Goal: Use online tool/utility: Utilize a website feature to perform a specific function

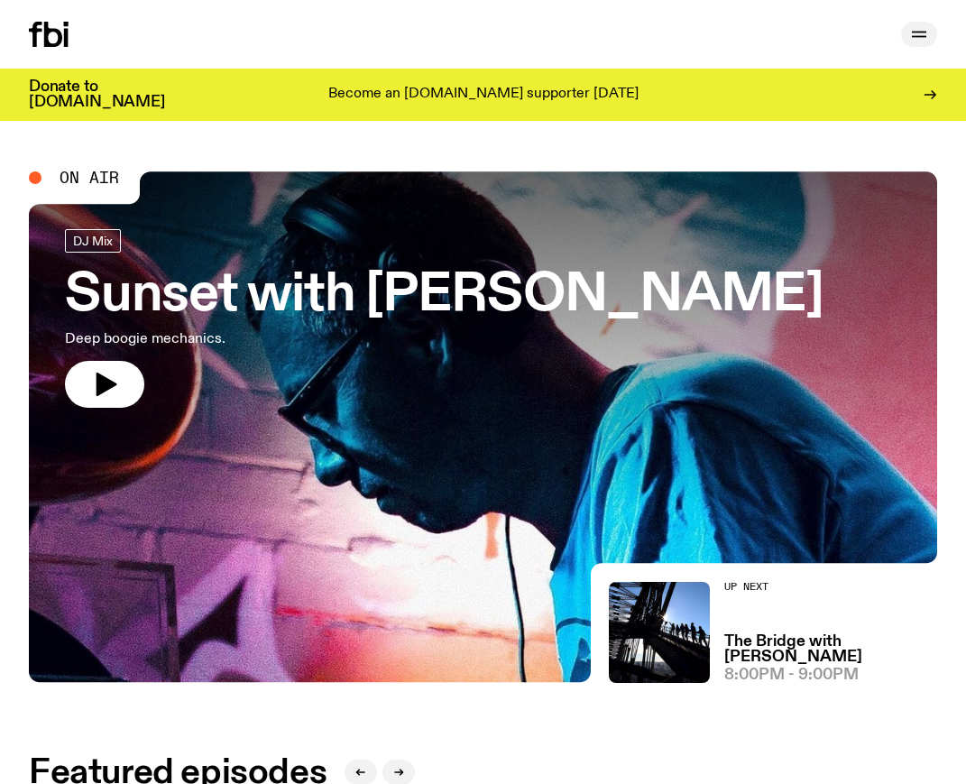
click at [908, 32] on icon "button" at bounding box center [919, 34] width 22 height 22
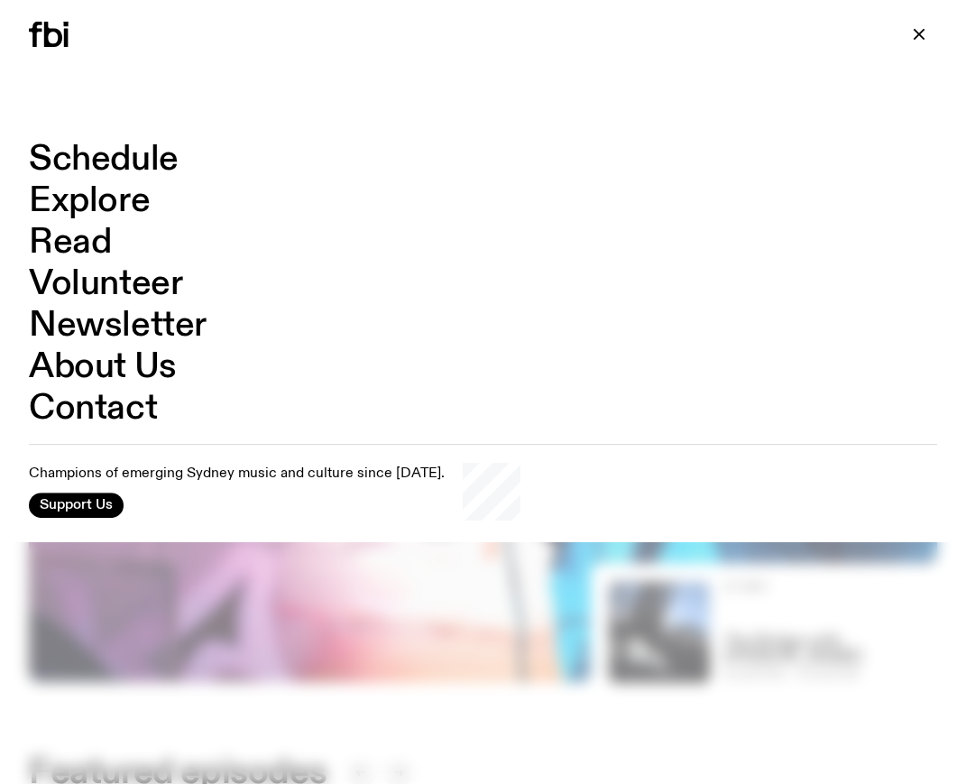
click at [124, 156] on link "Schedule" at bounding box center [104, 159] width 150 height 34
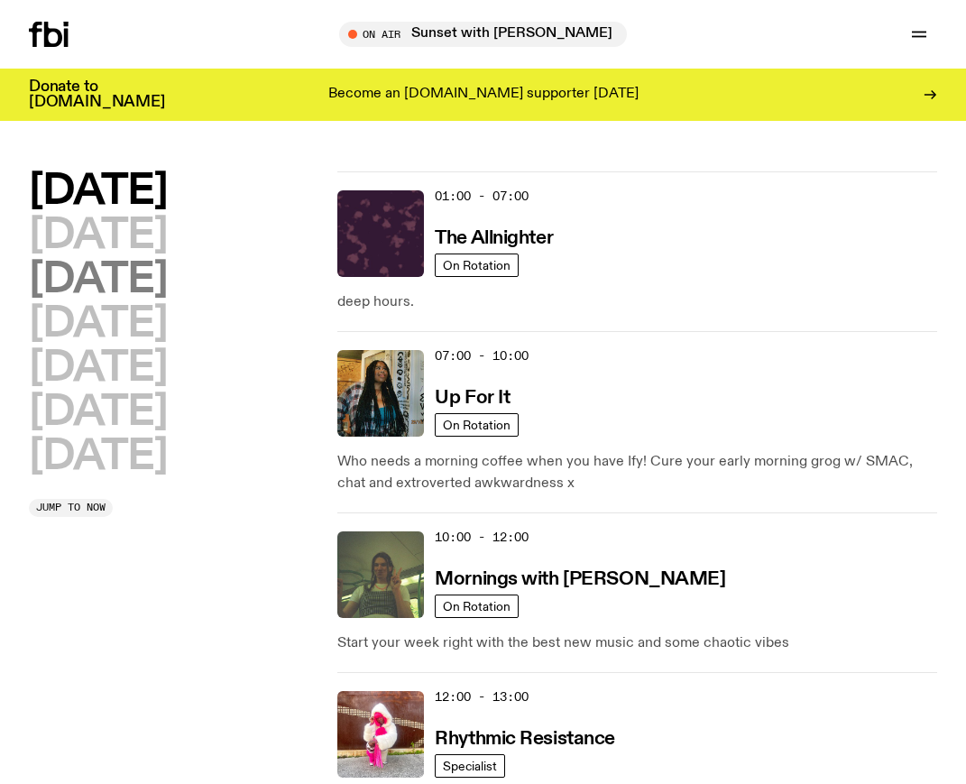
click at [164, 286] on h2 "[DATE]" at bounding box center [98, 280] width 138 height 41
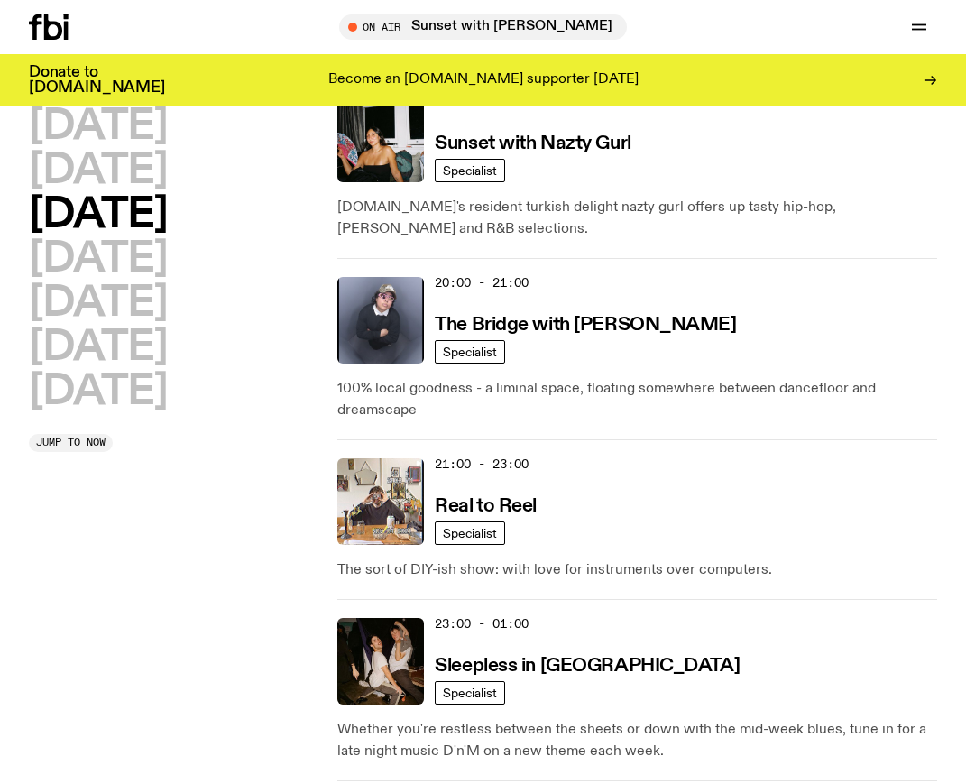
scroll to position [1078, 0]
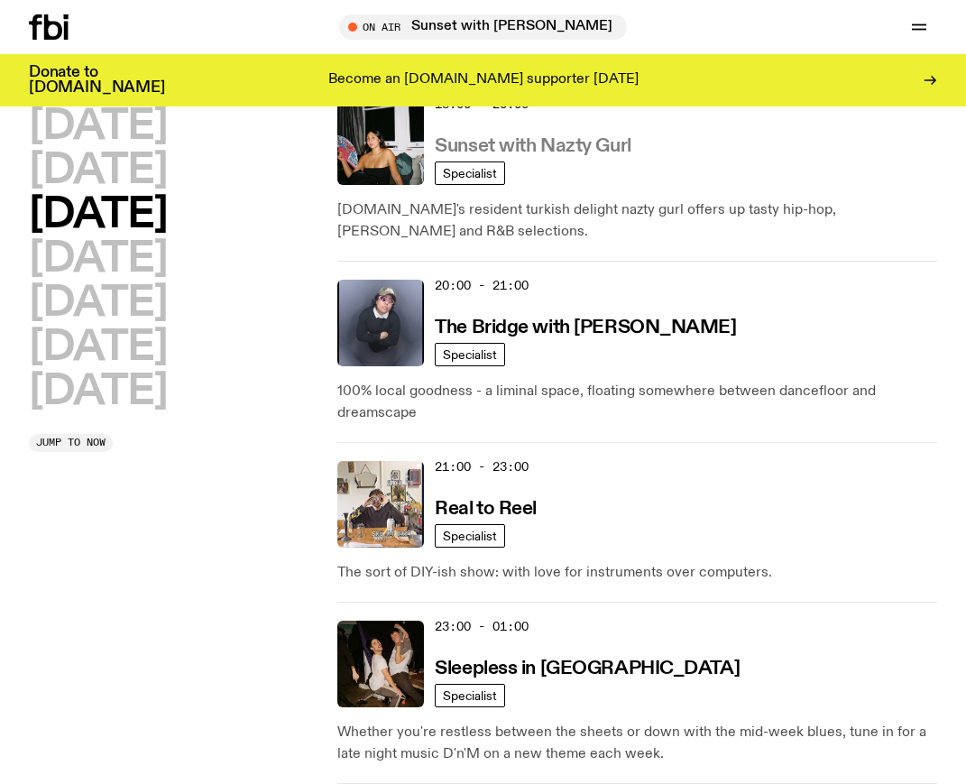
click at [552, 149] on h3 "Sunset with Nazty Gurl" at bounding box center [533, 146] width 196 height 19
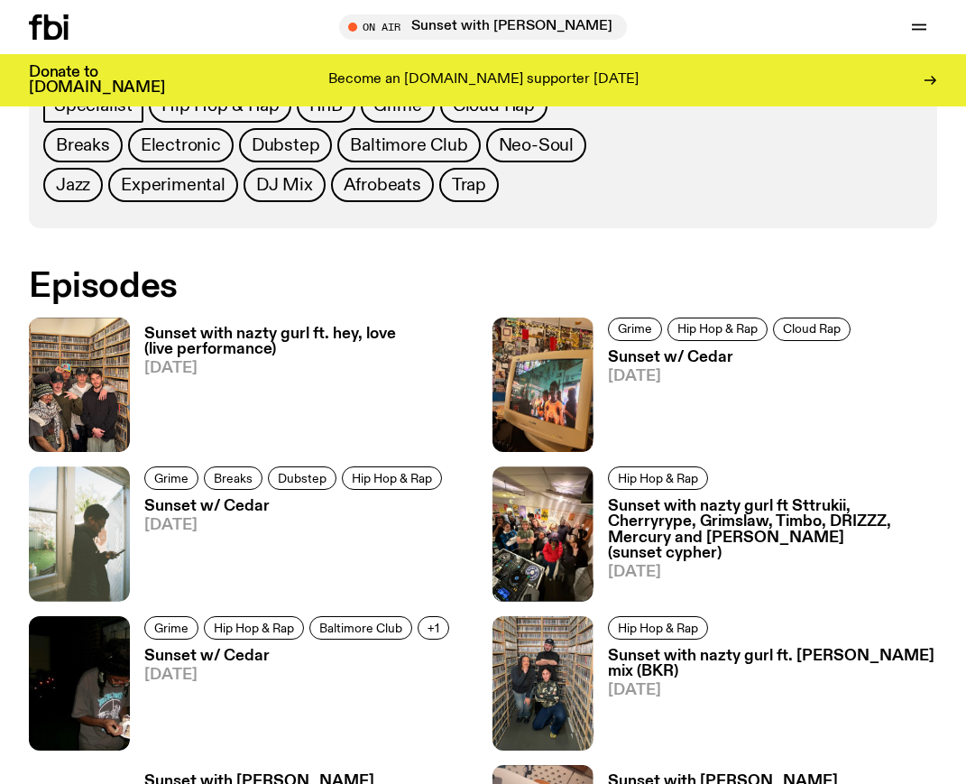
scroll to position [894, 0]
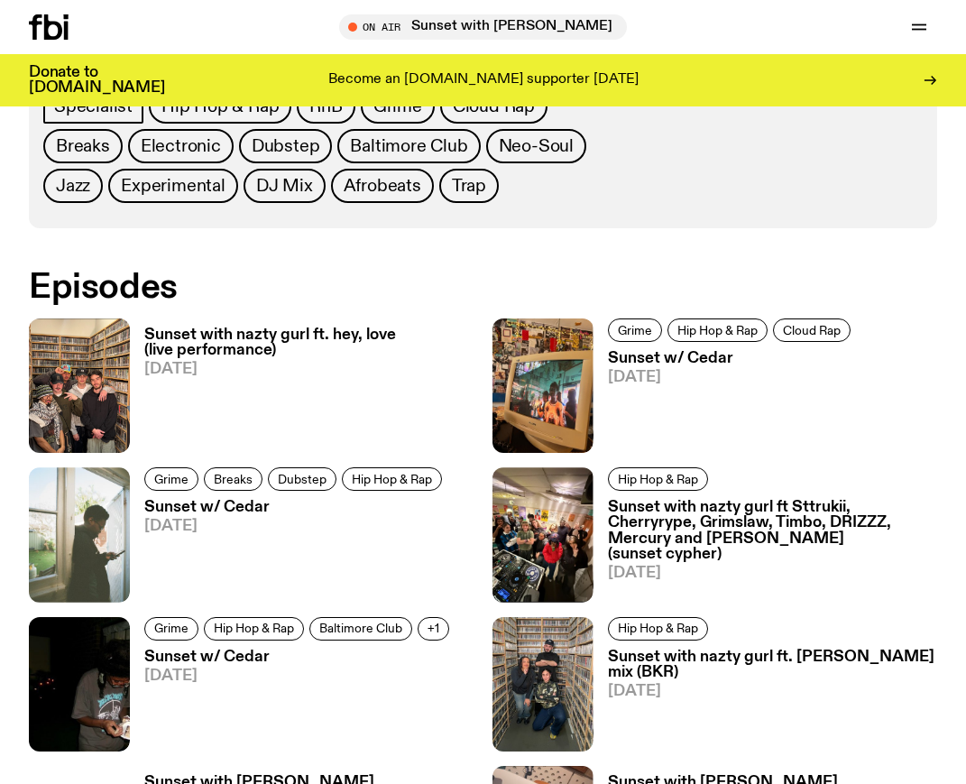
click at [225, 347] on h3 "Sunset with nazty gurl ft. hey, love (live performance)" at bounding box center [309, 342] width 330 height 31
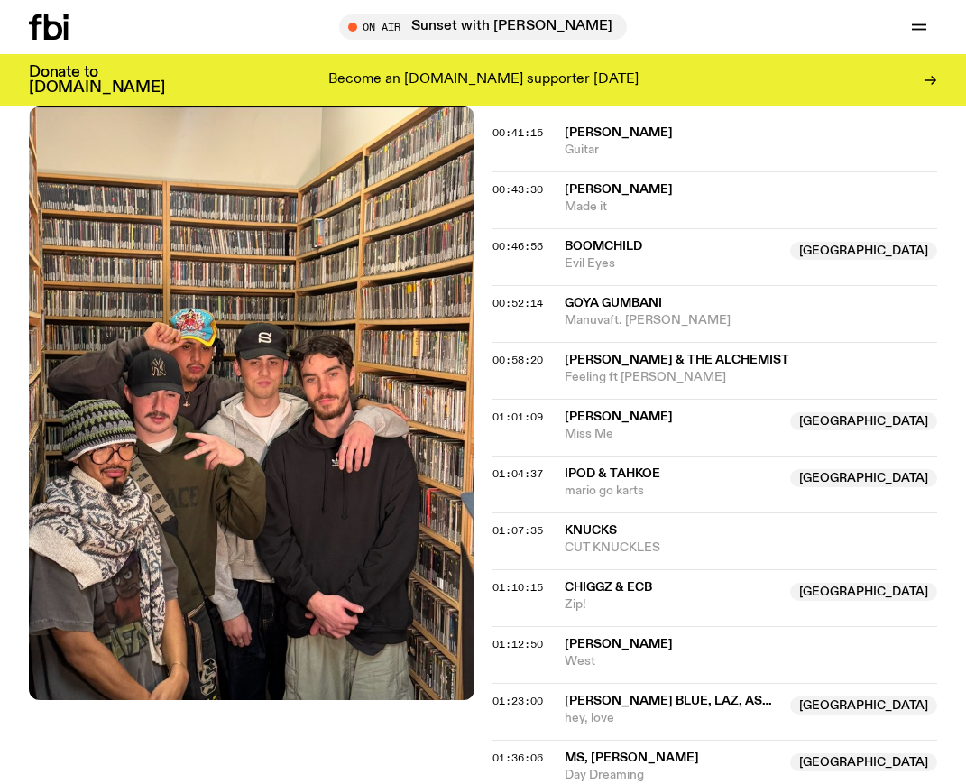
scroll to position [1636, 0]
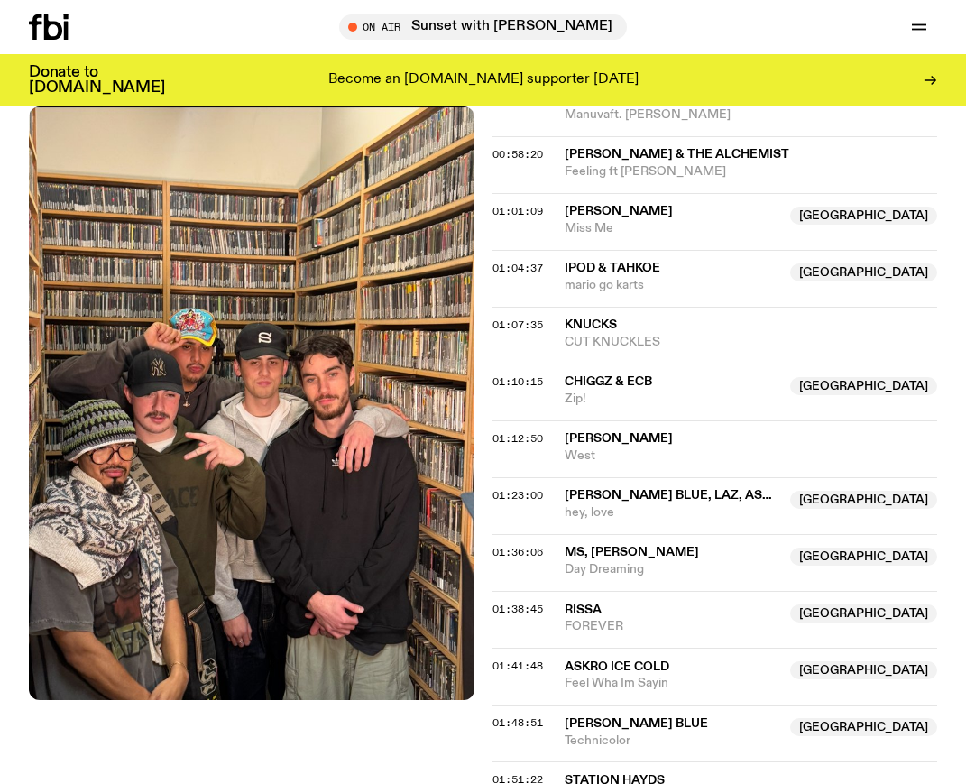
click at [864, 494] on span "[PERSON_NAME] Blue, Laz, Askro Ice Cold, Slim & Bindarray" at bounding box center [768, 495] width 408 height 13
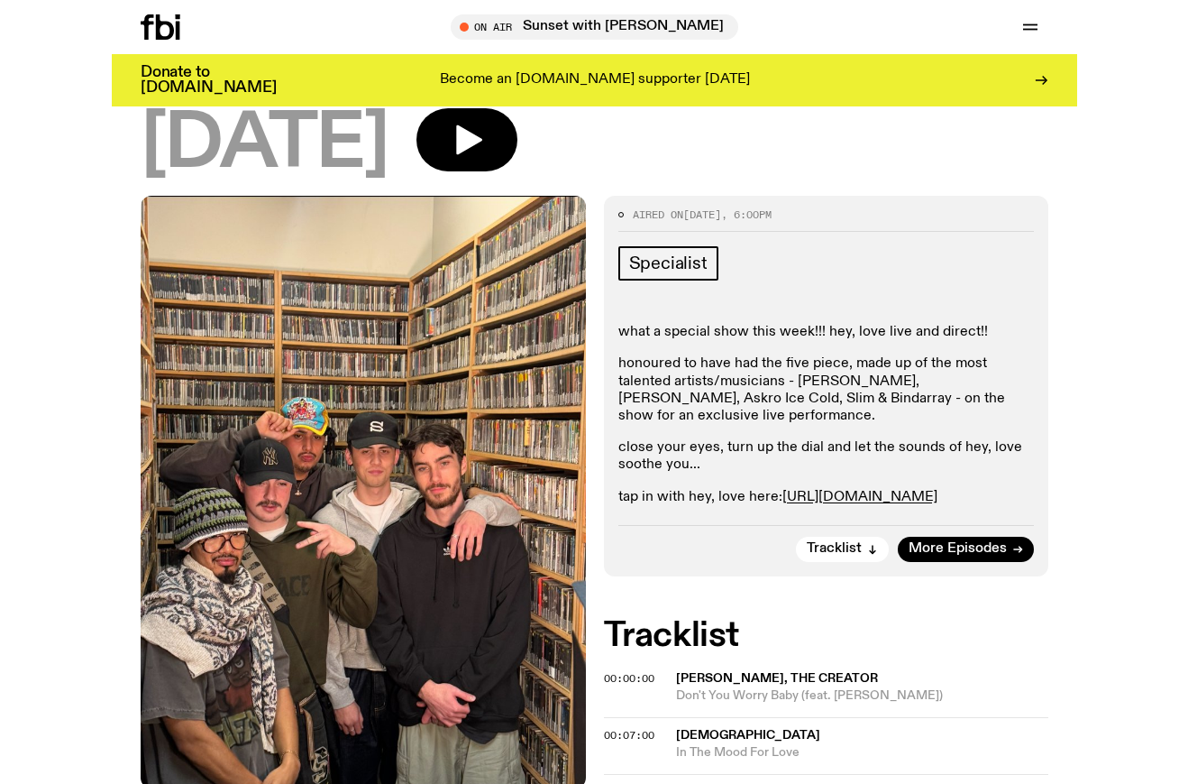
scroll to position [325, 0]
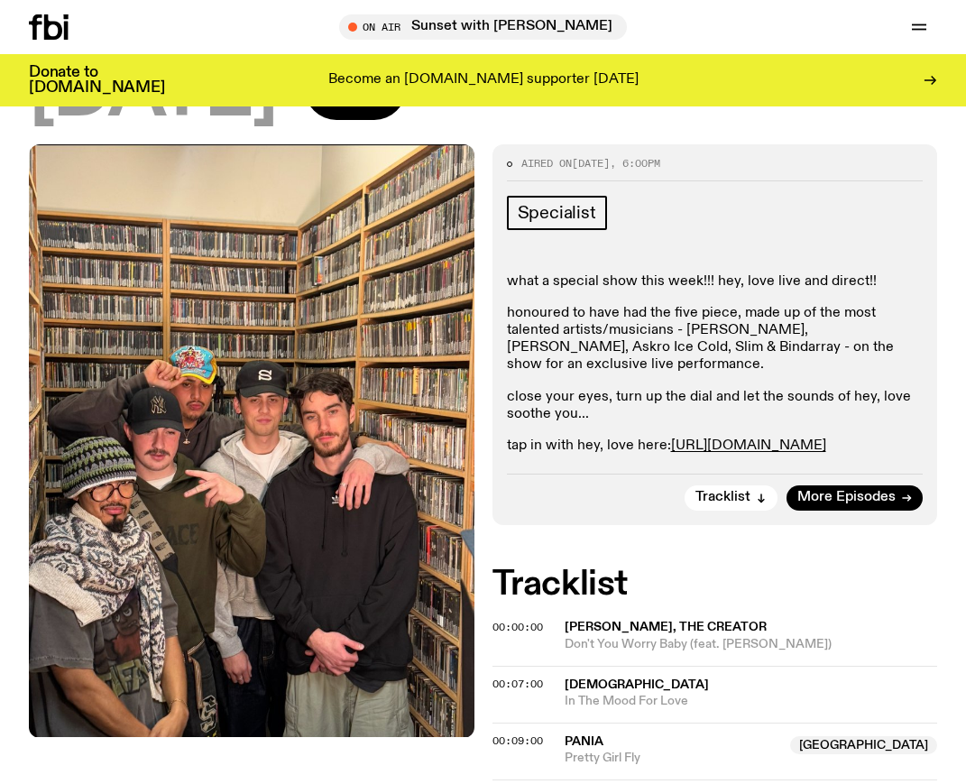
click at [658, 302] on div "what a special show this week!!! hey, love live and direct!! honoured to have h…" at bounding box center [715, 364] width 417 height 182
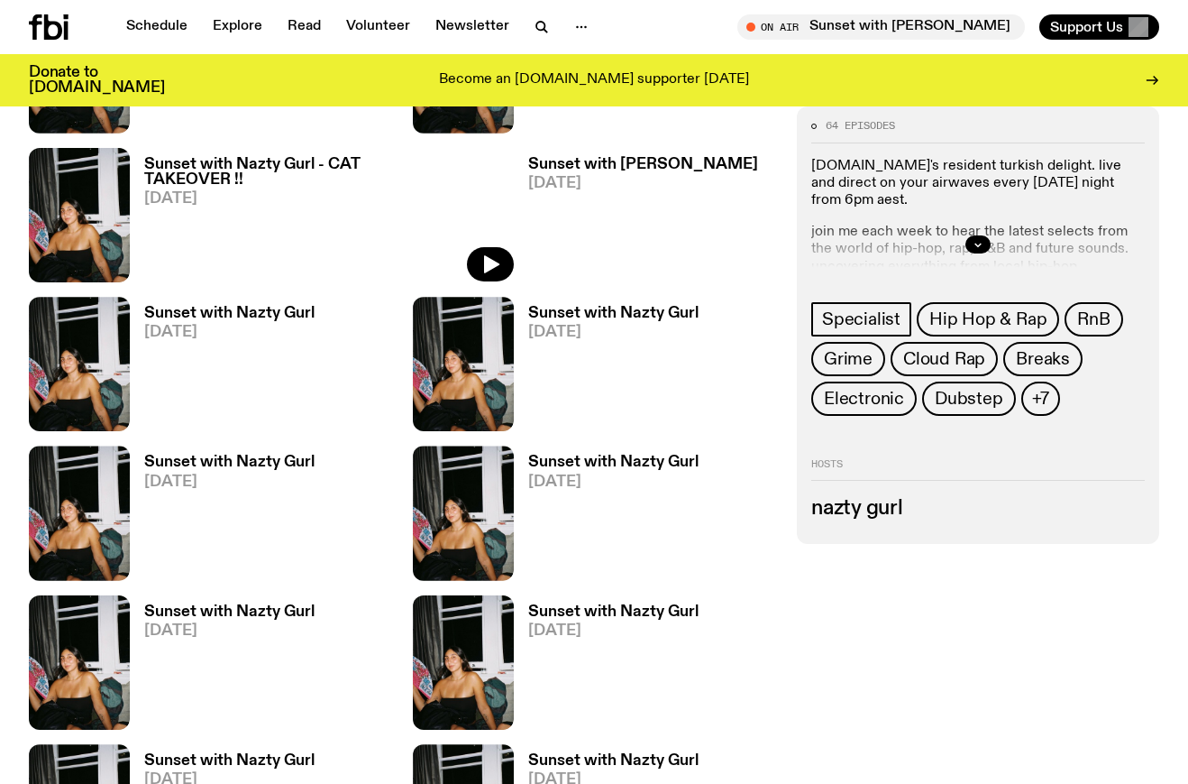
scroll to position [913, 0]
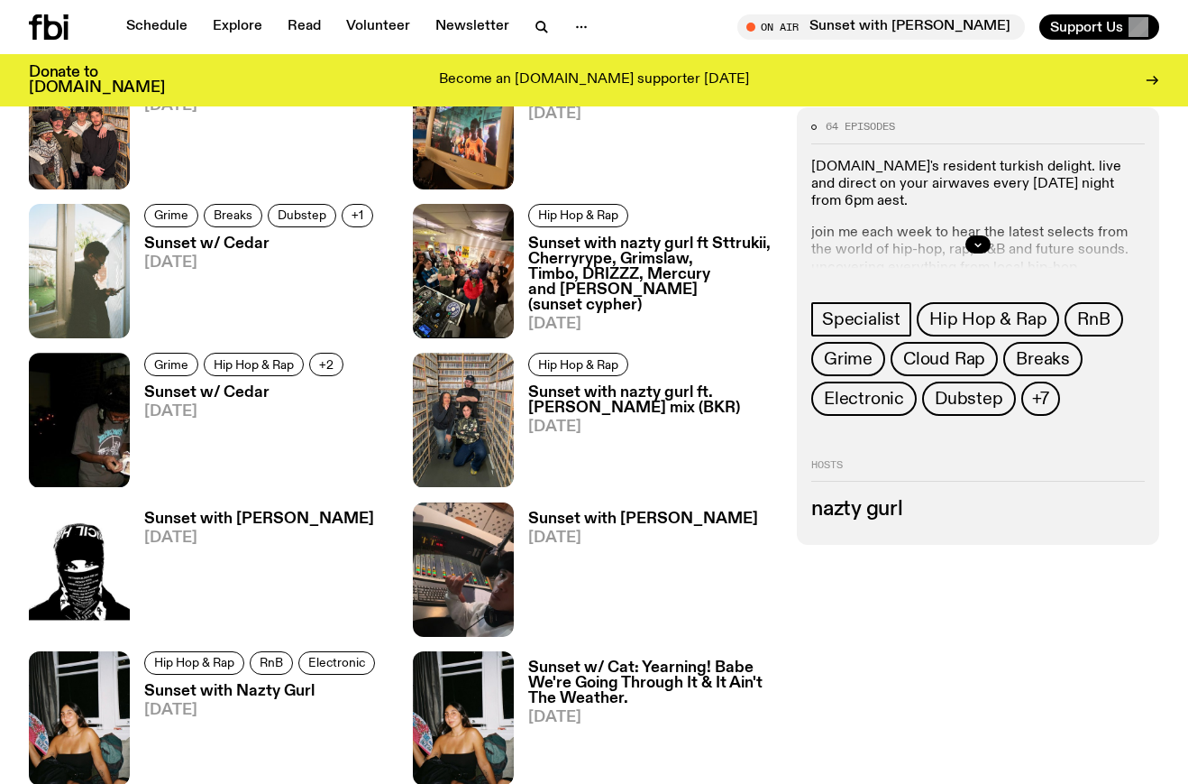
click at [628, 411] on h3 "Sunset with nazty gurl ft. [PERSON_NAME] mix (BKR)" at bounding box center [651, 400] width 247 height 31
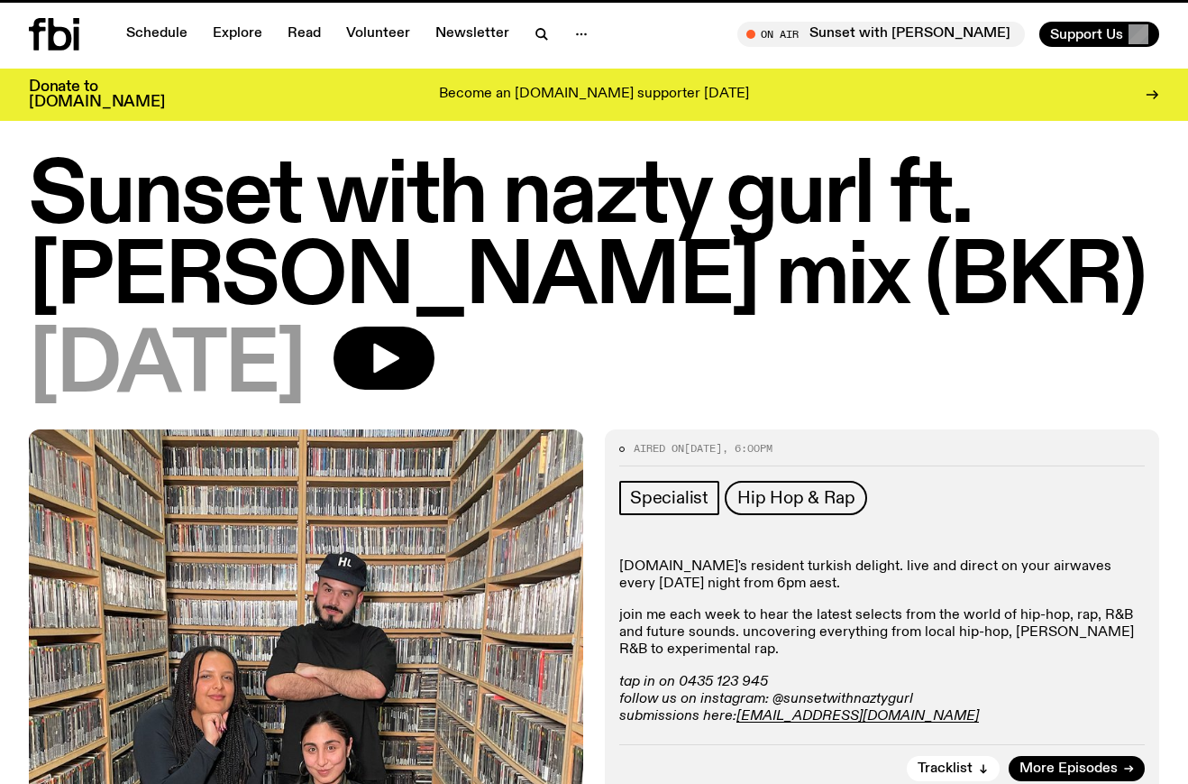
drag, startPoint x: 628, startPoint y: 411, endPoint x: 69, endPoint y: 84, distance: 647.0
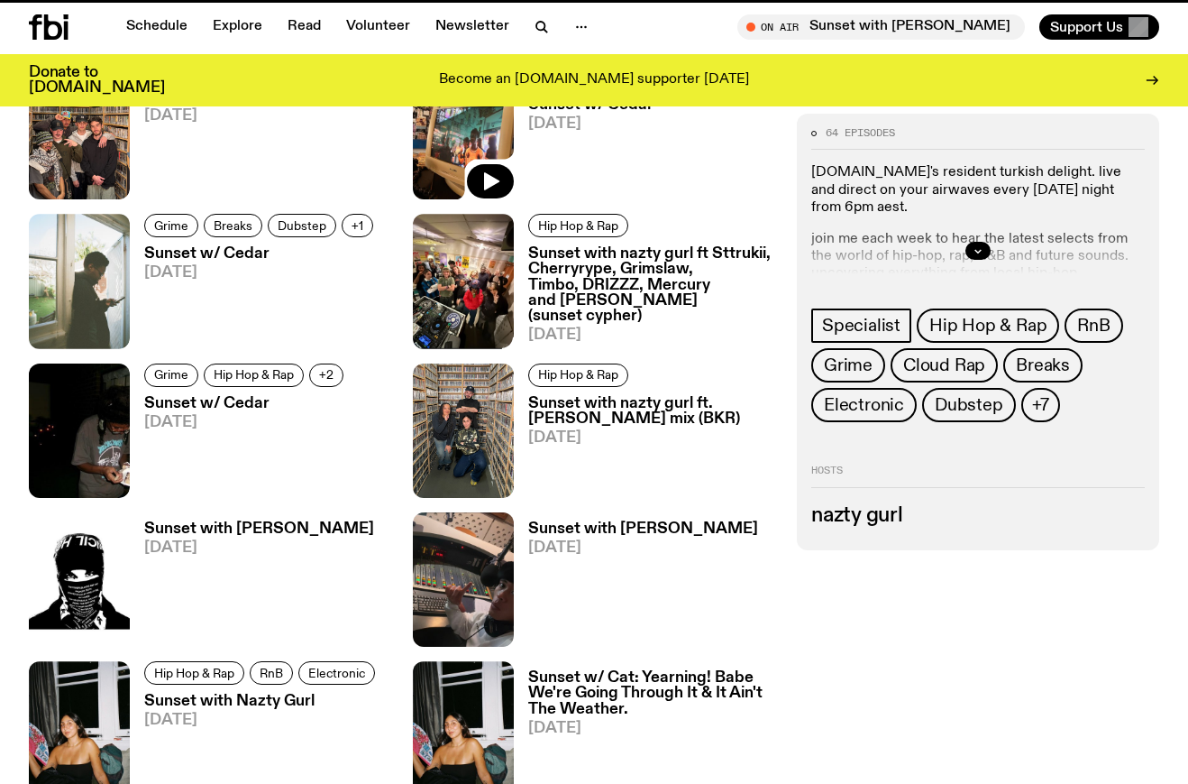
scroll to position [899, 0]
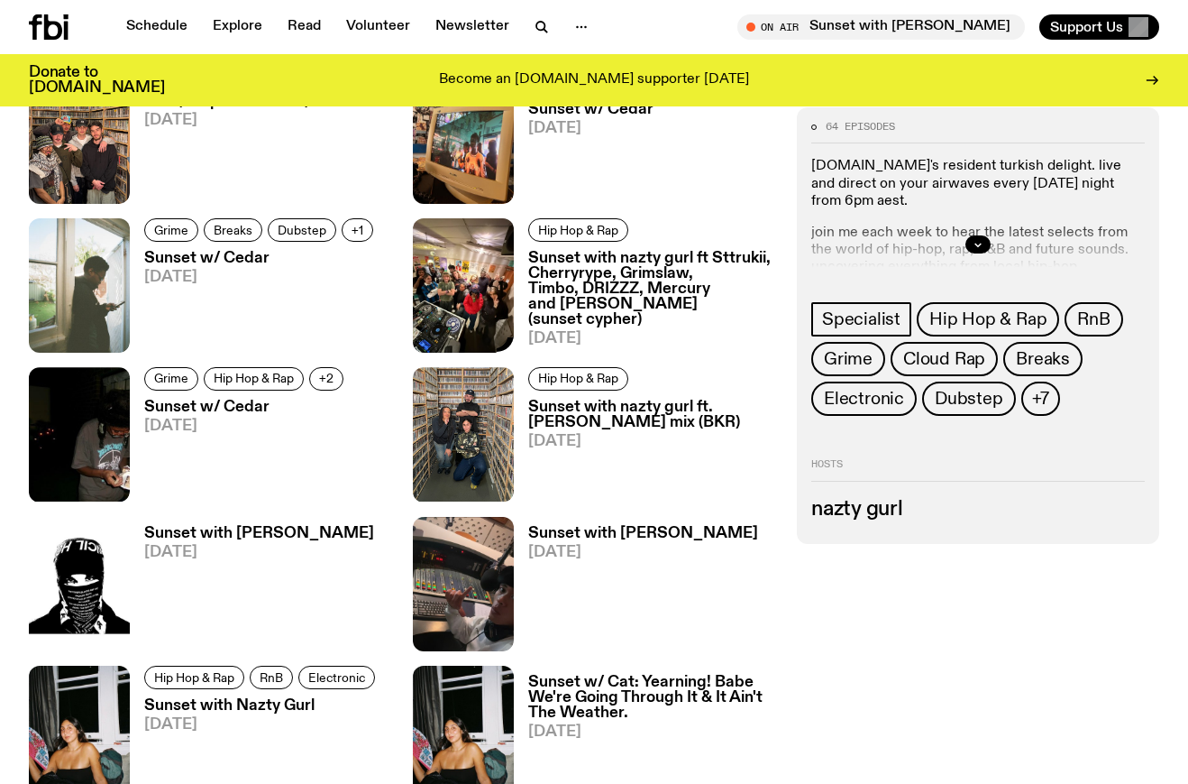
click at [618, 270] on h3 "Sunset with nazty gurl ft Sttrukii, Cherryrype, Grimslaw, Timbo, DRIZZZ, Mercur…" at bounding box center [651, 289] width 247 height 77
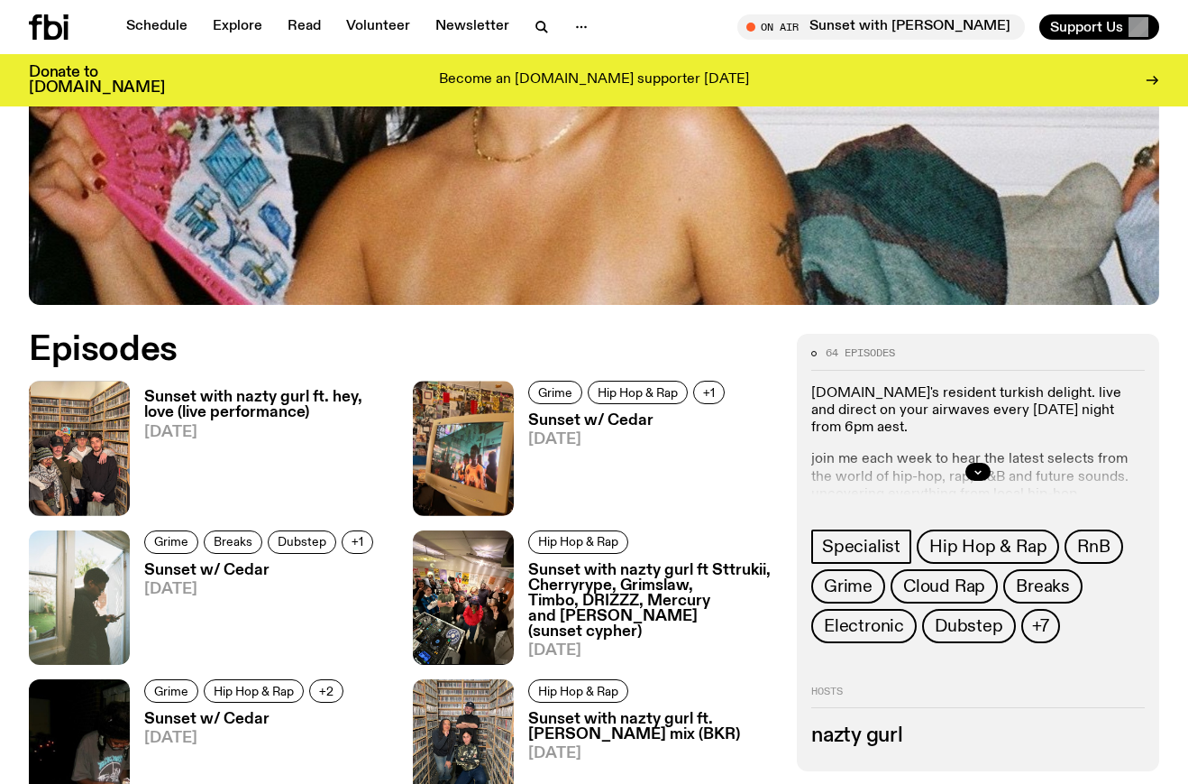
scroll to position [597, 0]
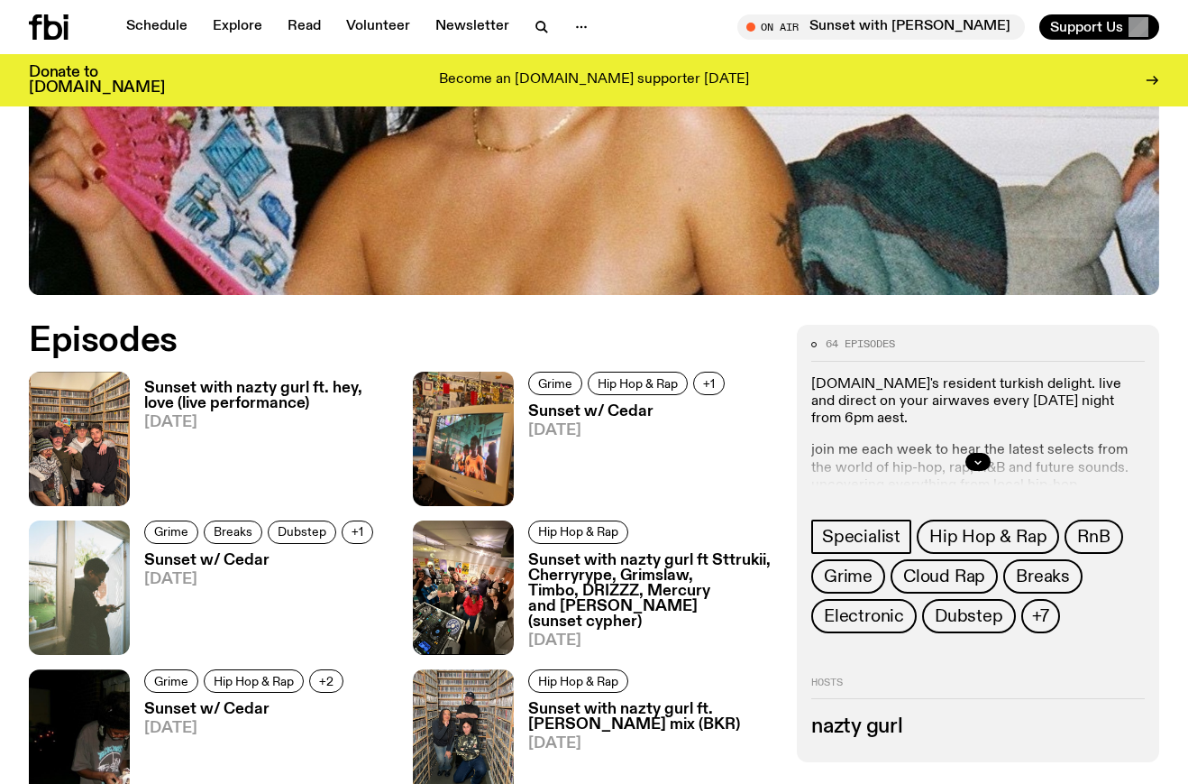
click at [270, 380] on h3 "Sunset with nazty gurl ft. hey, love (live performance)" at bounding box center [267, 395] width 247 height 31
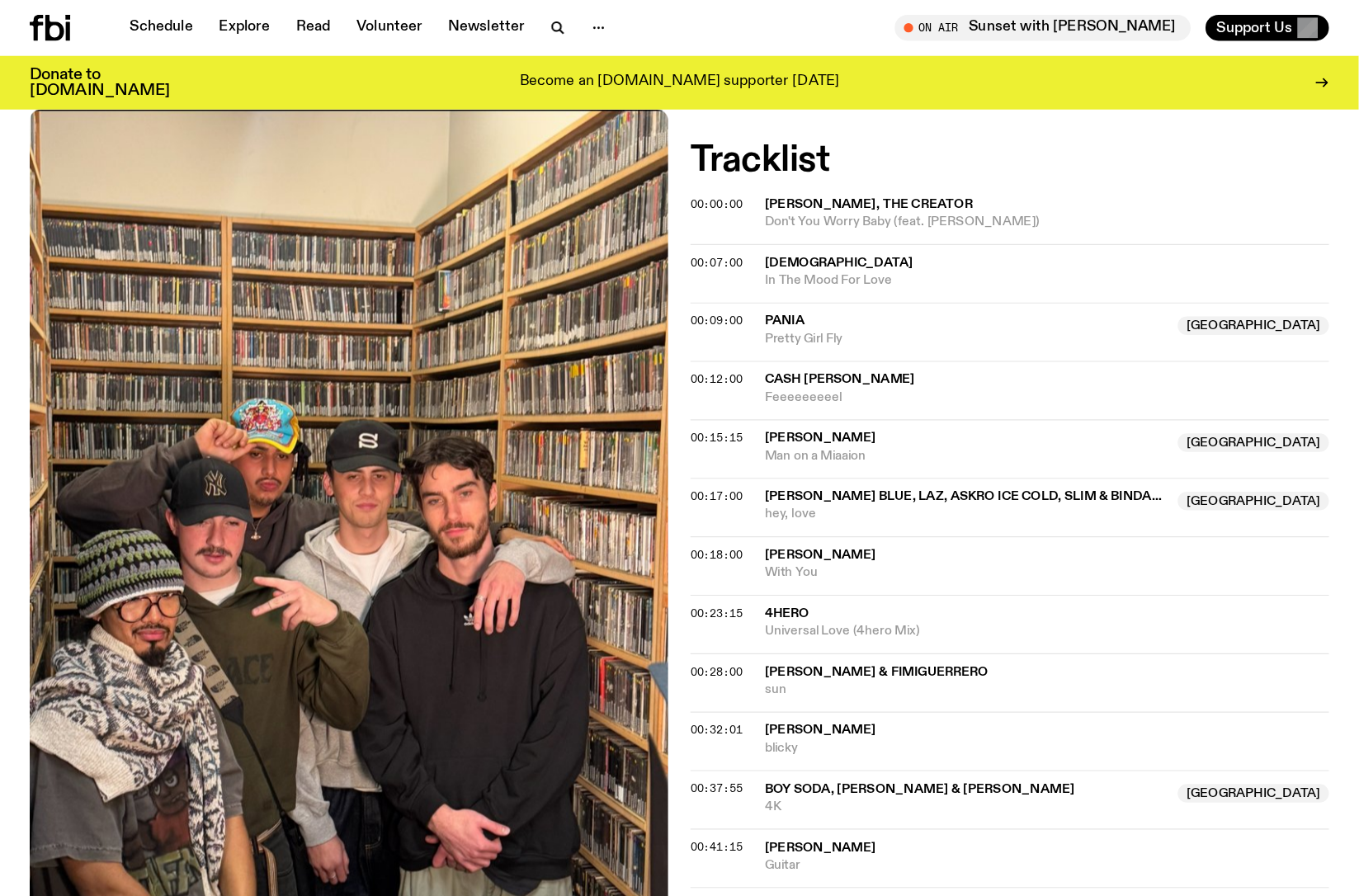
scroll to position [621, 0]
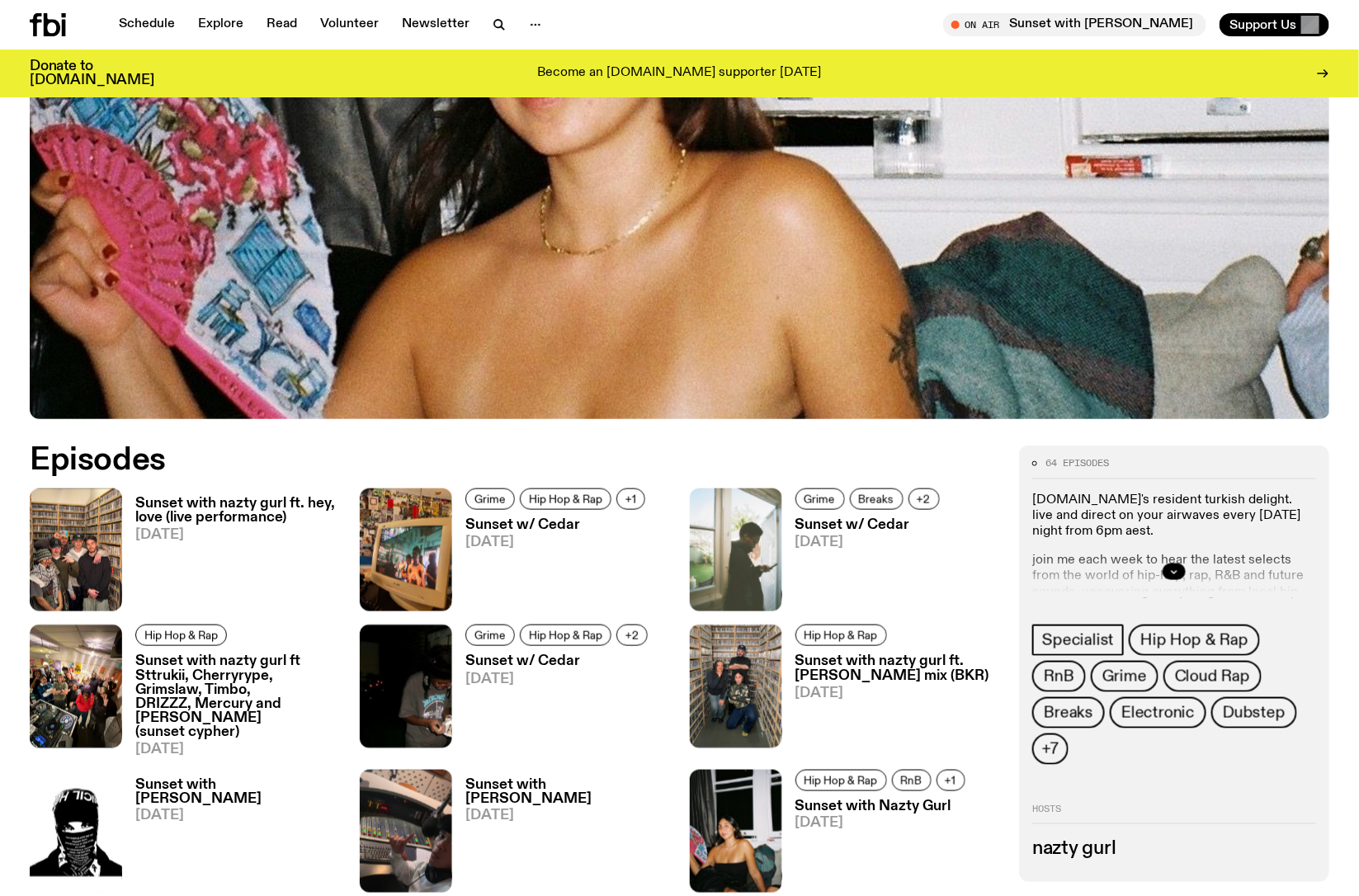
scroll to position [587, 0]
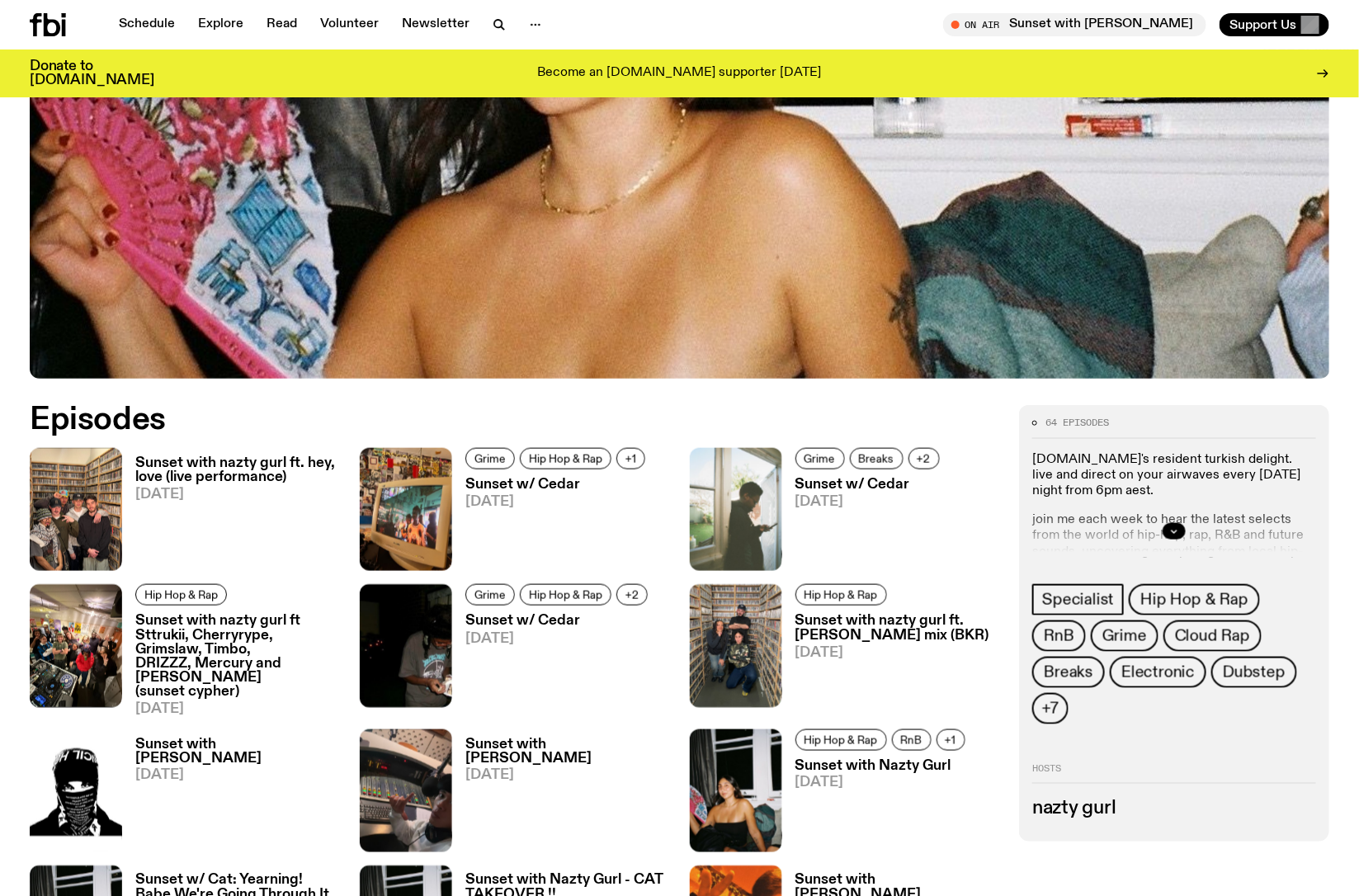
click at [237, 656] on h3 "Sunset with nazty gurl ft Sttrukii, Cherryrype, Grimslaw, Timbo, DRIZZZ, Mercur…" at bounding box center [238, 656] width 205 height 85
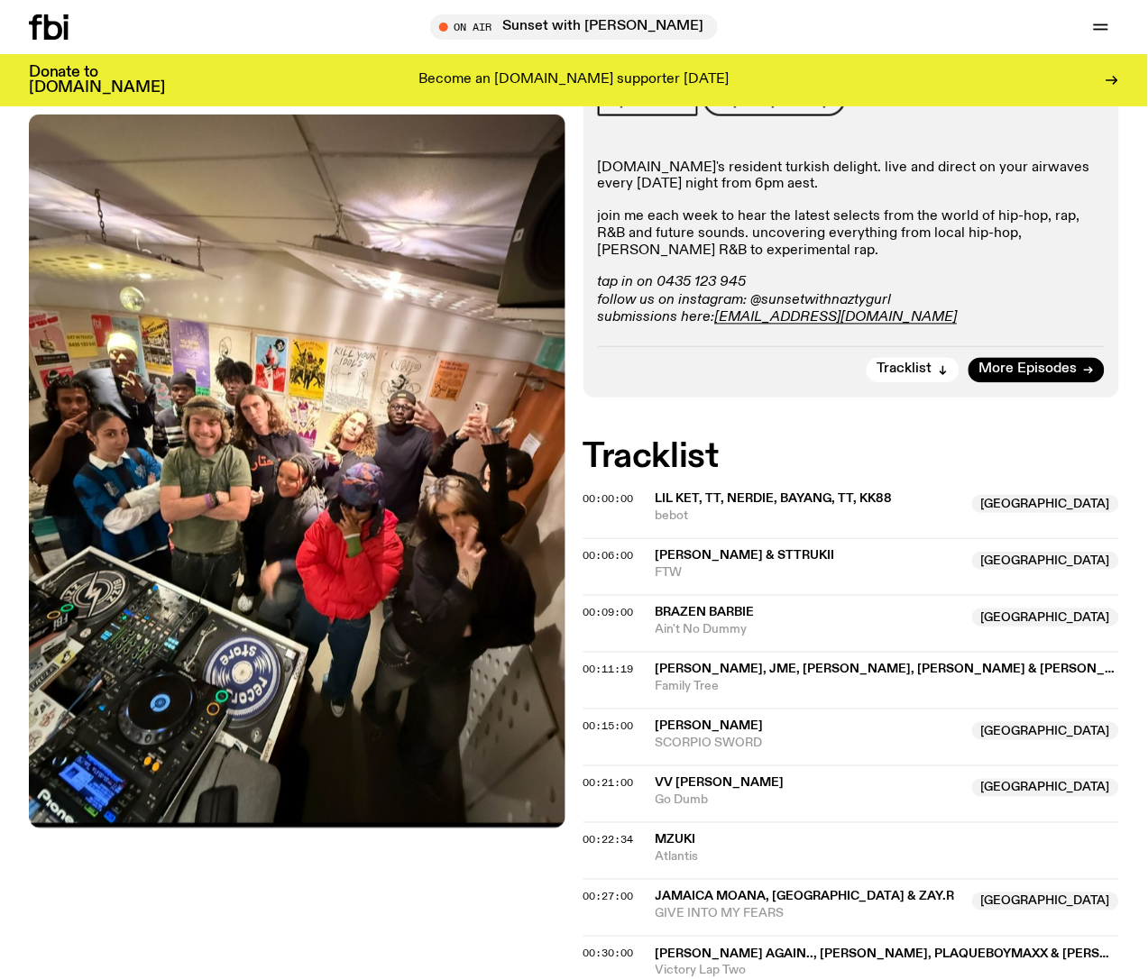
scroll to position [610, 0]
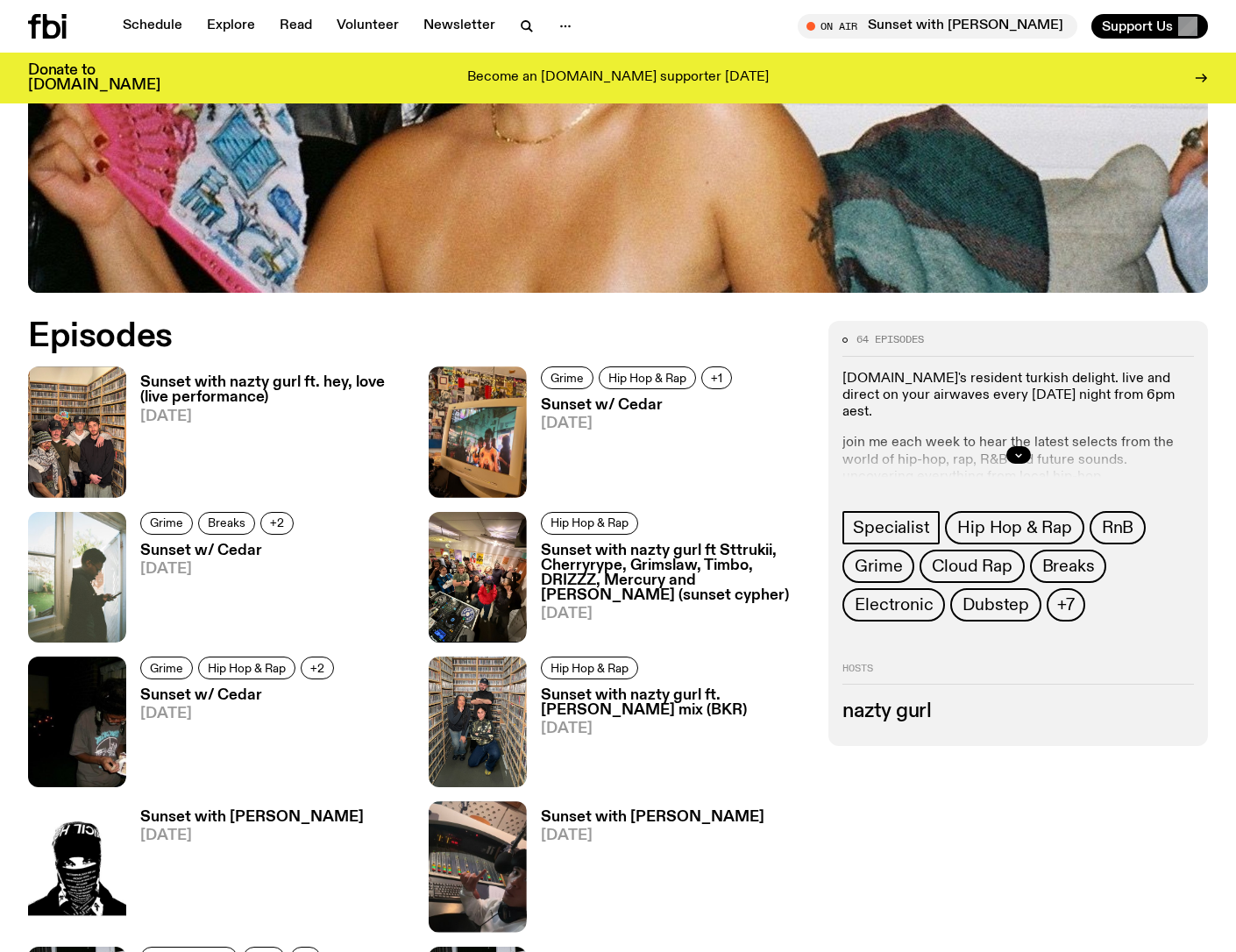
scroll to position [619, 0]
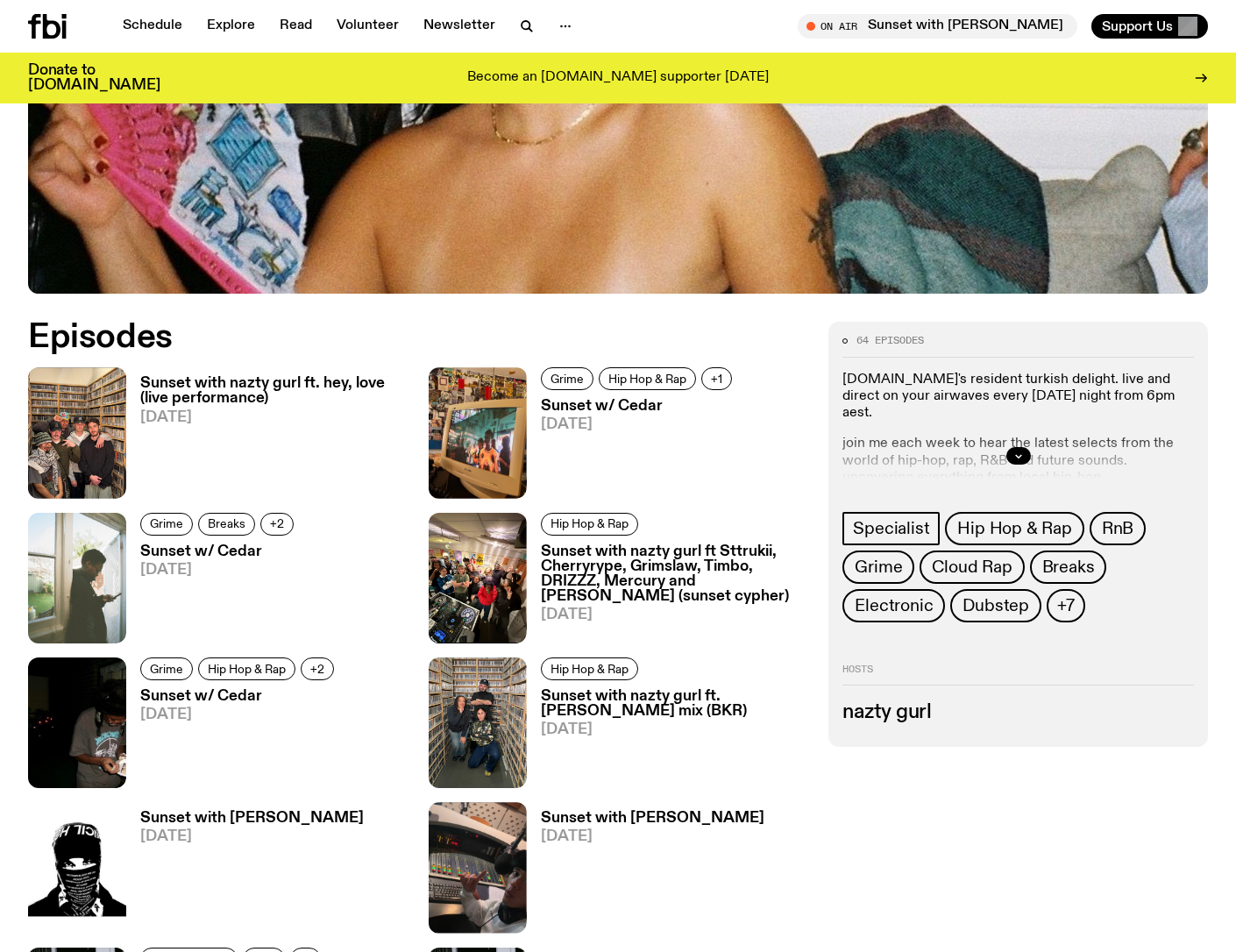
click at [222, 383] on h3 "Sunset with nazty gurl ft. hey, love (live performance)" at bounding box center [273, 391] width 267 height 30
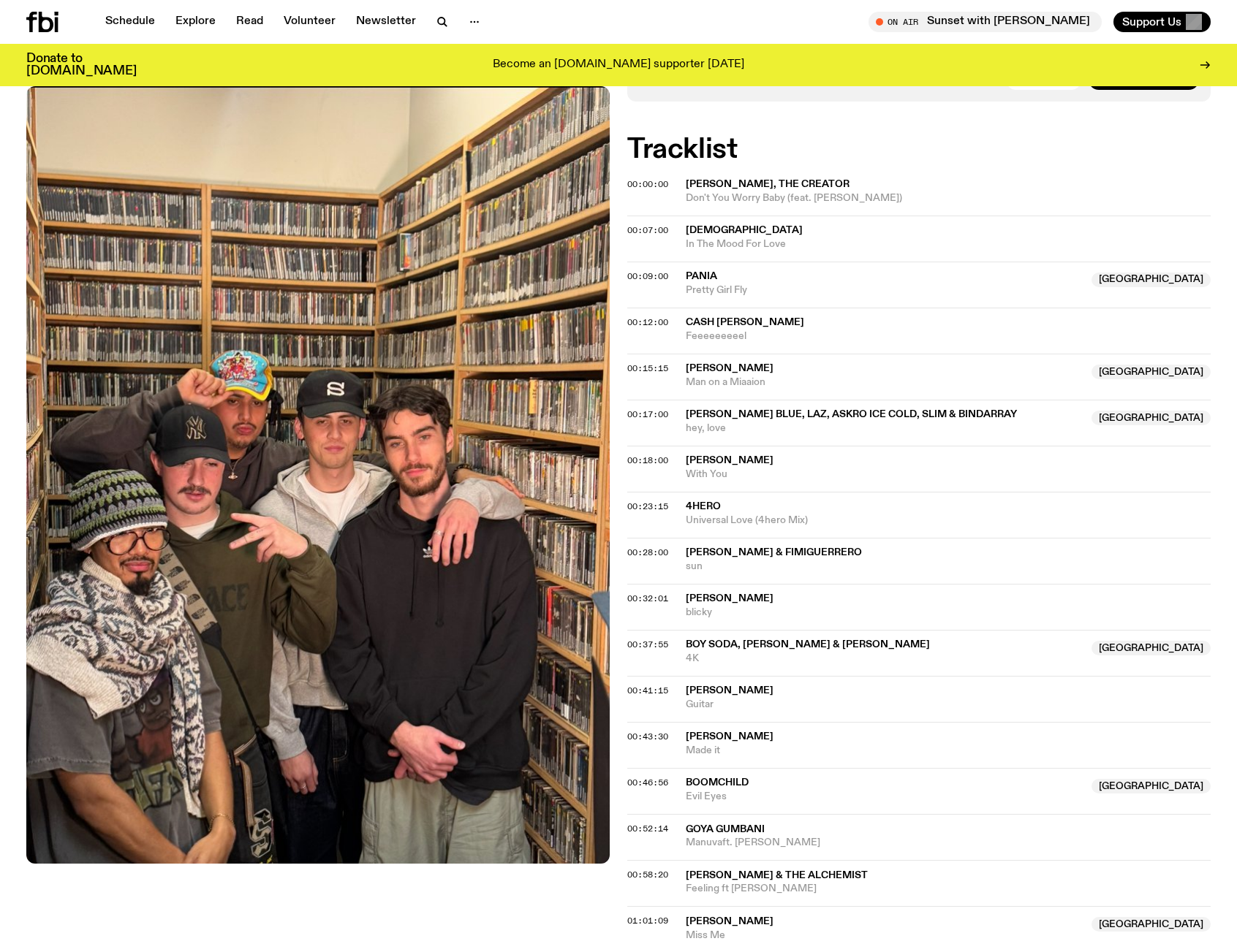
scroll to position [549, 0]
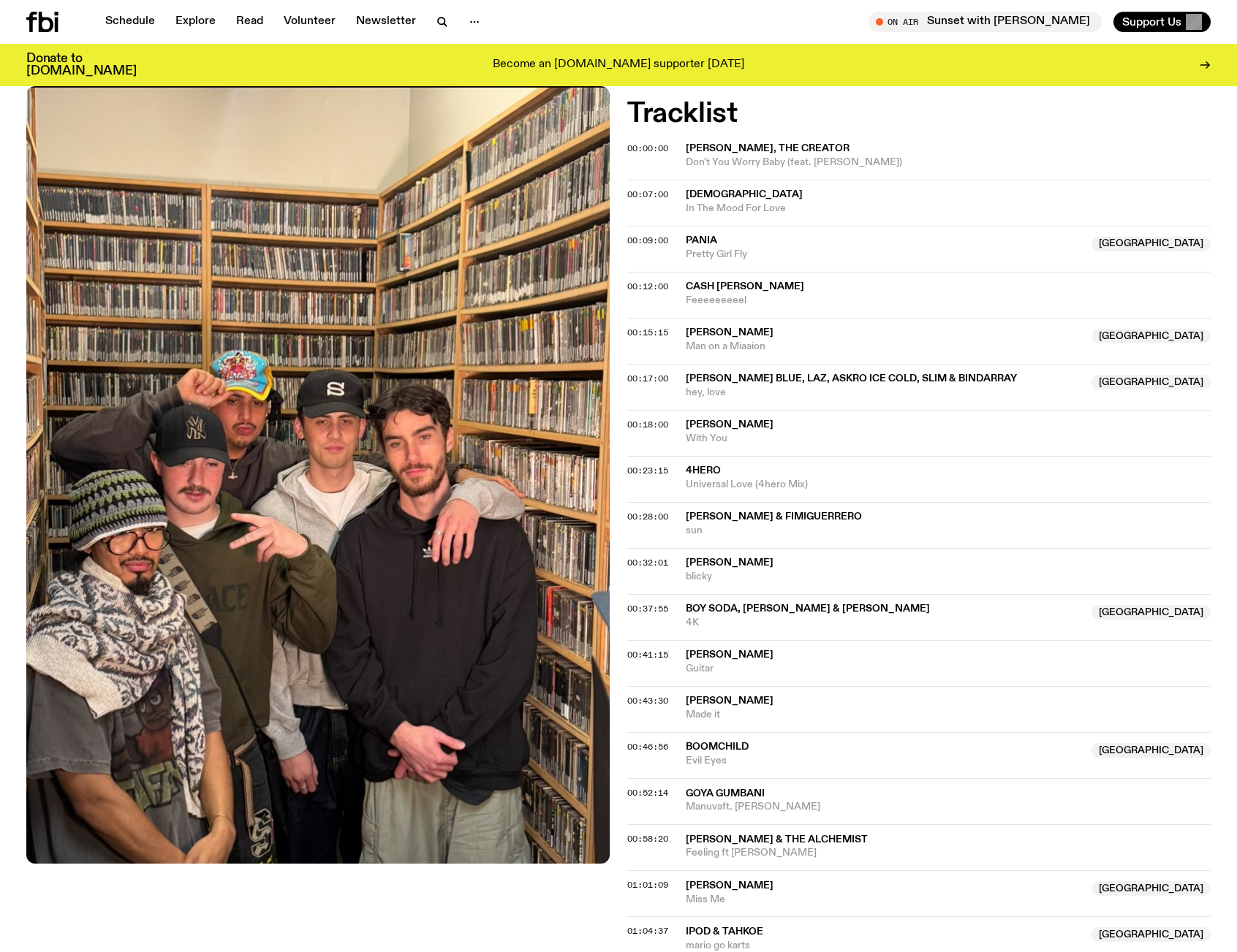
click at [782, 100] on div "Aired on 06.08.25 , 6:00pm Specialist what a special show this week!!! hey, lov…" at bounding box center [618, 664] width 1237 height 1730
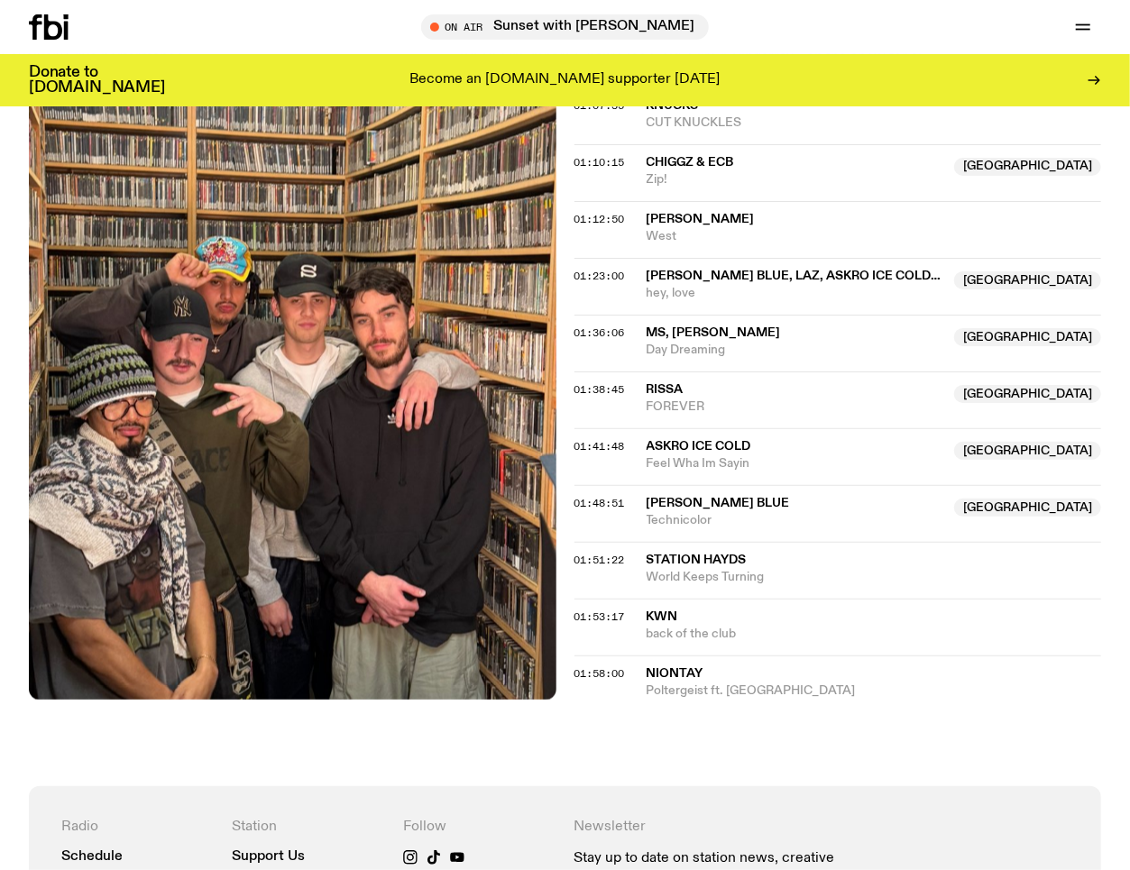
scroll to position [1780, 0]
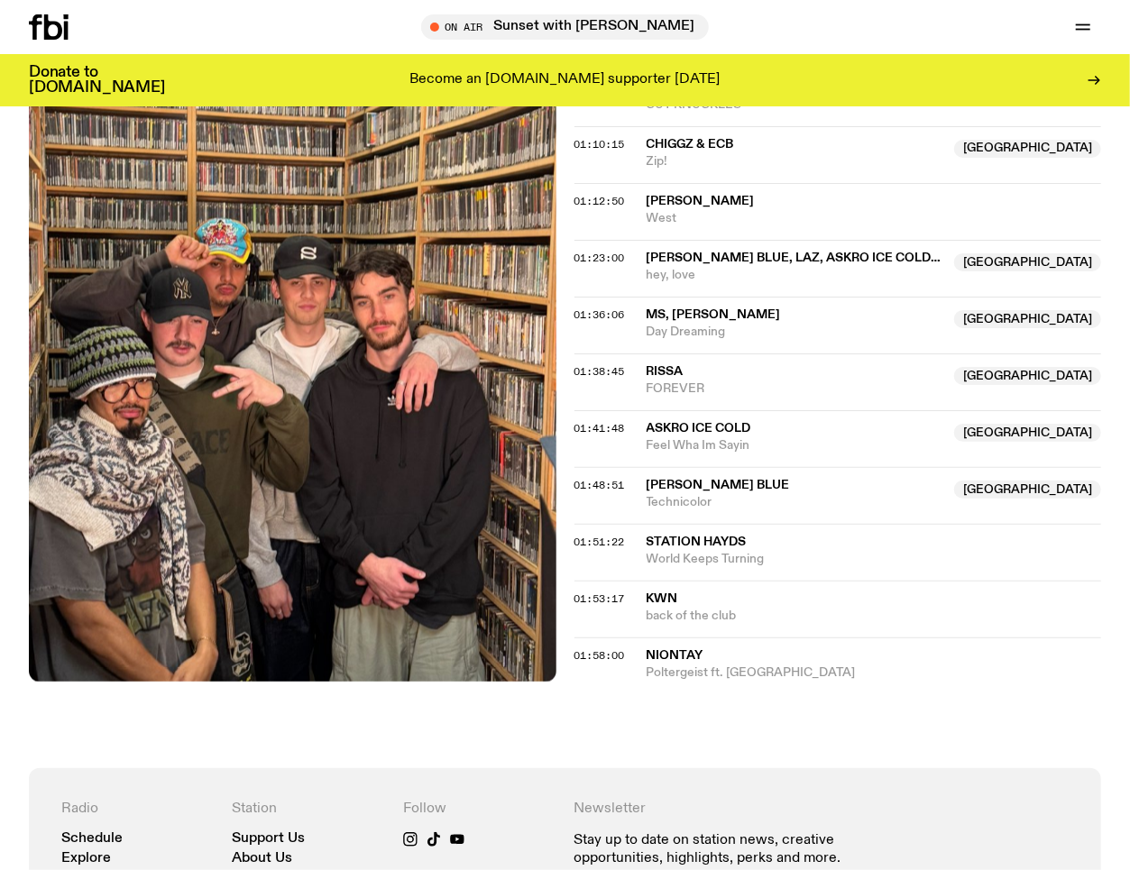
click at [363, 41] on div "Schedule Explore Read Volunteer Newsletter On Air Sunset with Simon Caldwell Tu…" at bounding box center [565, 27] width 1130 height 54
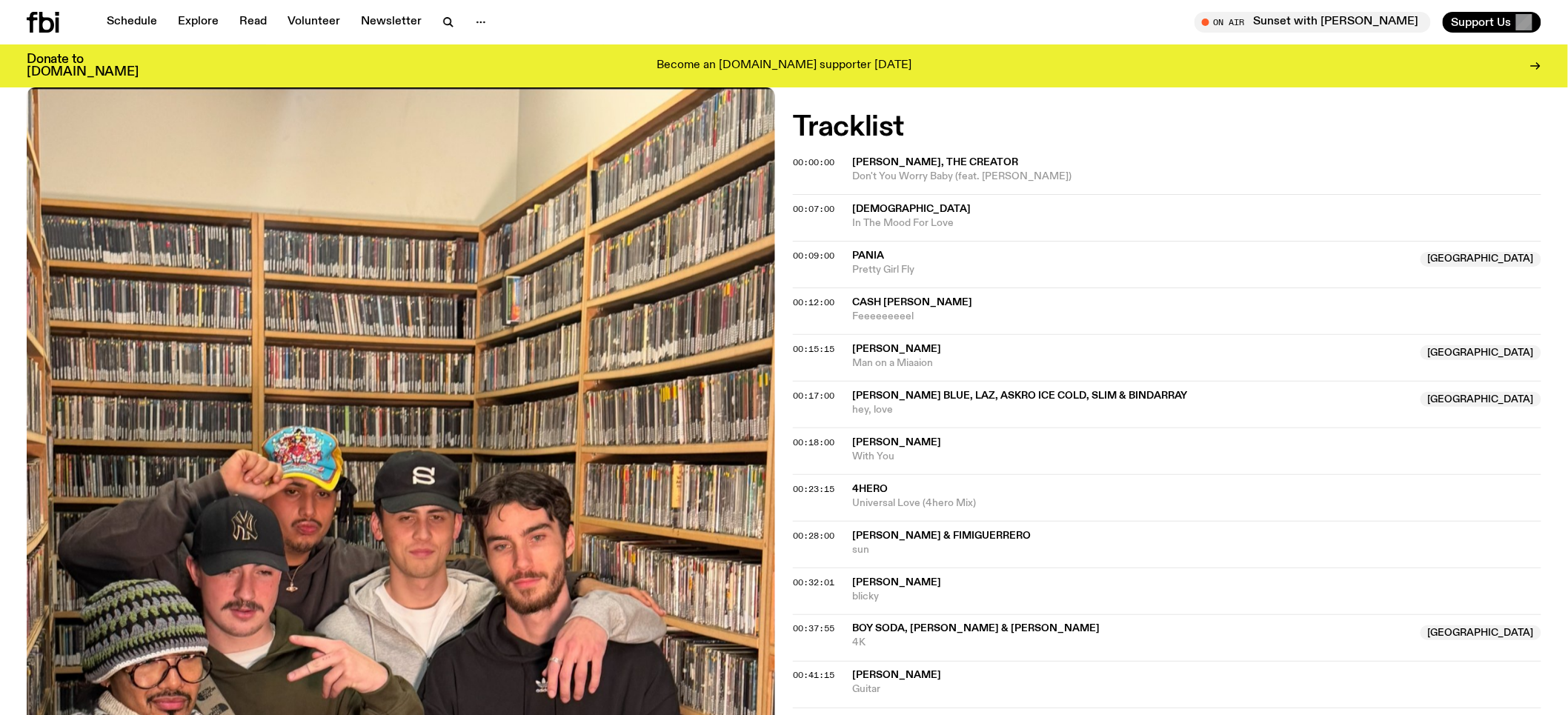
scroll to position [568, 0]
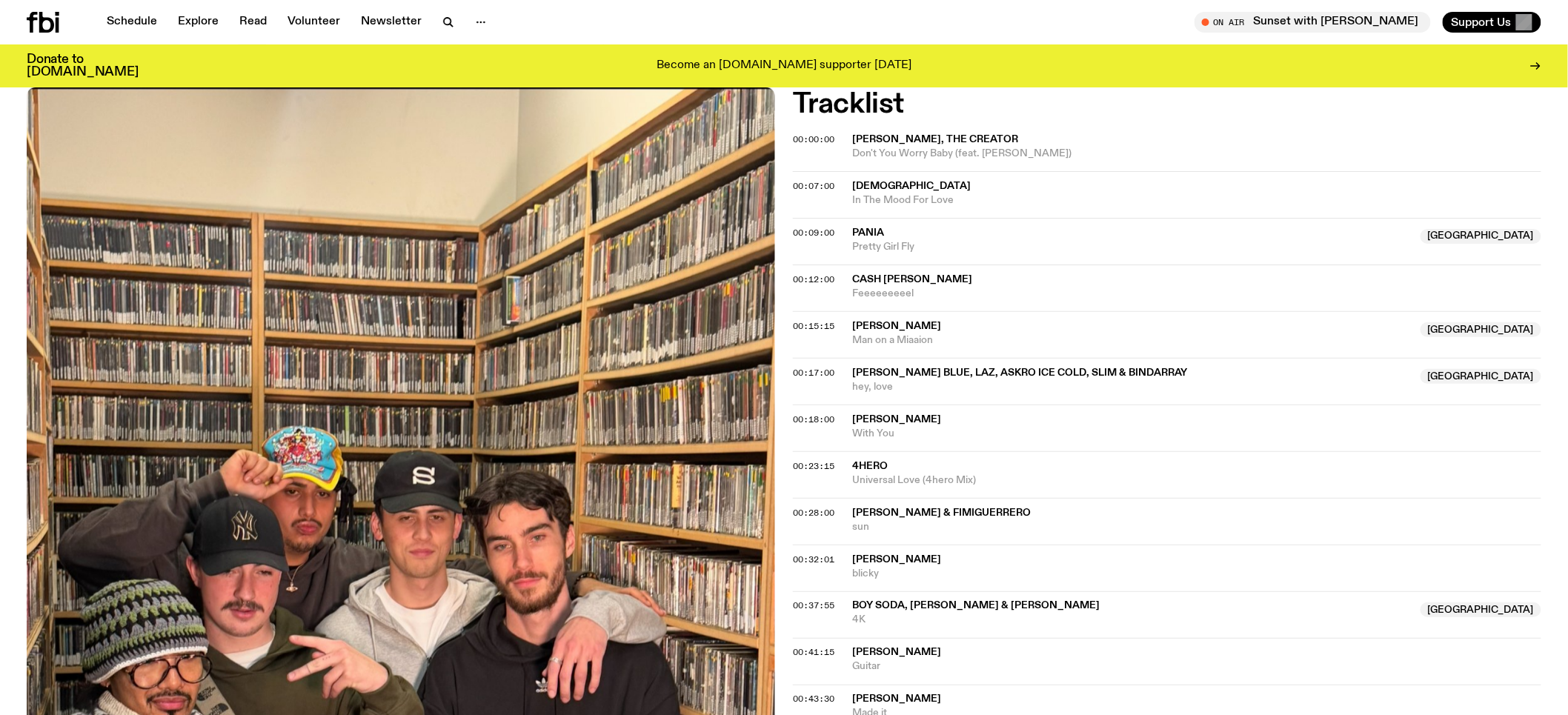
click at [793, 570] on span "blicky" at bounding box center [1197, 574] width 689 height 14
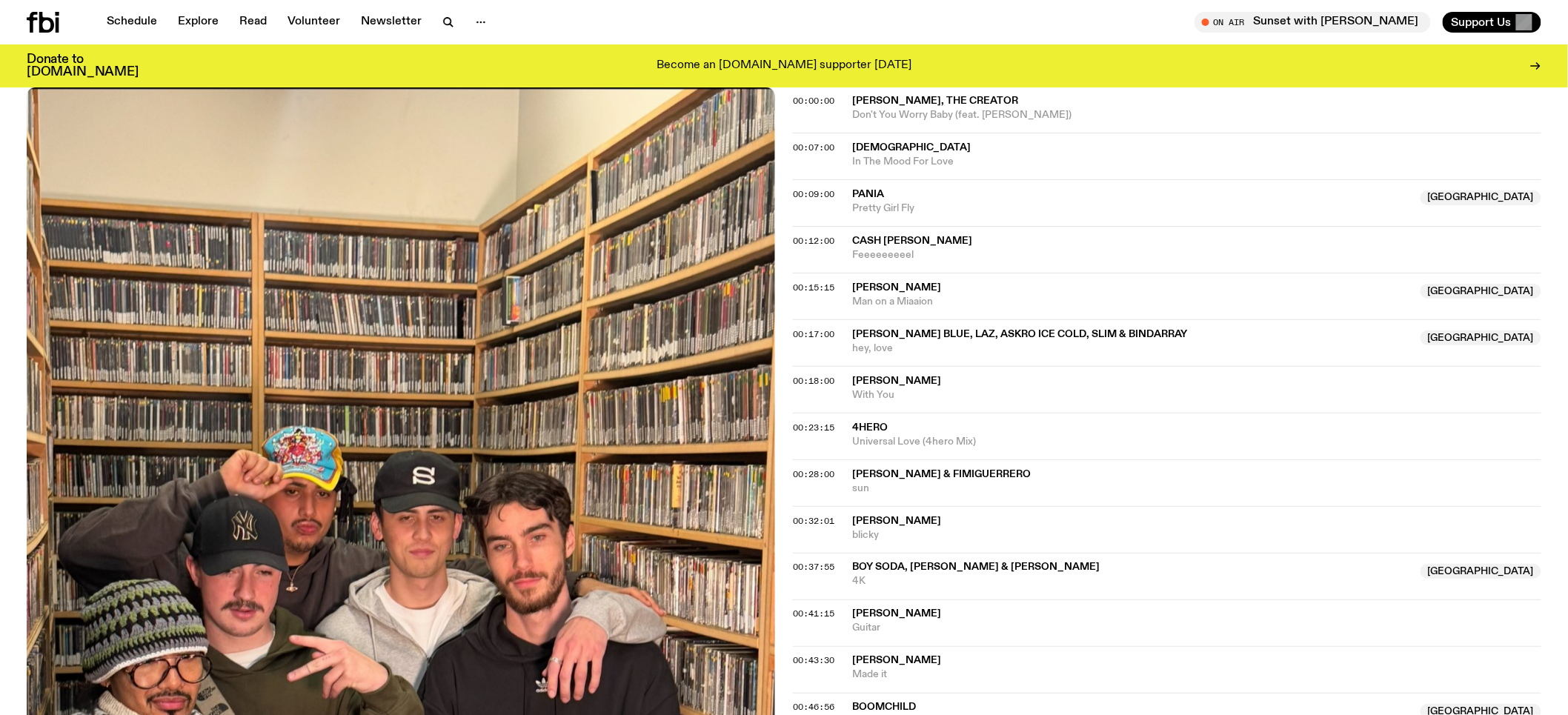
scroll to position [472, 0]
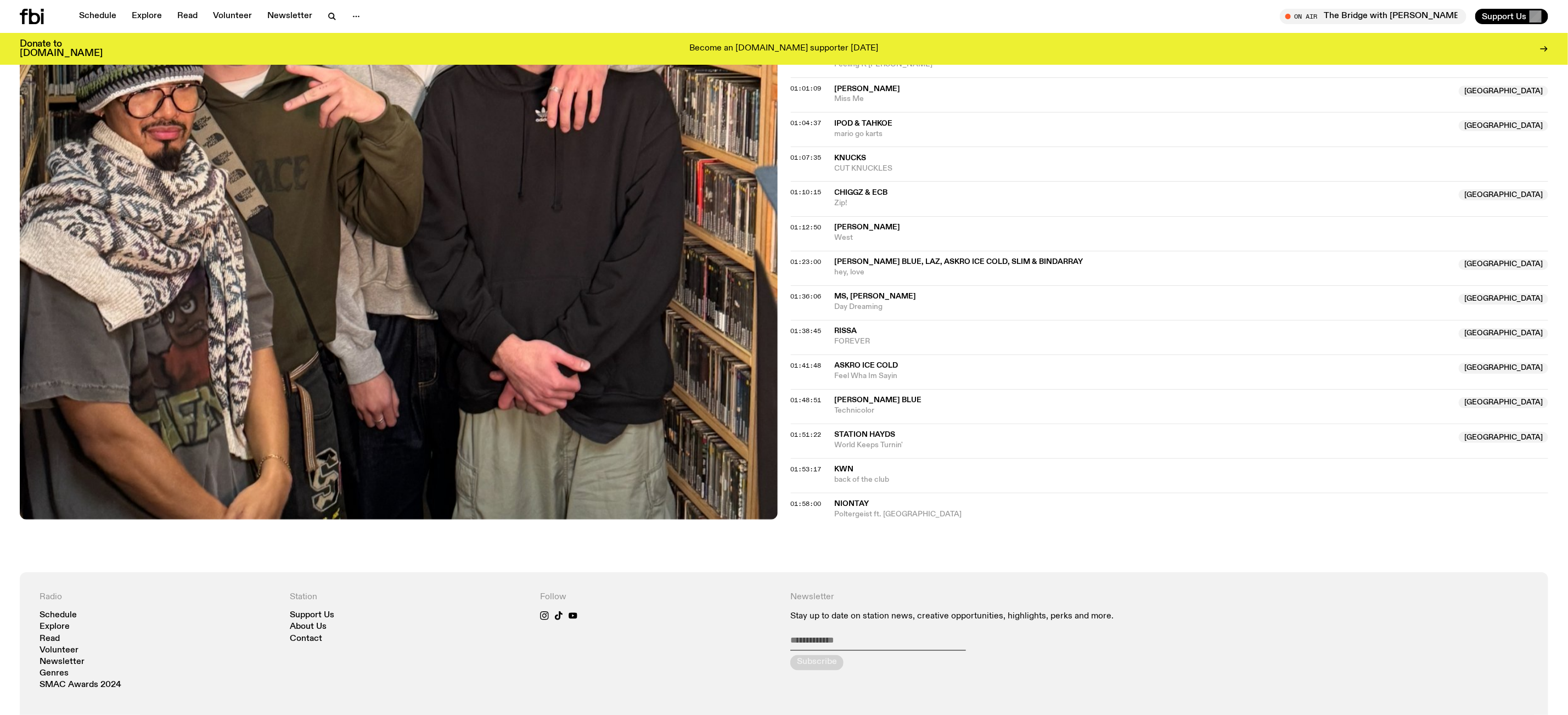
scroll to position [1236, 0]
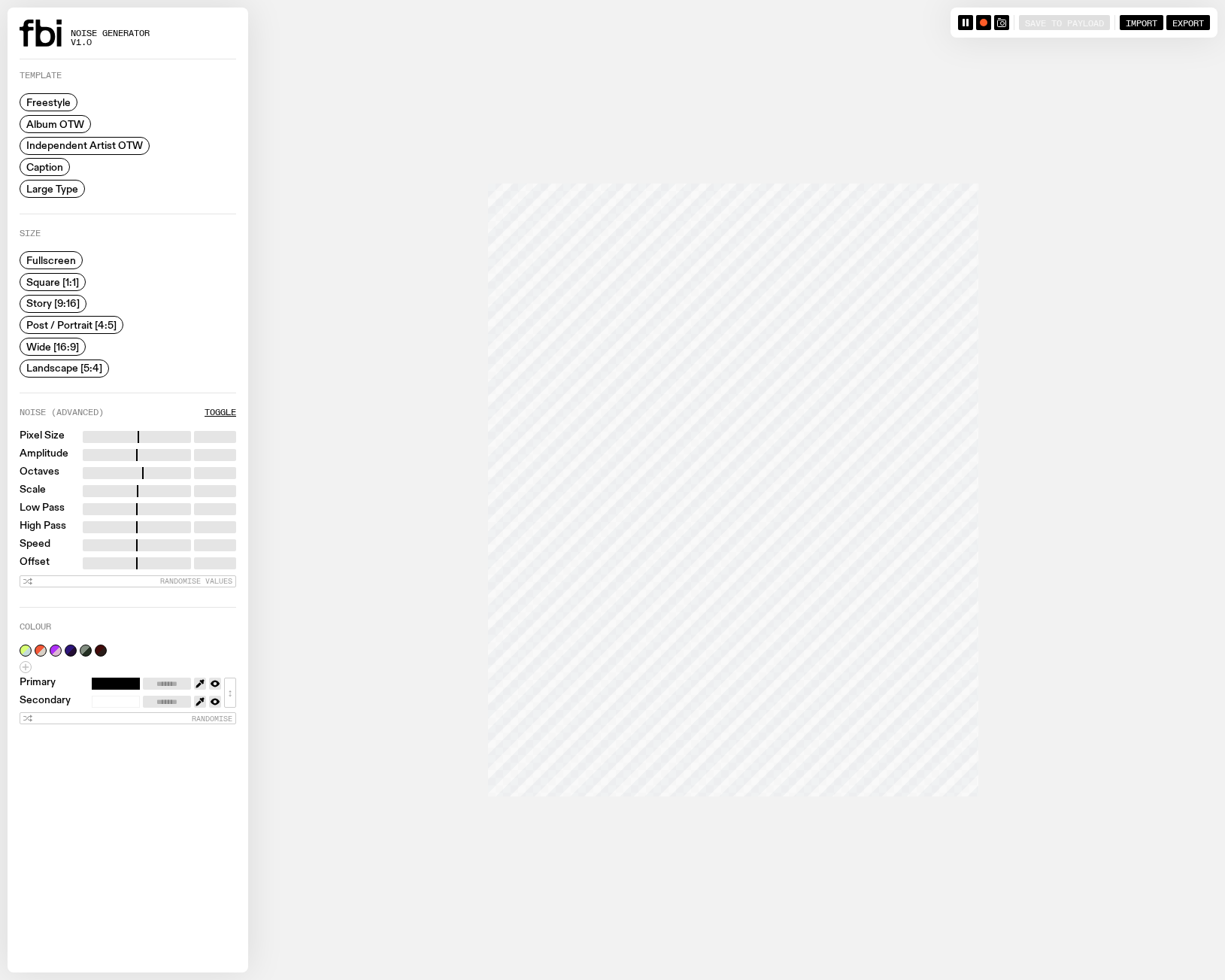
click at [85, 321] on span "Post / Portrait [4:5]" at bounding box center [72, 325] width 90 height 12
click at [66, 162] on label "Caption" at bounding box center [44, 167] width 50 height 18
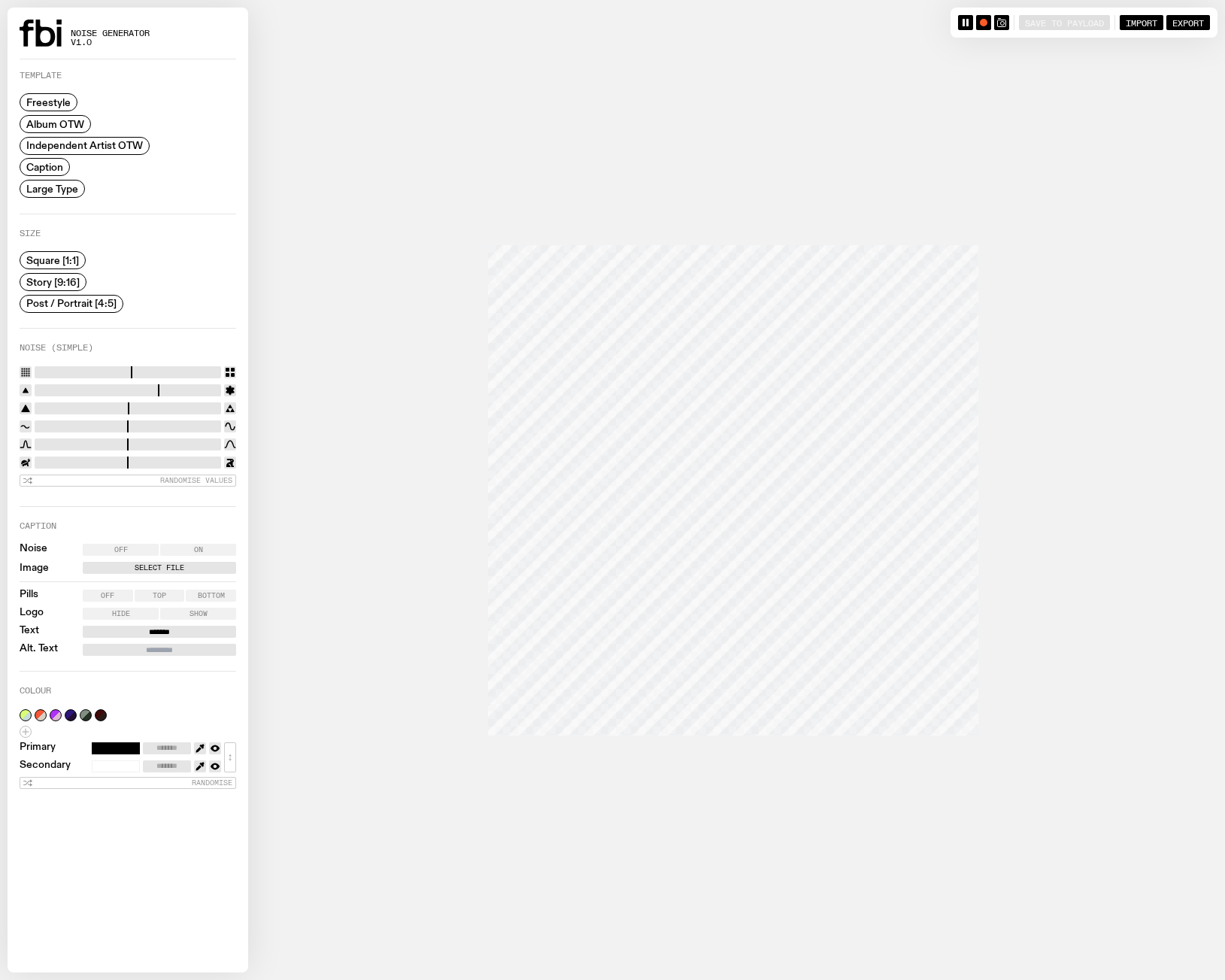
click at [86, 305] on span "Post / Portrait [4:5]" at bounding box center [72, 304] width 90 height 12
click at [165, 646] on input "Alt. Text" at bounding box center [159, 650] width 153 height 12
click at [198, 564] on label "Select File" at bounding box center [159, 568] width 148 height 12
click at [0, 0] on input "Select File" at bounding box center [0, 0] width 0 height 0
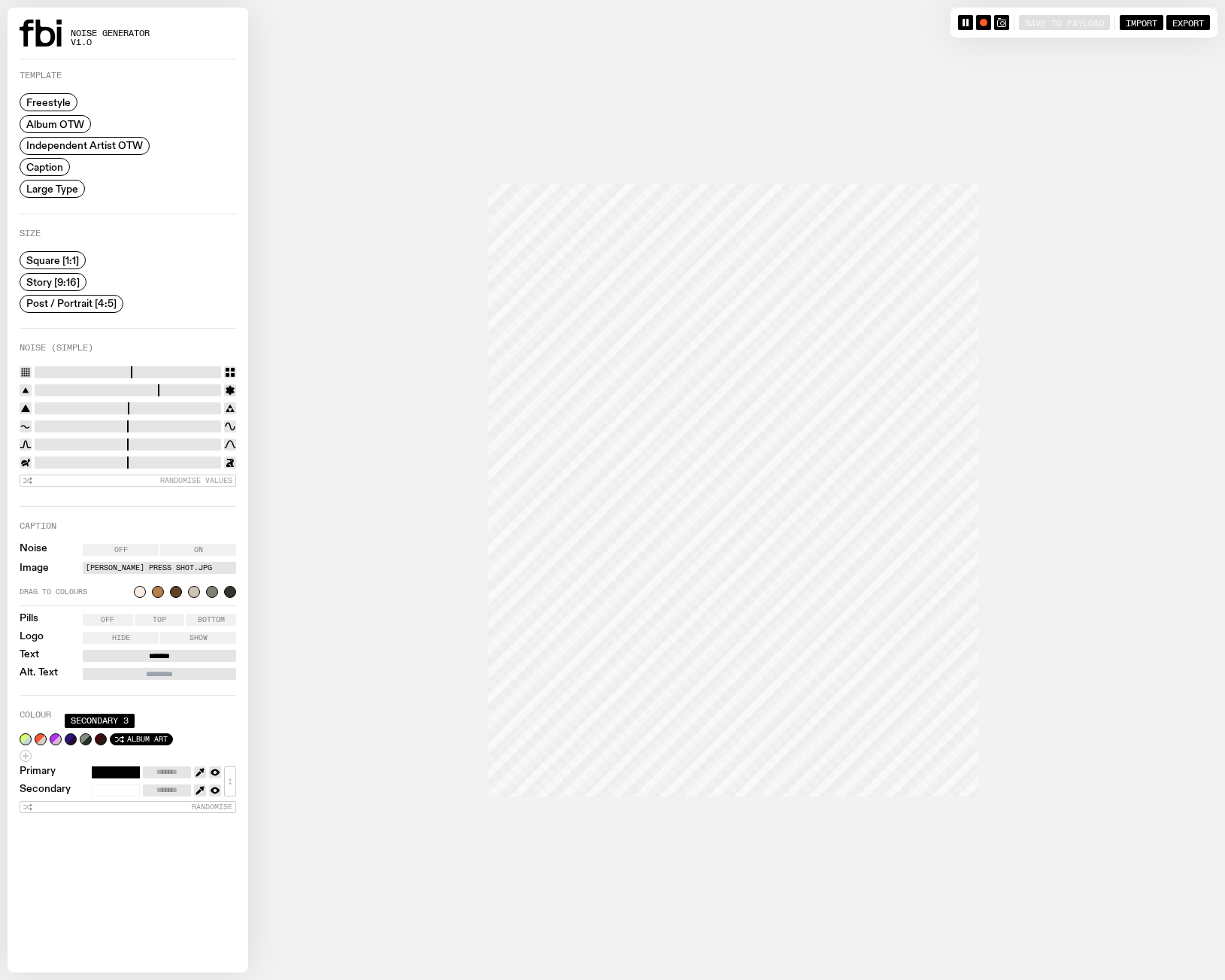
click at [113, 733] on button "Album Art" at bounding box center [142, 739] width 63 height 12
type input "*******"
click at [113, 733] on button "Album Art" at bounding box center [142, 739] width 63 height 12
type input "*******"
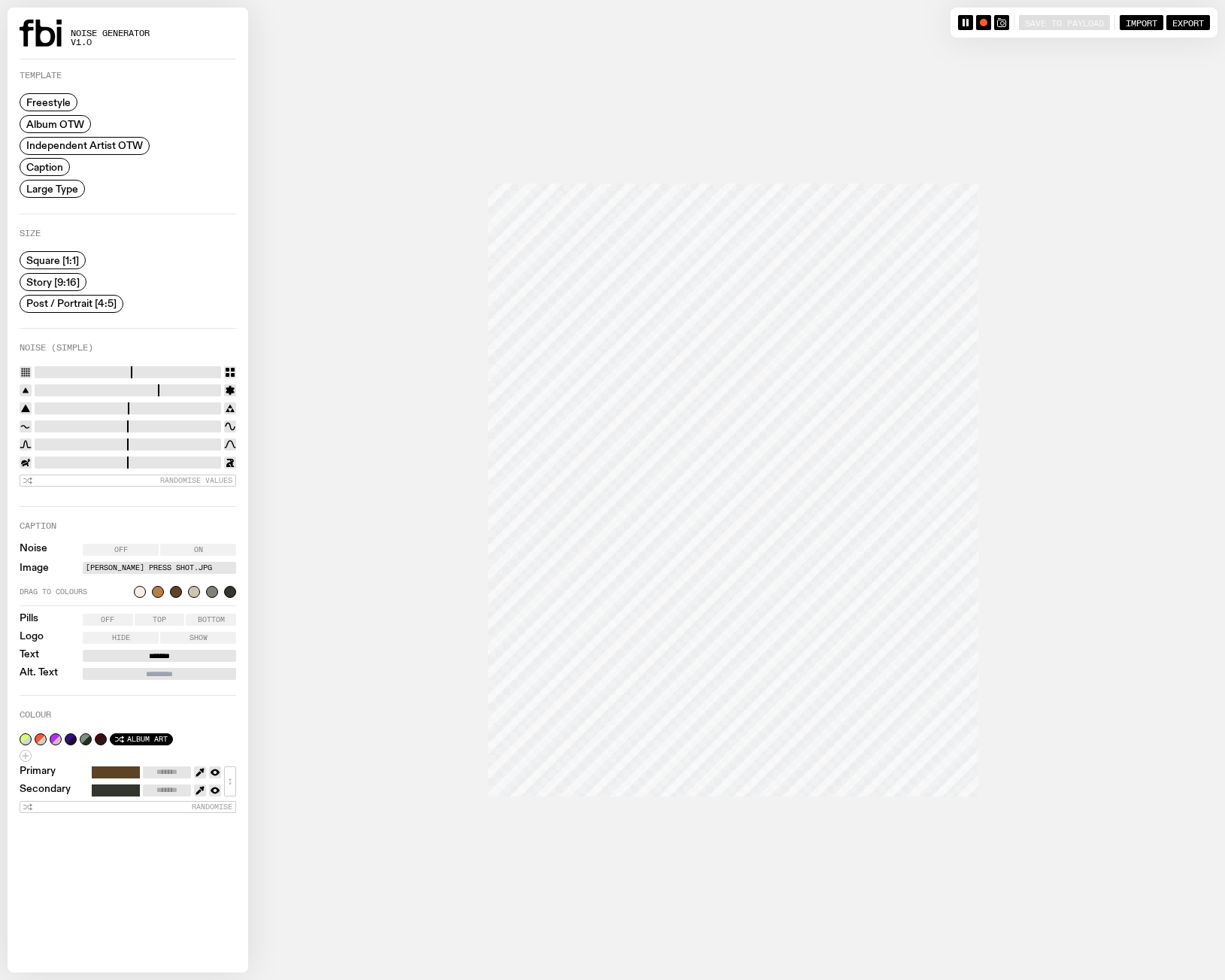
type input "*******"
click at [134, 735] on span "Album Art" at bounding box center [147, 739] width 41 height 8
type input "*******"
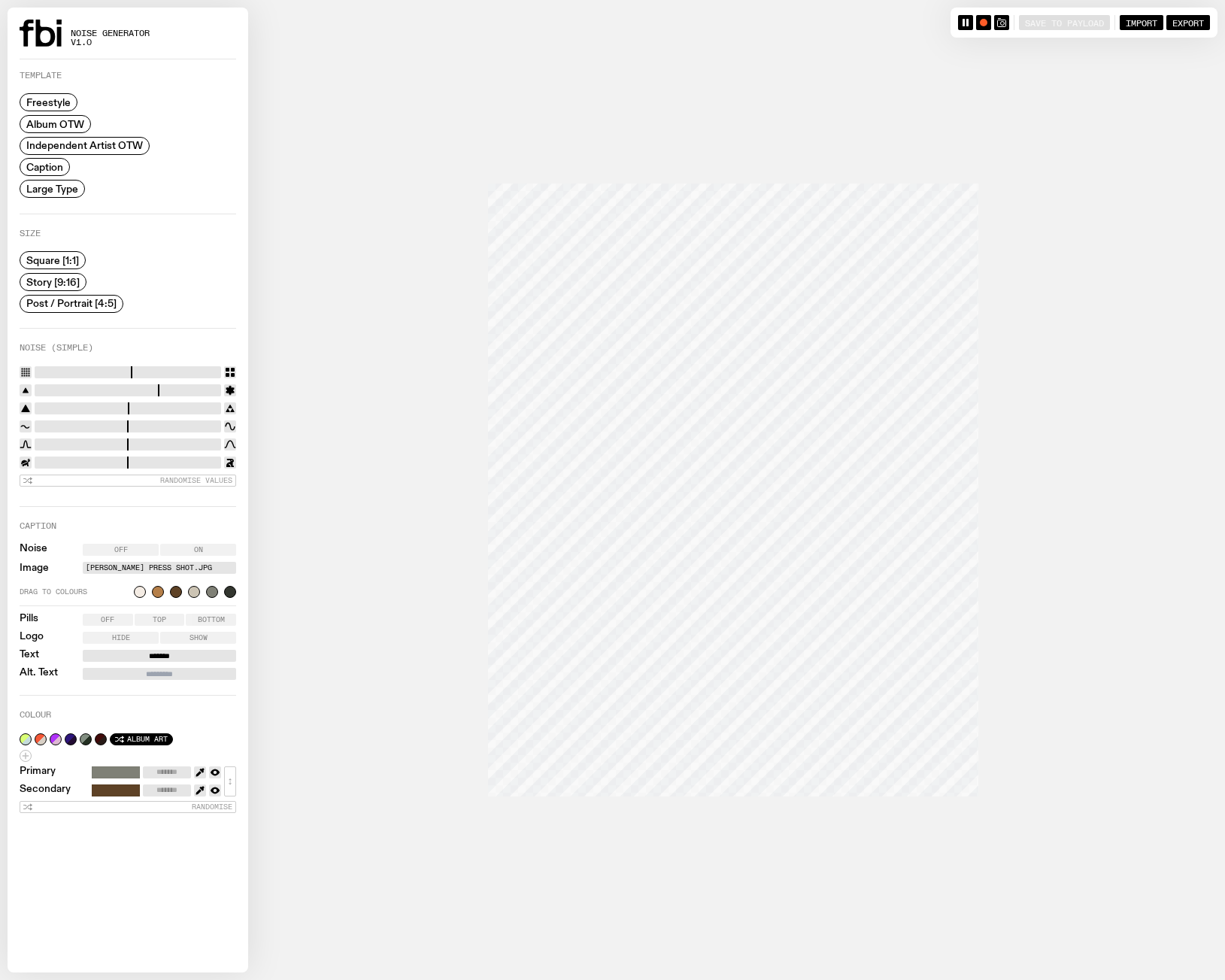
click at [134, 735] on span "Album Art" at bounding box center [147, 739] width 41 height 8
type input "*******"
click at [134, 735] on span "Album Art" at bounding box center [147, 739] width 41 height 8
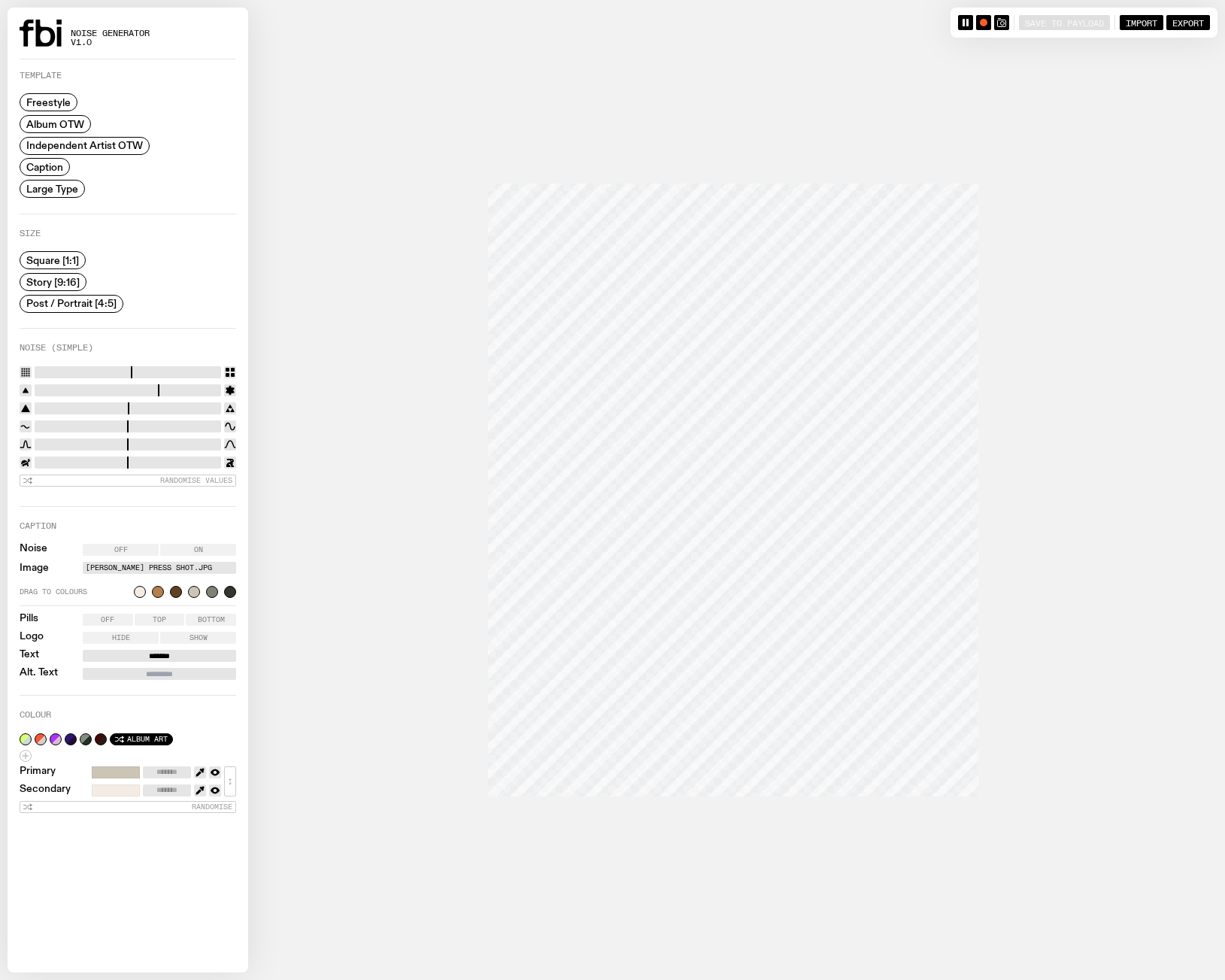
type input "*******"
drag, startPoint x: 151, startPoint y: 368, endPoint x: 129, endPoint y: 371, distance: 22.2
click at [130, 371] on input "range" at bounding box center [128, 372] width 187 height 12
click at [129, 370] on input "range" at bounding box center [128, 372] width 187 height 12
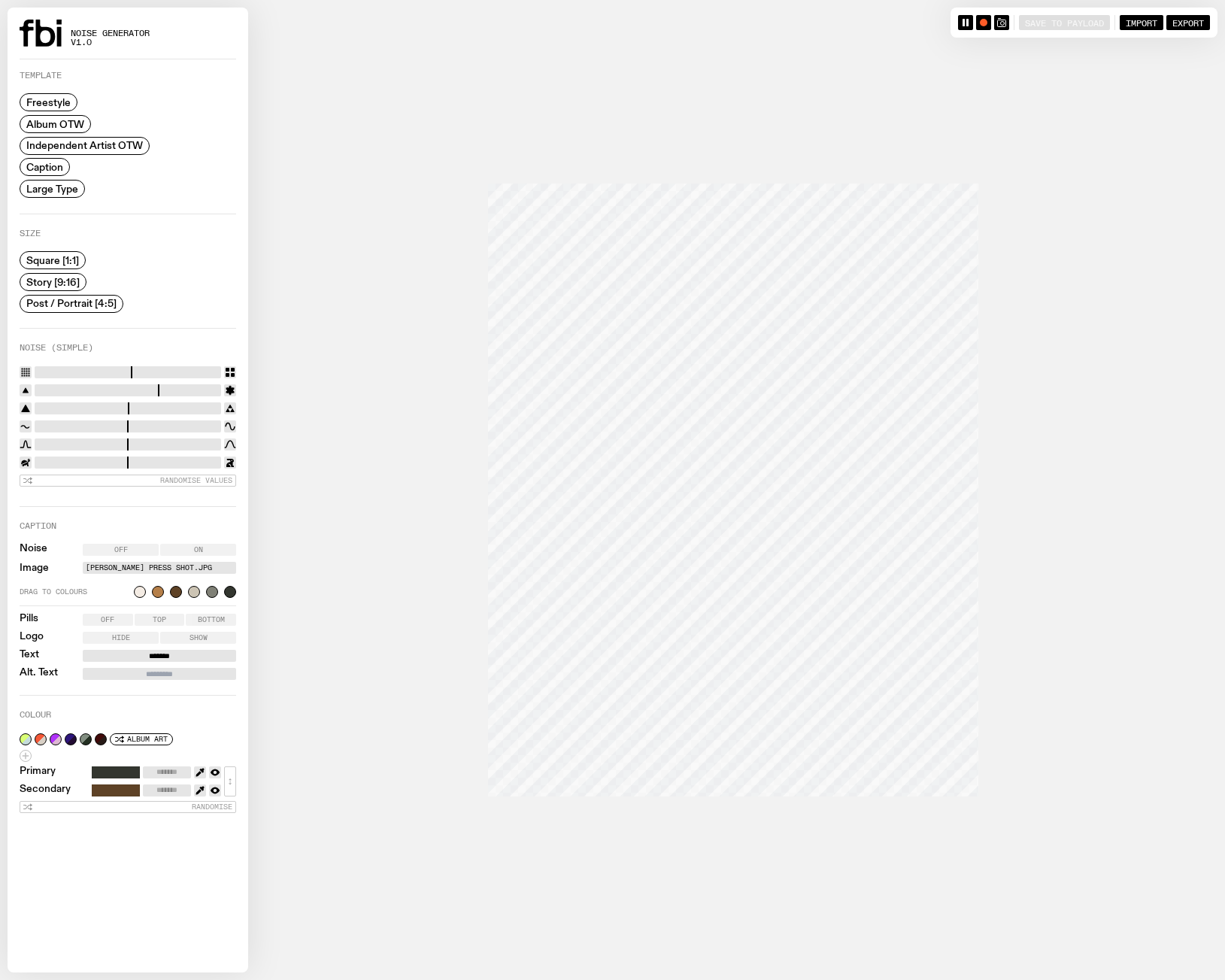
click at [119, 371] on input "range" at bounding box center [128, 372] width 187 height 12
click at [158, 366] on input "range" at bounding box center [128, 372] width 187 height 12
type input "**"
click at [169, 369] on input "range" at bounding box center [128, 372] width 187 height 12
click at [173, 368] on input "range" at bounding box center [128, 372] width 187 height 12
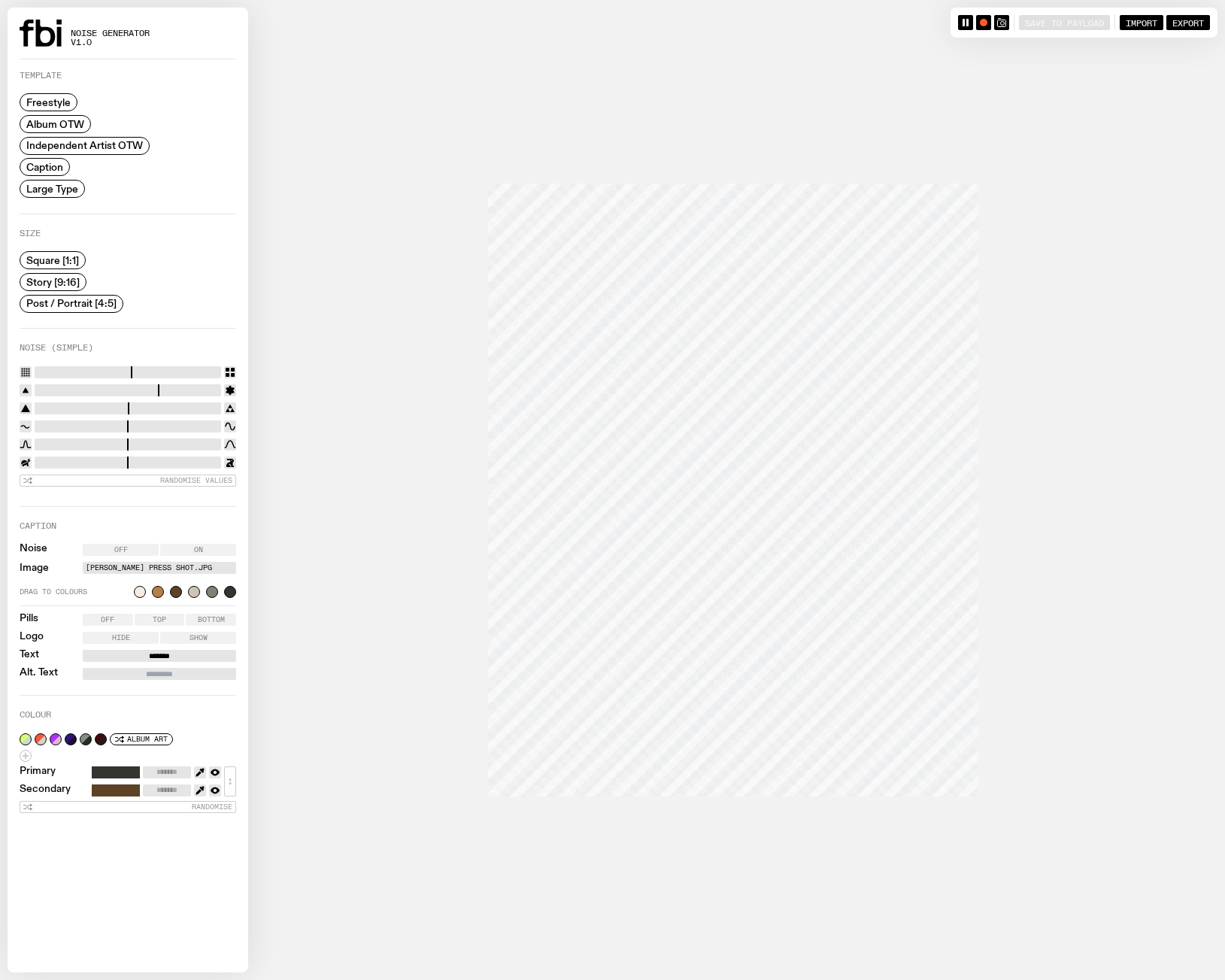
click at [179, 545] on label "On" at bounding box center [198, 550] width 76 height 12
click at [143, 736] on span "Album Art" at bounding box center [147, 739] width 41 height 8
type input "*******"
click at [118, 420] on input "range" at bounding box center [128, 426] width 187 height 12
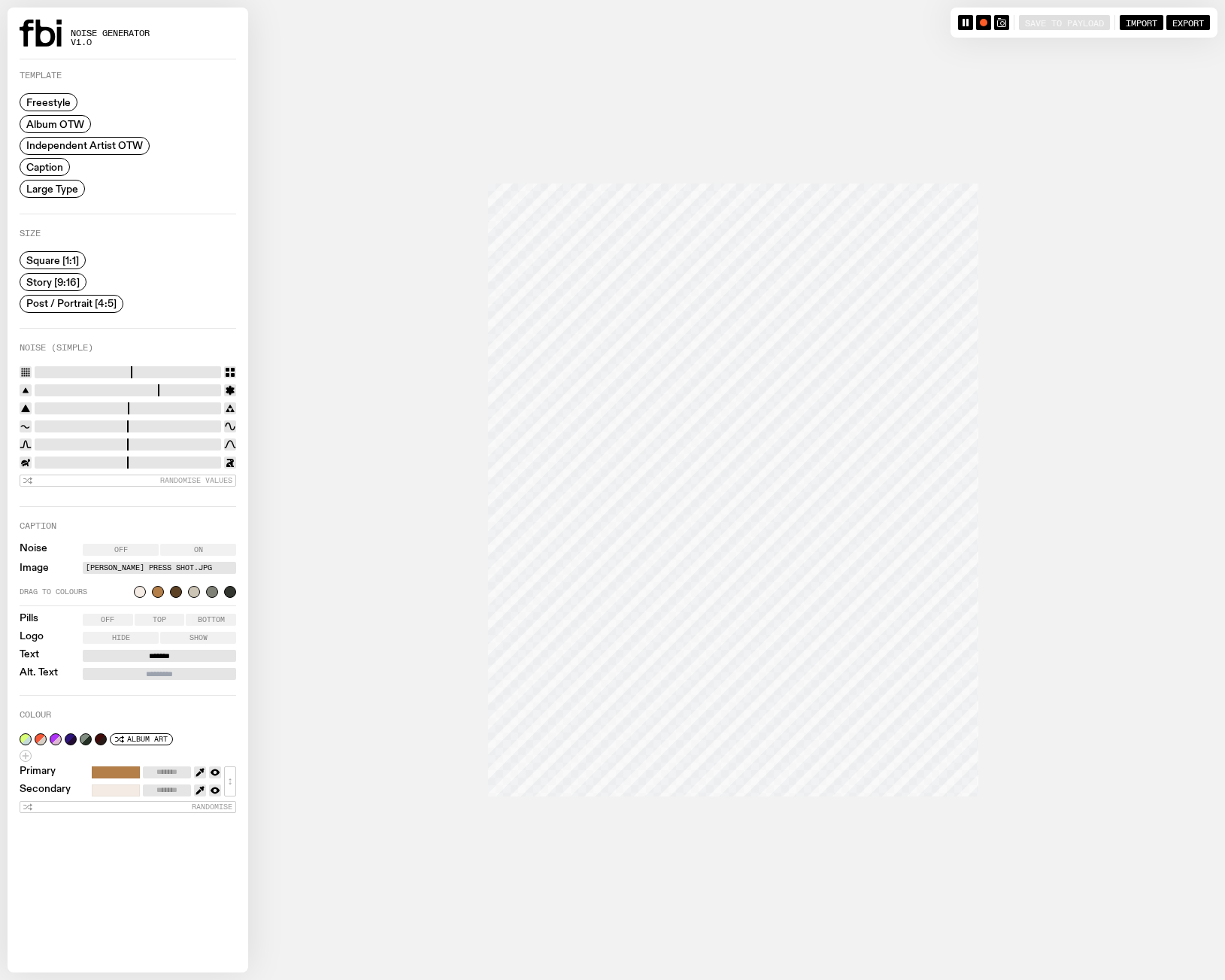
click at [103, 422] on input "range" at bounding box center [128, 426] width 187 height 12
click at [149, 415] on div "Randomise Values" at bounding box center [128, 429] width 217 height 125
click at [163, 420] on input "range" at bounding box center [128, 426] width 187 height 12
click at [175, 420] on input "range" at bounding box center [128, 426] width 187 height 12
click at [183, 421] on input "range" at bounding box center [128, 426] width 187 height 12
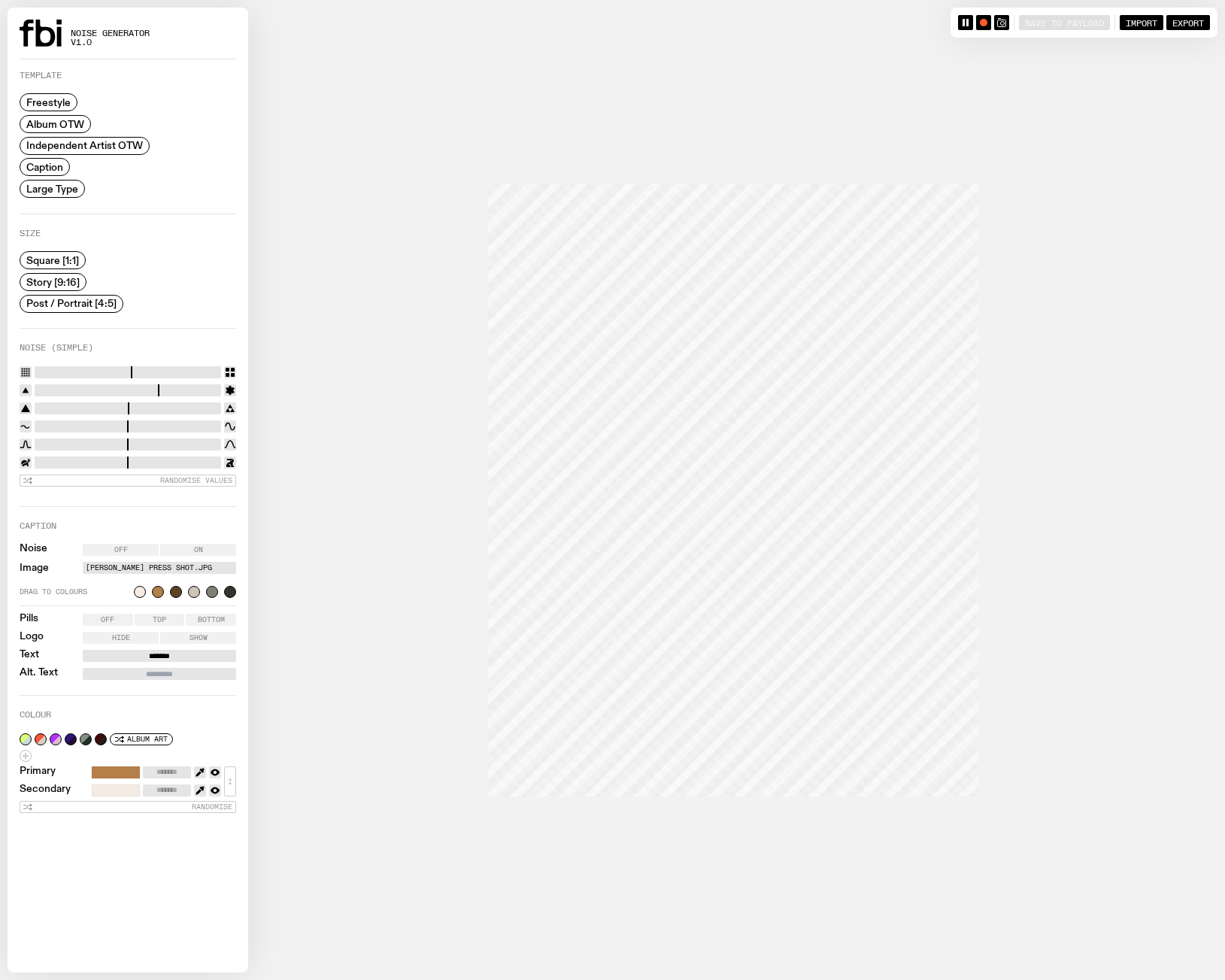
type input "****"
click at [172, 420] on input "range" at bounding box center [128, 426] width 187 height 12
click at [195, 361] on div "Randomise Values" at bounding box center [128, 425] width 217 height 131
type input "**"
click at [191, 368] on input "range" at bounding box center [128, 372] width 187 height 12
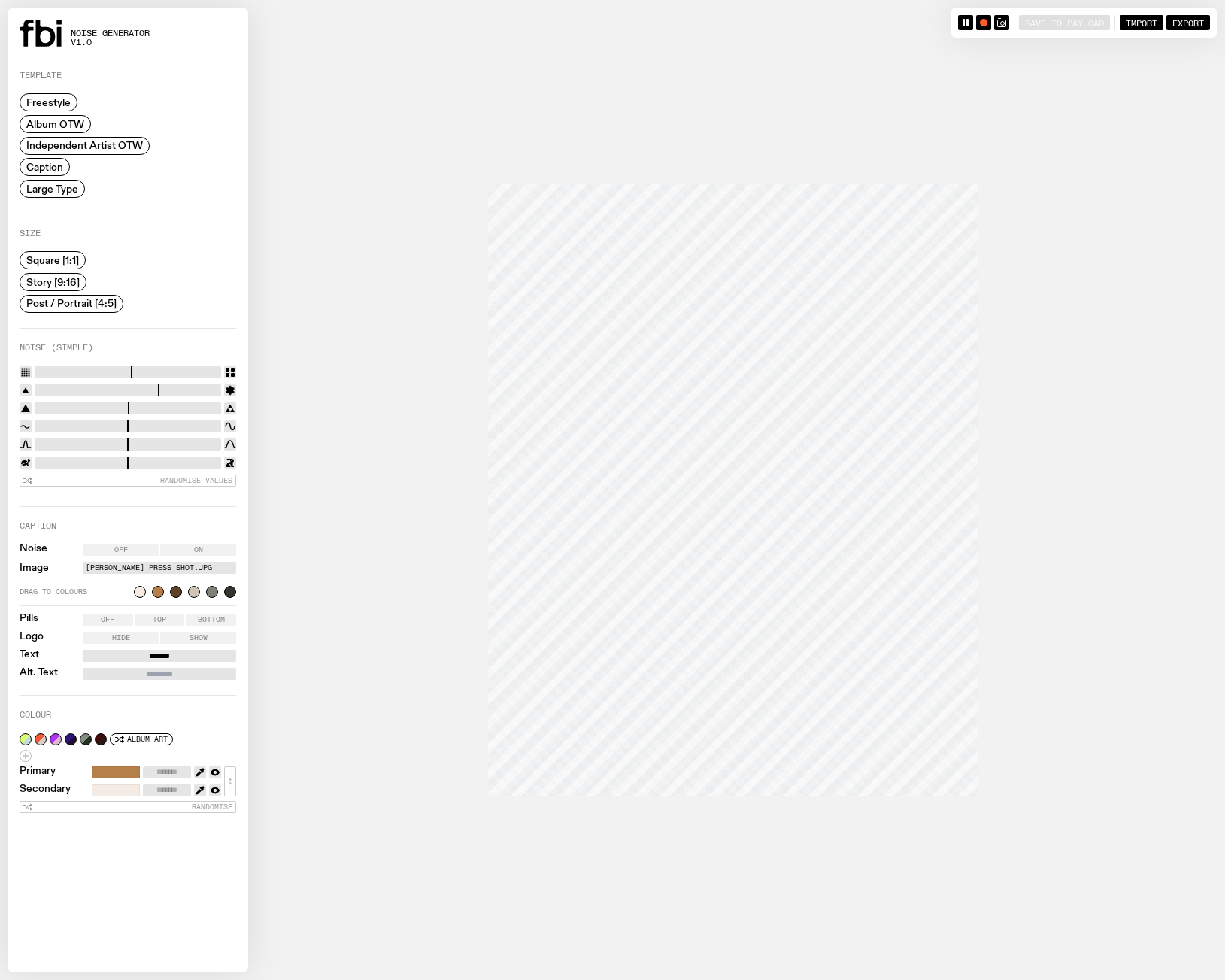
click at [143, 655] on input "*******" at bounding box center [159, 656] width 153 height 12
click at [39, 742] on button "button" at bounding box center [40, 739] width 12 height 12
type input "*******"
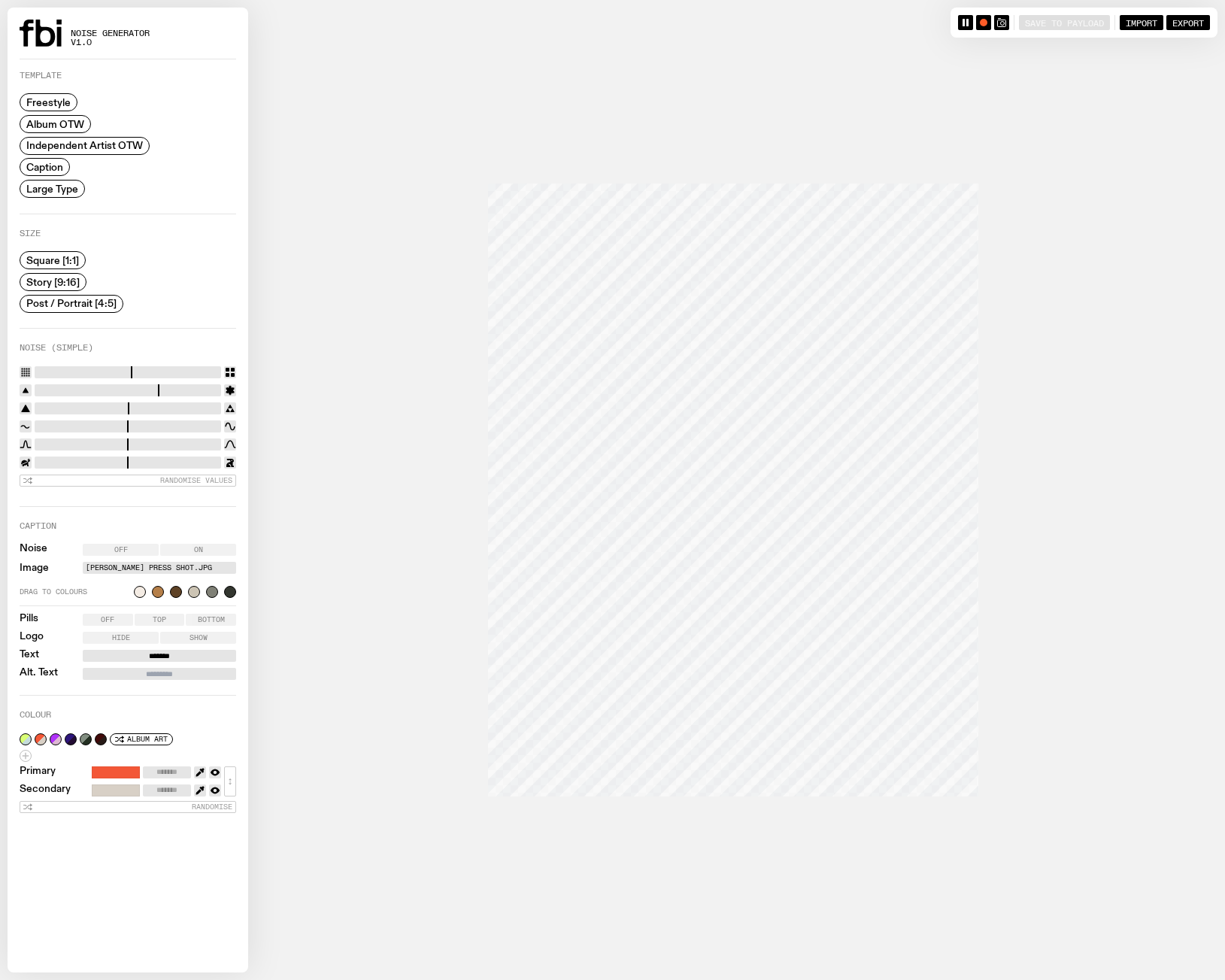
click at [50, 739] on div at bounding box center [56, 739] width 12 height 12
click at [32, 750] on div "Album Art" at bounding box center [128, 756] width 217 height 12
click at [57, 739] on button "button" at bounding box center [56, 739] width 12 height 12
type input "*******"
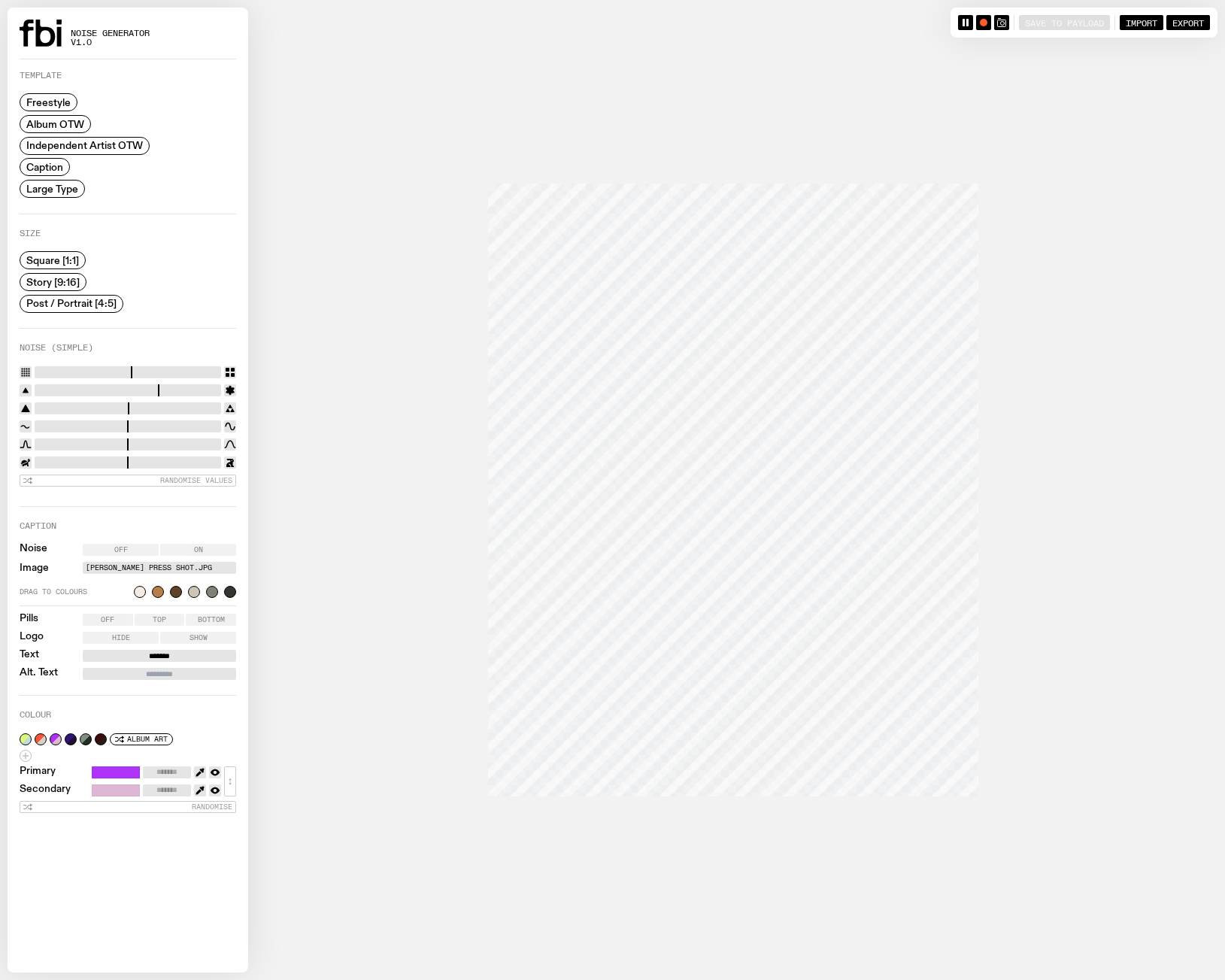
click at [41, 739] on button "button" at bounding box center [40, 739] width 12 height 12
type input "*******"
click at [172, 650] on input "*******" at bounding box center [159, 656] width 153 height 12
type input "**********"
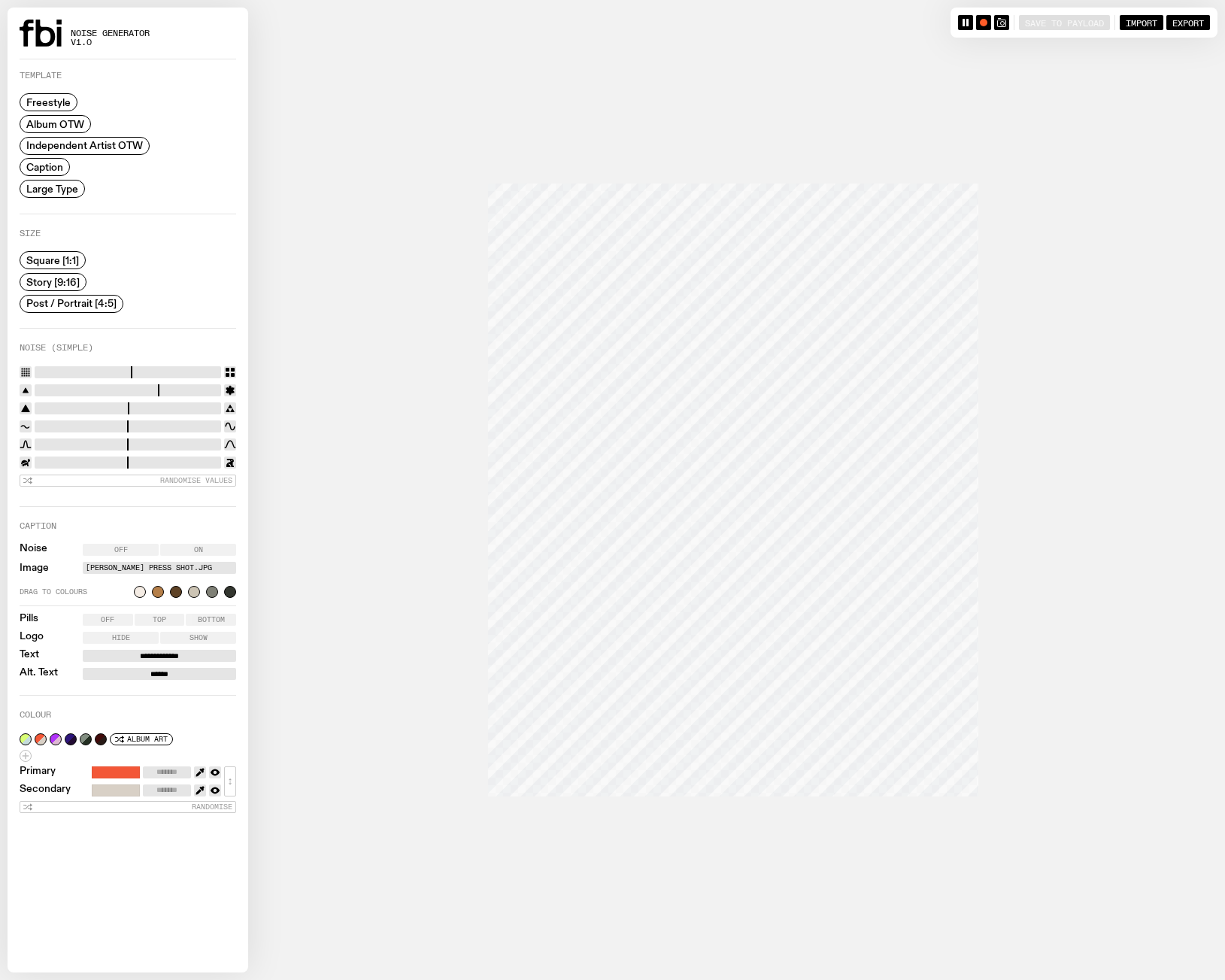
type input "******"
drag, startPoint x: 158, startPoint y: 651, endPoint x: 243, endPoint y: 655, distance: 85.1
click at [242, 655] on div "**********" at bounding box center [128, 515] width 241 height 913
type input "******"
type input "*"
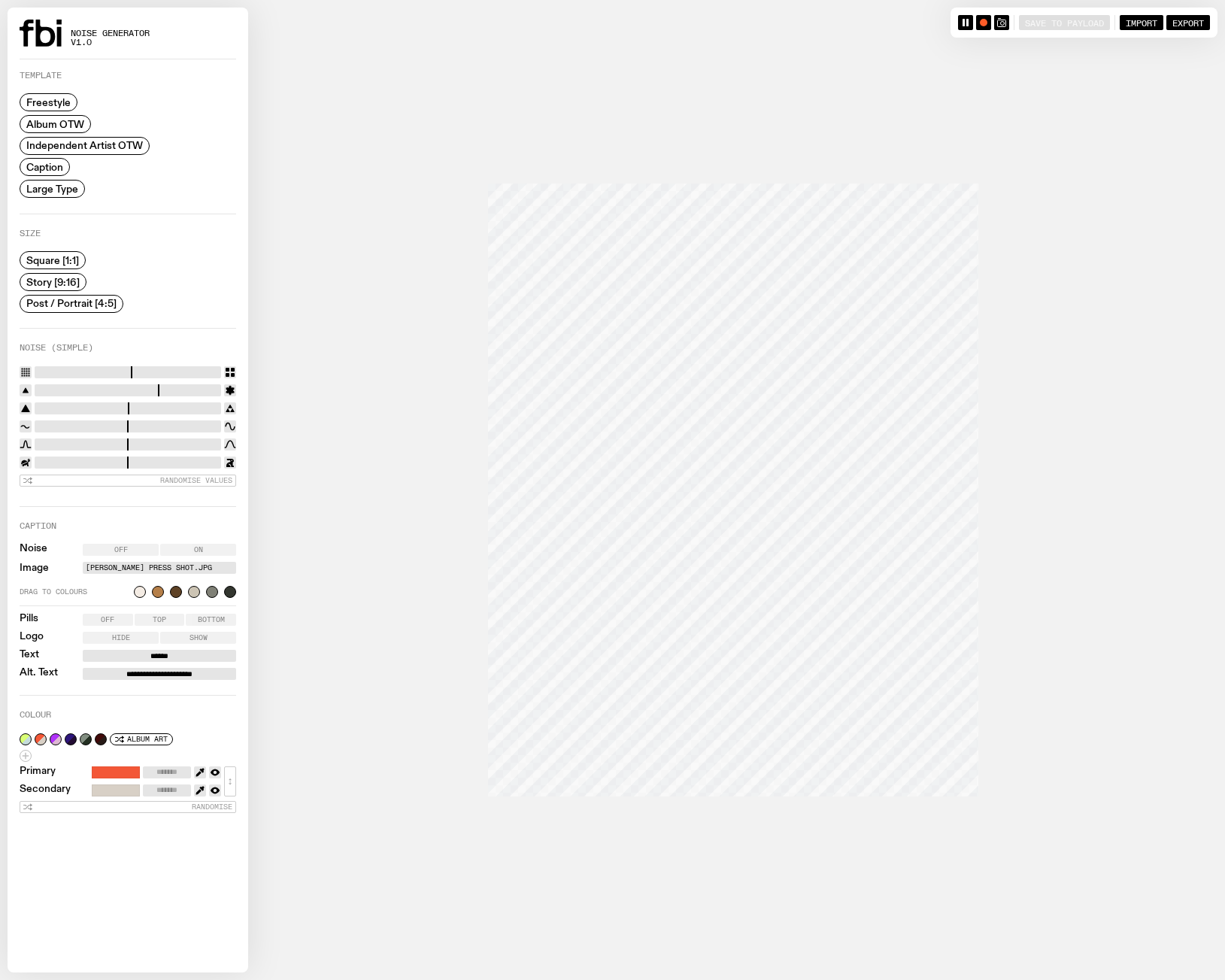
type input "**********"
click at [1078, 500] on div at bounding box center [612, 490] width 1210 height 980
click at [1072, 443] on div at bounding box center [612, 490] width 1210 height 980
click at [1186, 23] on span "Export" at bounding box center [1188, 23] width 32 height 10
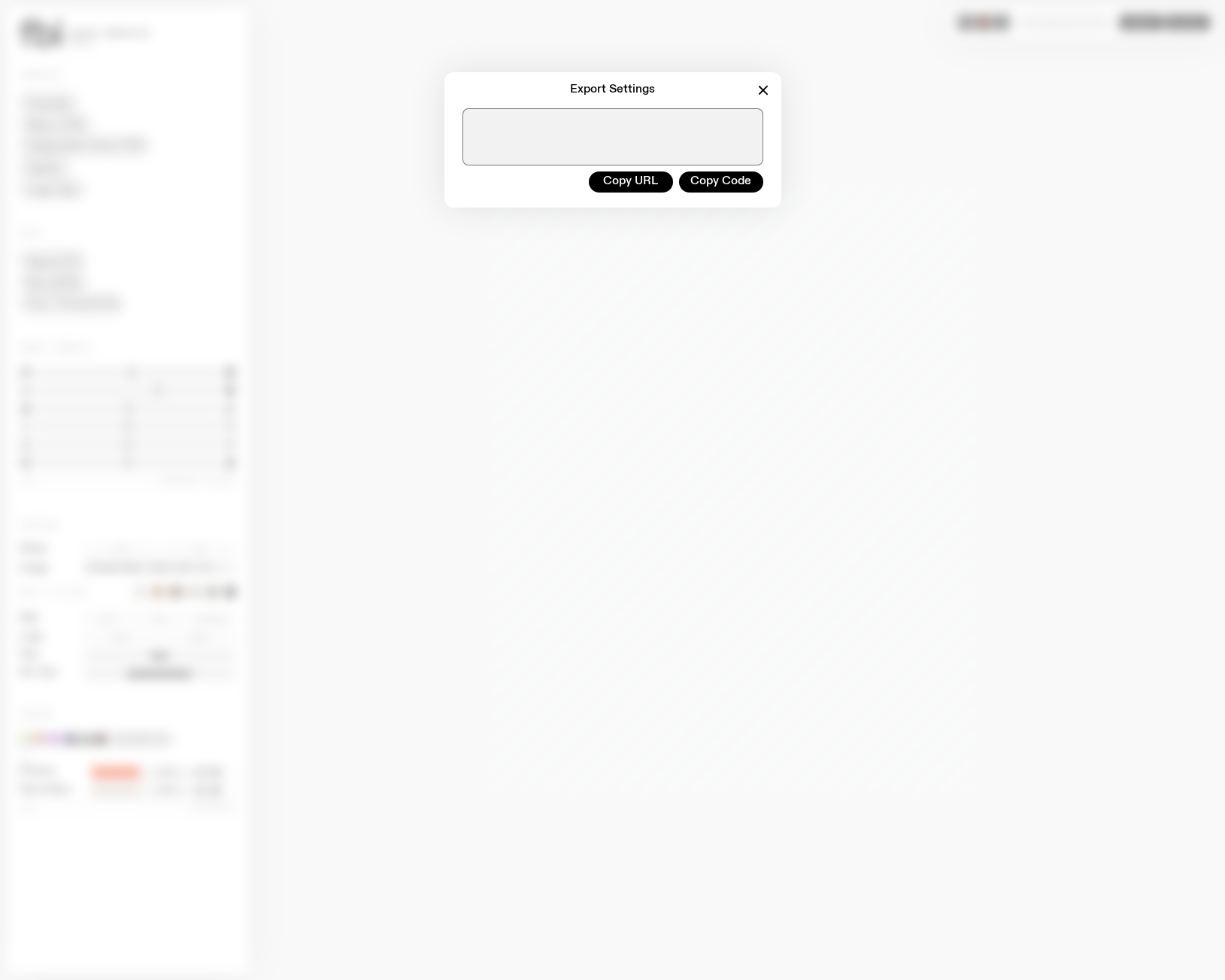
click at [1046, 178] on div "Export Settings Copy URL Copy Code" at bounding box center [612, 140] width 1171 height 135
click at [766, 96] on icon "button" at bounding box center [763, 90] width 18 height 18
click at [765, 90] on icon "button" at bounding box center [763, 90] width 18 height 18
click at [763, 89] on icon "button" at bounding box center [763, 90] width 8 height 8
click at [761, 88] on icon "button" at bounding box center [763, 90] width 18 height 18
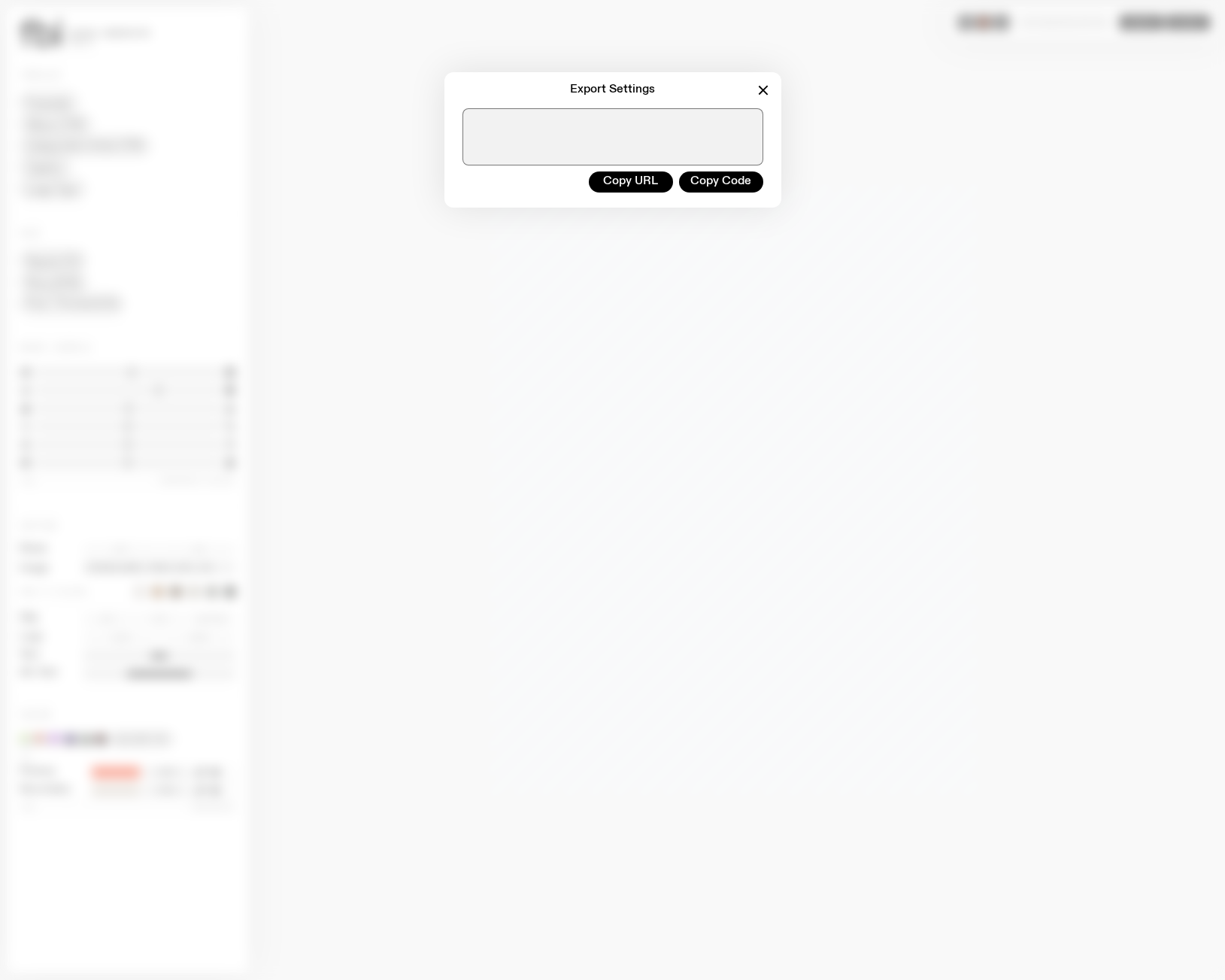
click at [768, 91] on icon "button" at bounding box center [763, 90] width 18 height 18
click at [761, 88] on icon "button" at bounding box center [763, 90] width 18 height 18
click at [628, 178] on button "Copy URL" at bounding box center [630, 182] width 84 height 21
click at [876, 150] on div "Export Settings Copied! Copy Code" at bounding box center [612, 140] width 1171 height 135
click at [863, 193] on div "Export Settings Copy URL Copy Code" at bounding box center [612, 140] width 1171 height 135
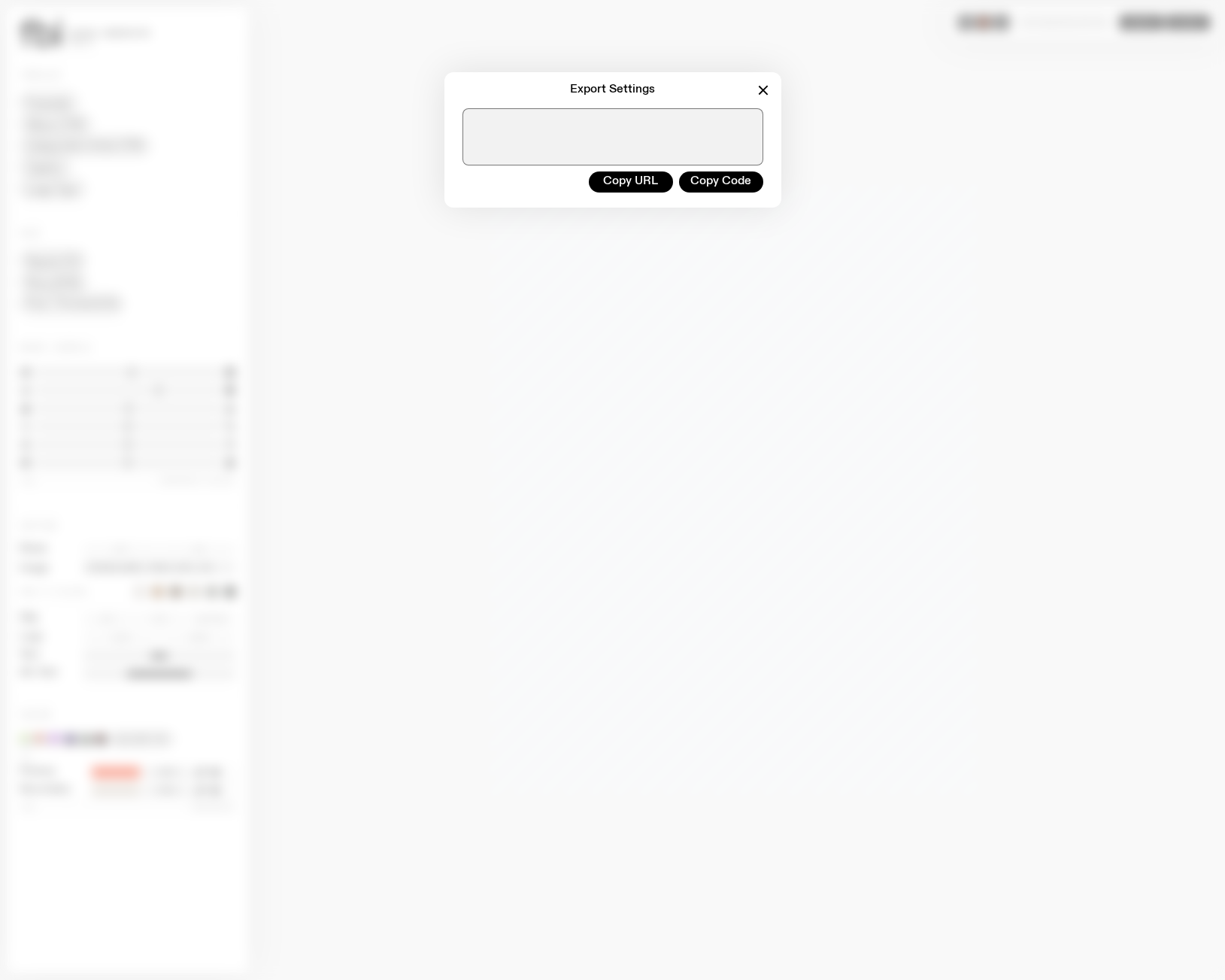
click at [766, 91] on icon "button" at bounding box center [763, 90] width 18 height 18
click at [766, 91] on icon "button" at bounding box center [763, 90] width 18 height 18
drag, startPoint x: 765, startPoint y: 90, endPoint x: 684, endPoint y: 57, distance: 87.5
click at [765, 90] on icon "button" at bounding box center [763, 90] width 18 height 18
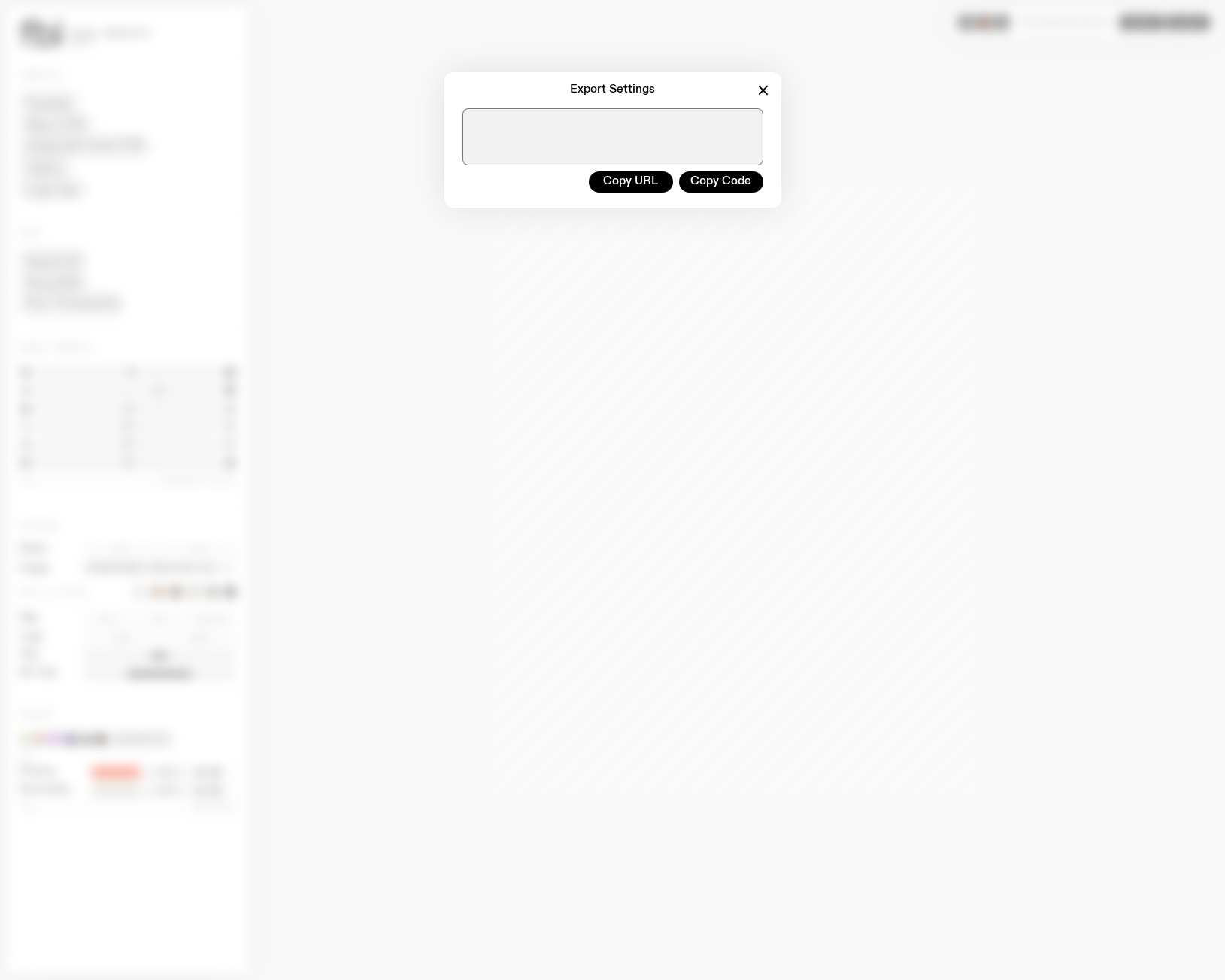
drag, startPoint x: 717, startPoint y: 74, endPoint x: 765, endPoint y: 89, distance: 50.3
click at [720, 76] on div "Export Settings" at bounding box center [613, 90] width 337 height 36
click at [765, 89] on icon "button" at bounding box center [763, 90] width 18 height 18
click at [759, 87] on icon "button" at bounding box center [763, 91] width 8 height 8
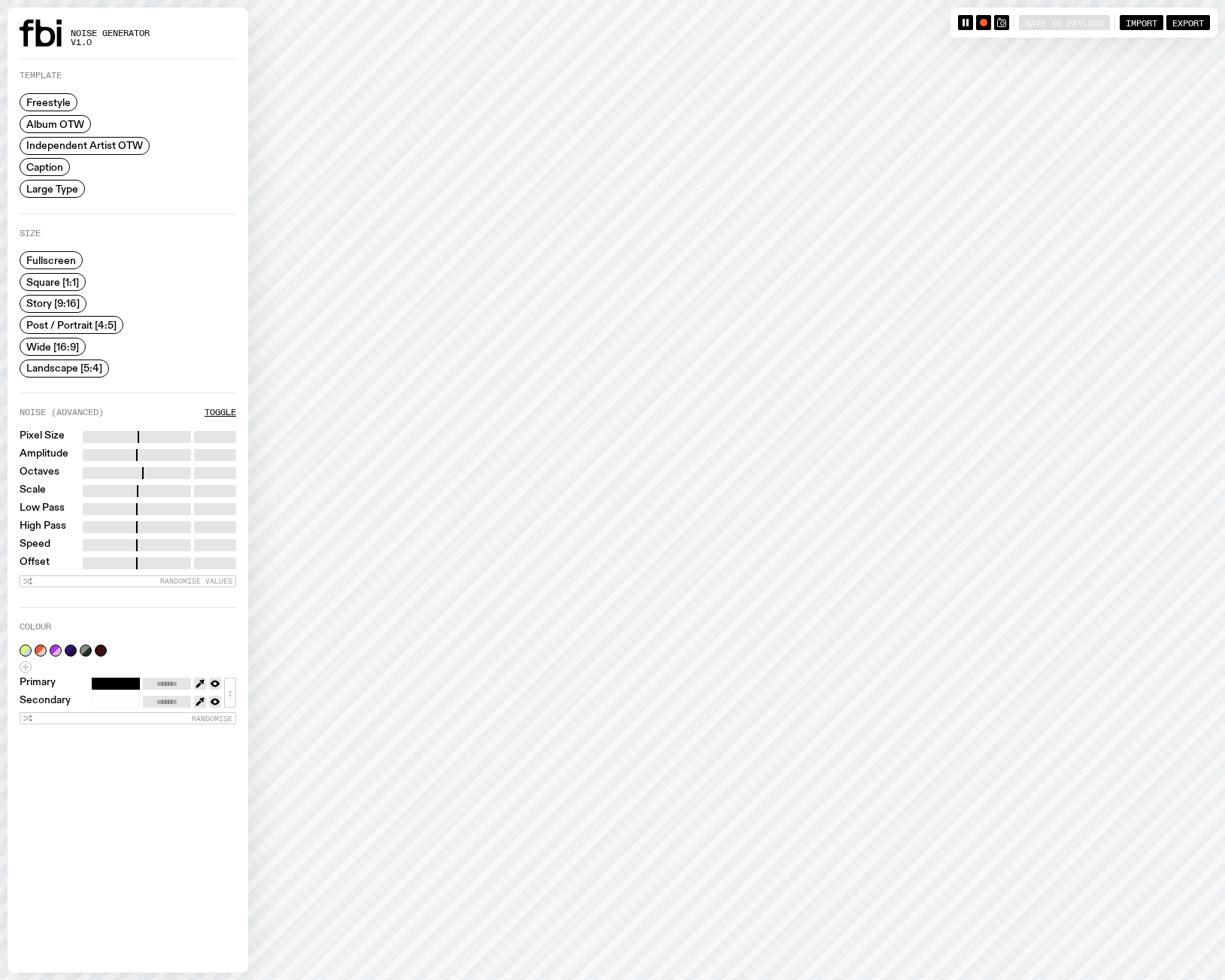
click at [211, 238] on div "Size" at bounding box center [128, 237] width 217 height 16
click at [58, 164] on span "Caption" at bounding box center [45, 168] width 37 height 12
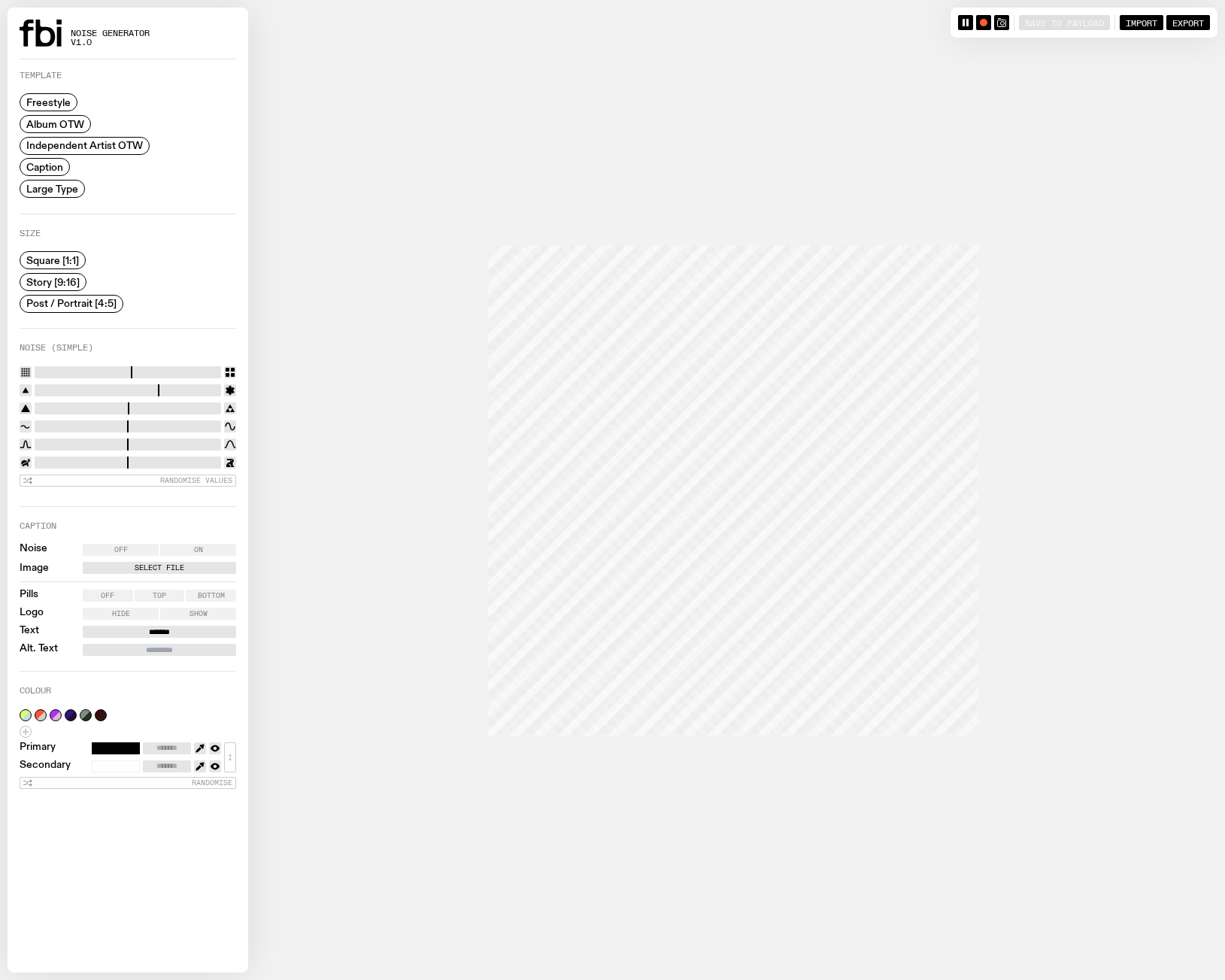
click at [73, 284] on span "Story [9:16]" at bounding box center [53, 282] width 53 height 12
click at [98, 308] on span "Post / Portrait [4:5]" at bounding box center [72, 304] width 90 height 12
click at [179, 694] on div "Colour" at bounding box center [128, 694] width 217 height 16
click at [76, 255] on span "Square [1:1]" at bounding box center [53, 261] width 53 height 12
click at [187, 562] on label "Select File" at bounding box center [159, 568] width 148 height 12
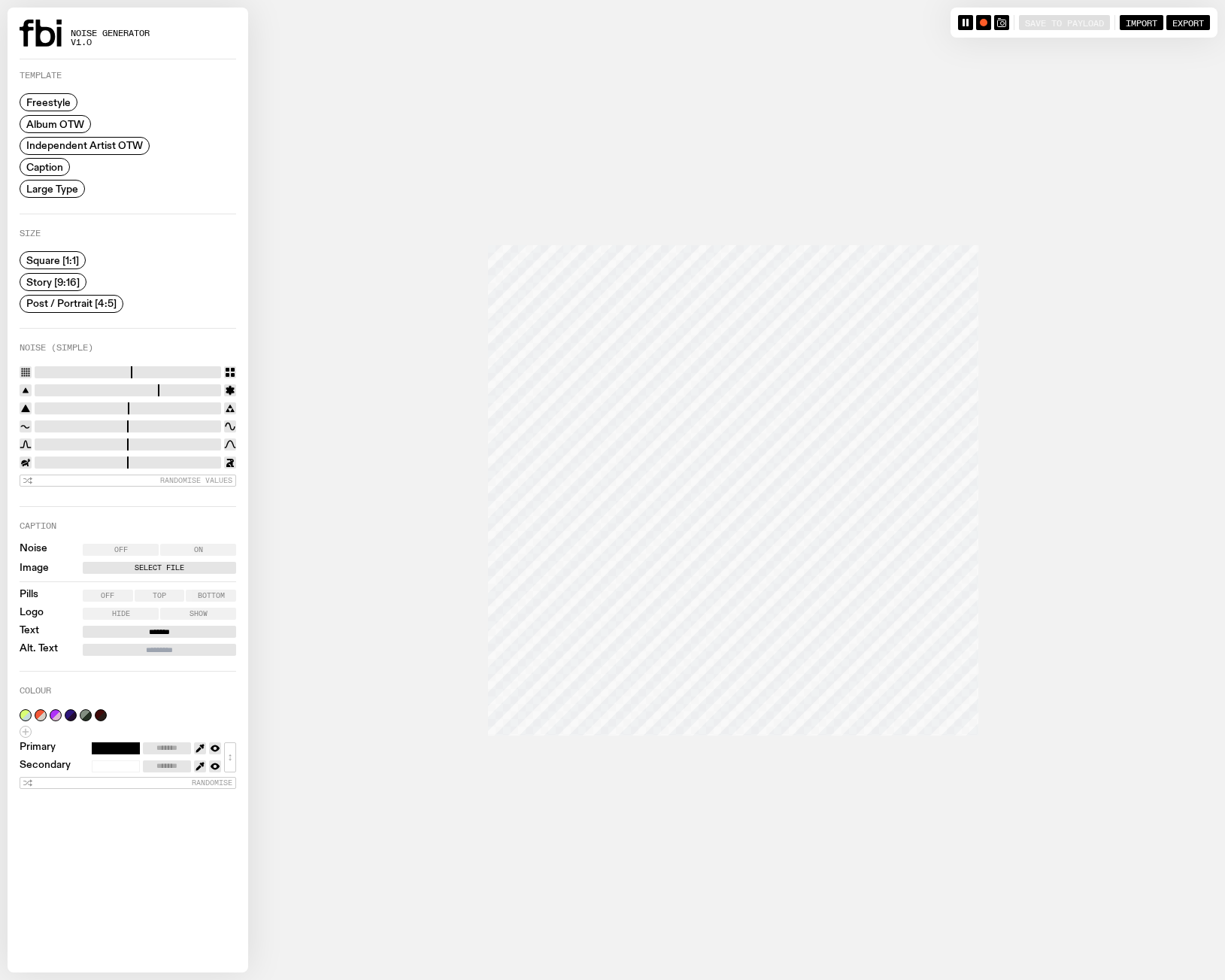
click at [0, 0] on input "Select File" at bounding box center [0, 0] width 0 height 0
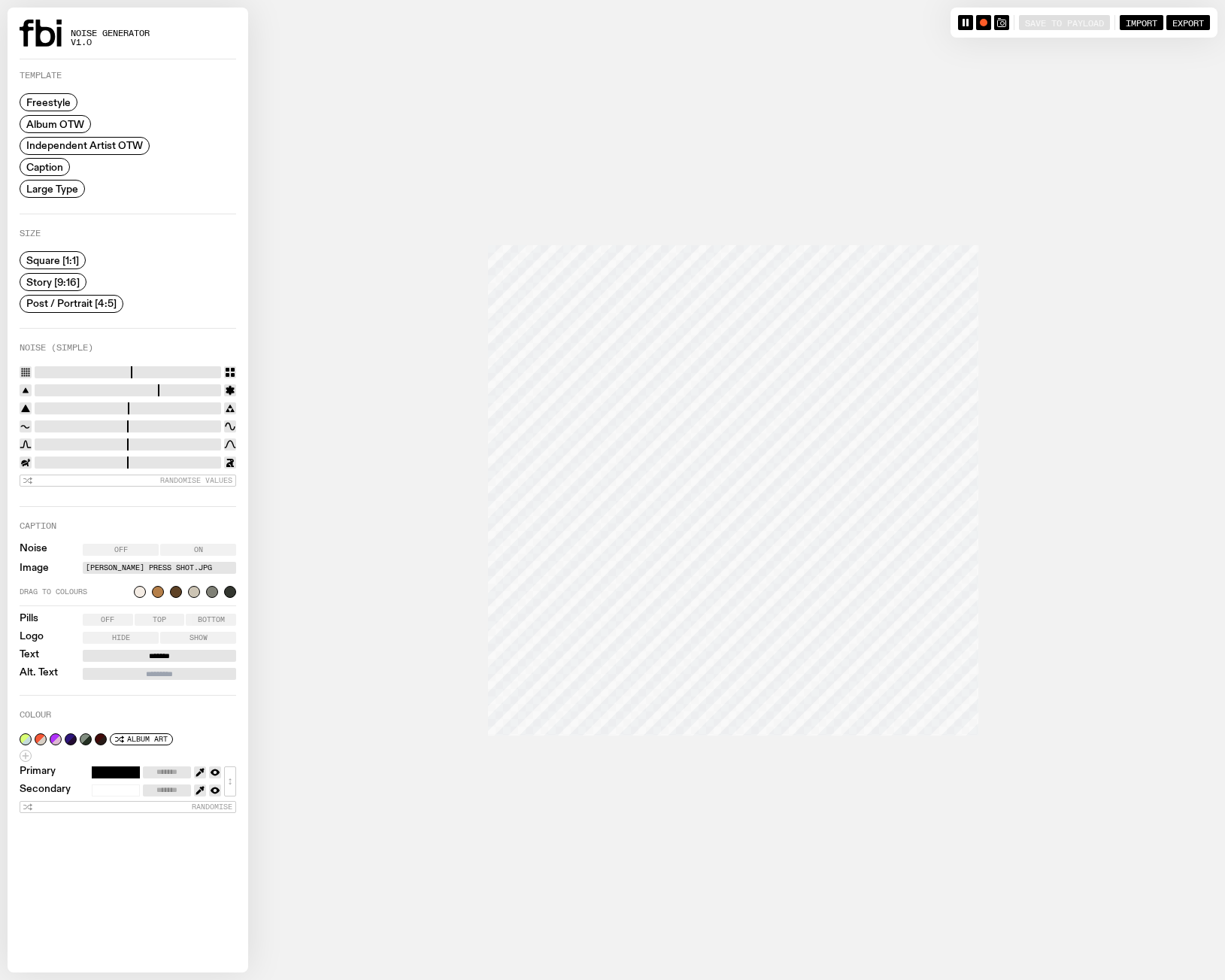
click at [179, 655] on input "*******" at bounding box center [159, 656] width 153 height 12
type input "*"
click at [154, 645] on div "Noise Off On Image buse press shot.jpg Drag to colours Pills Off Top Bottom Log…" at bounding box center [128, 611] width 217 height 136
click at [154, 653] on input "******" at bounding box center [159, 656] width 153 height 12
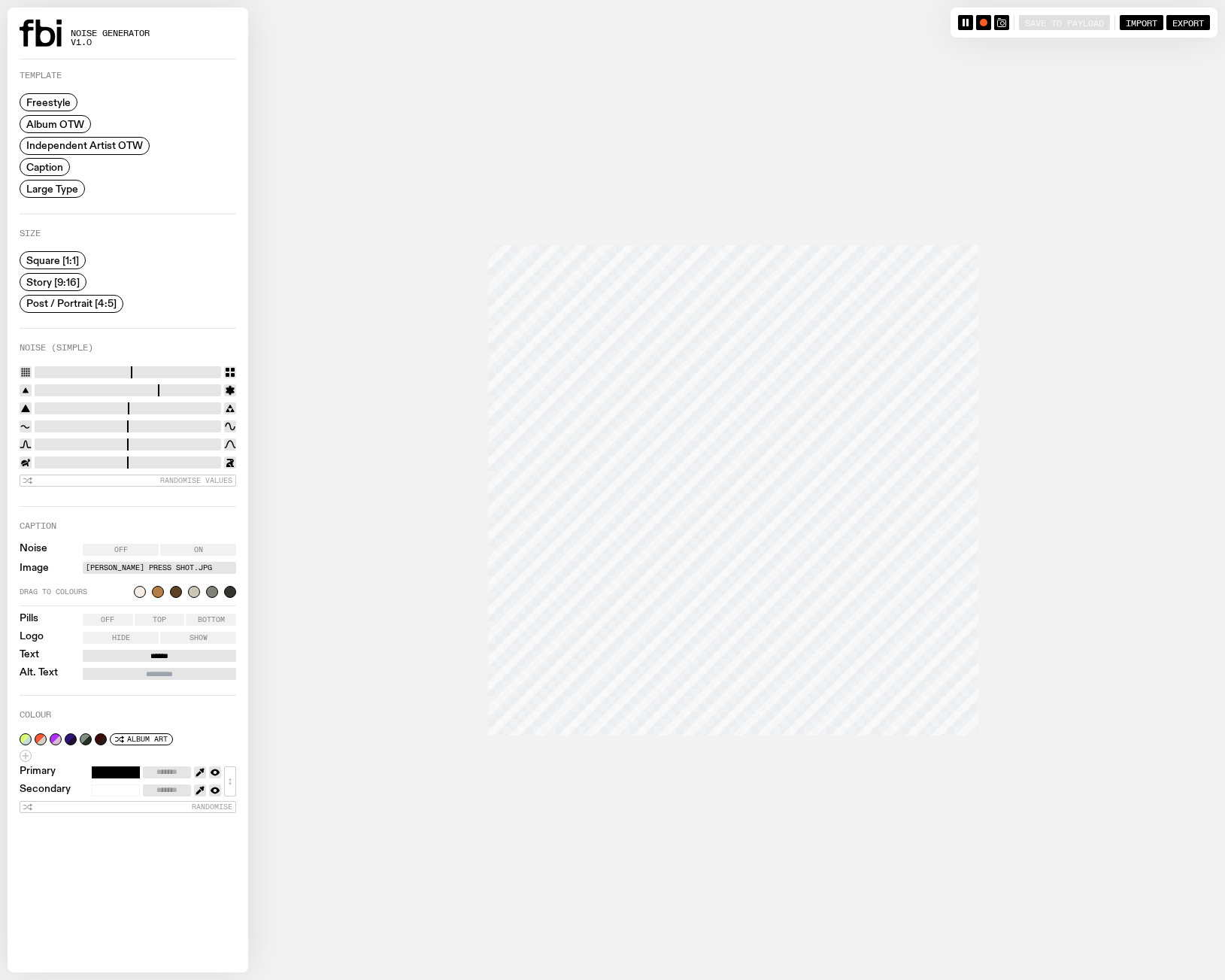
click at [154, 653] on input "******" at bounding box center [159, 656] width 153 height 12
type input "******"
type input "**********"
click at [1077, 449] on div at bounding box center [612, 490] width 1210 height 980
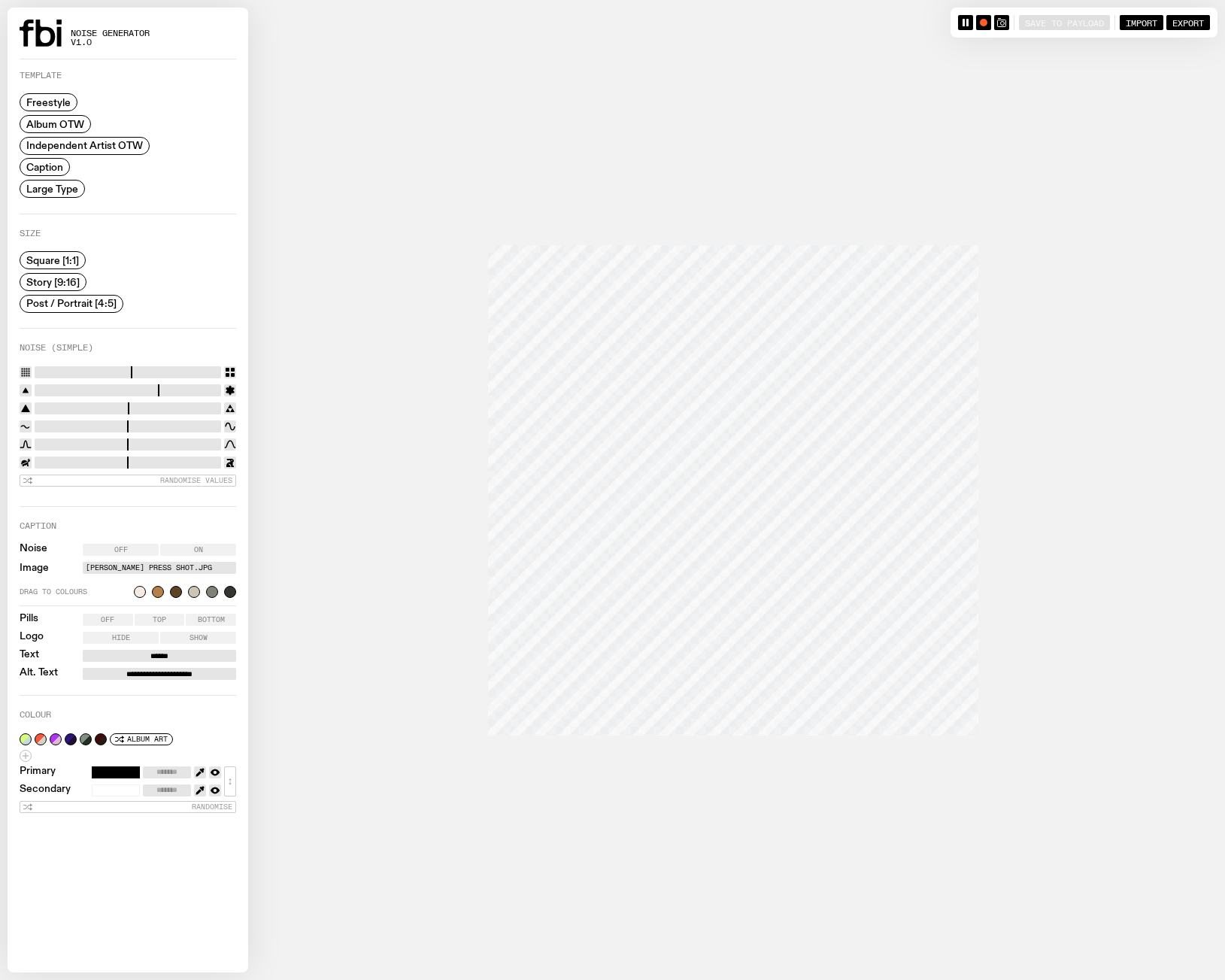
click at [34, 733] on div at bounding box center [40, 739] width 12 height 12
click at [23, 738] on button "button" at bounding box center [25, 739] width 12 height 12
type input "*******"
click at [38, 735] on button "button" at bounding box center [40, 739] width 12 height 12
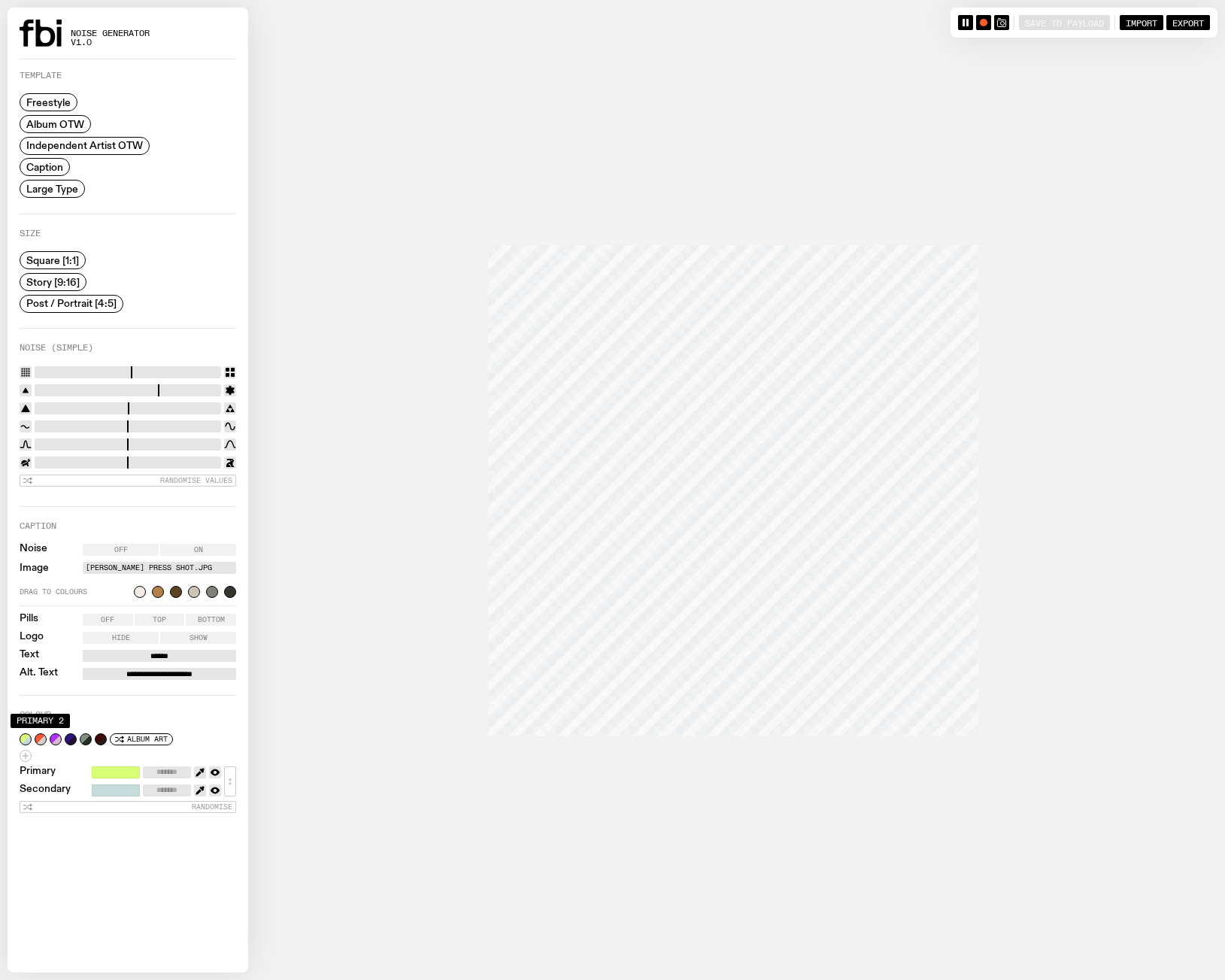
type input "*******"
type input "**"
click at [184, 366] on input "range" at bounding box center [128, 372] width 187 height 12
click at [192, 369] on input "range" at bounding box center [128, 372] width 187 height 12
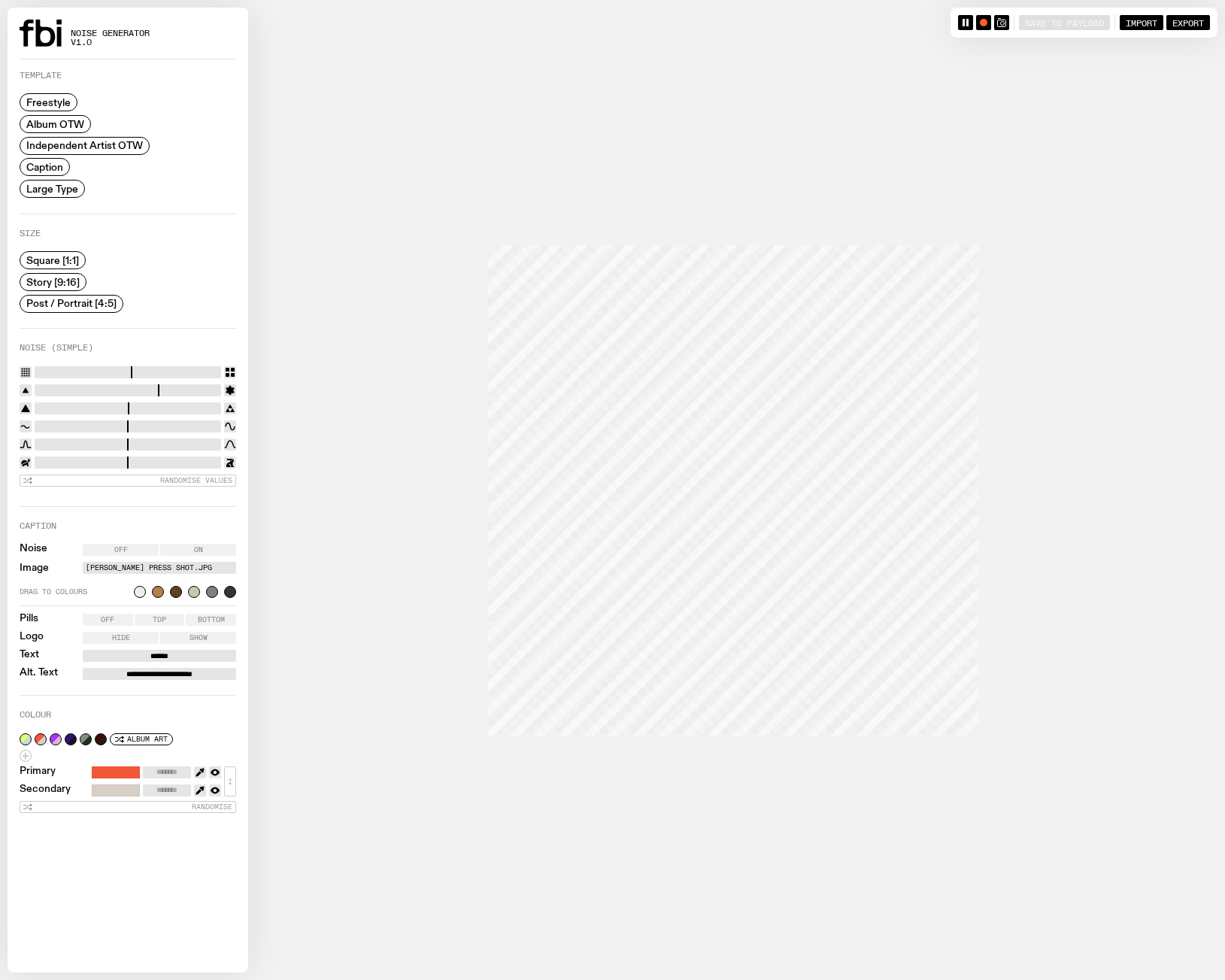
click at [149, 425] on input "range" at bounding box center [128, 426] width 187 height 12
click at [160, 423] on input "range" at bounding box center [128, 426] width 187 height 12
click at [175, 425] on input "range" at bounding box center [128, 426] width 187 height 12
click at [190, 425] on input "range" at bounding box center [128, 426] width 187 height 12
click at [103, 425] on input "range" at bounding box center [128, 426] width 187 height 12
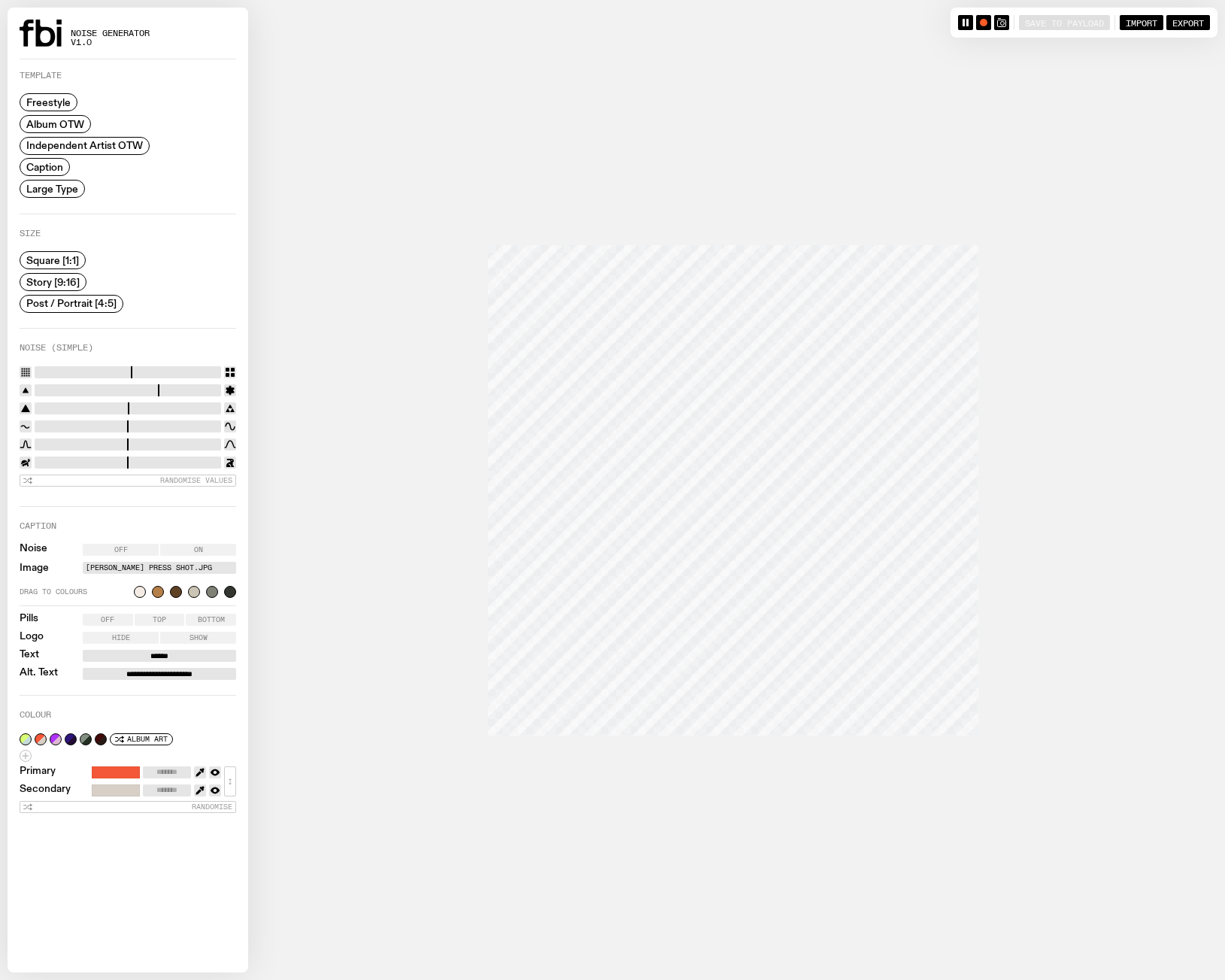
click at [73, 425] on input "range" at bounding box center [128, 426] width 187 height 12
click at [171, 421] on input "range" at bounding box center [128, 426] width 187 height 12
click at [234, 424] on icon at bounding box center [230, 426] width 12 height 12
click at [209, 426] on input "range" at bounding box center [128, 426] width 187 height 12
click at [195, 425] on input "range" at bounding box center [128, 426] width 187 height 12
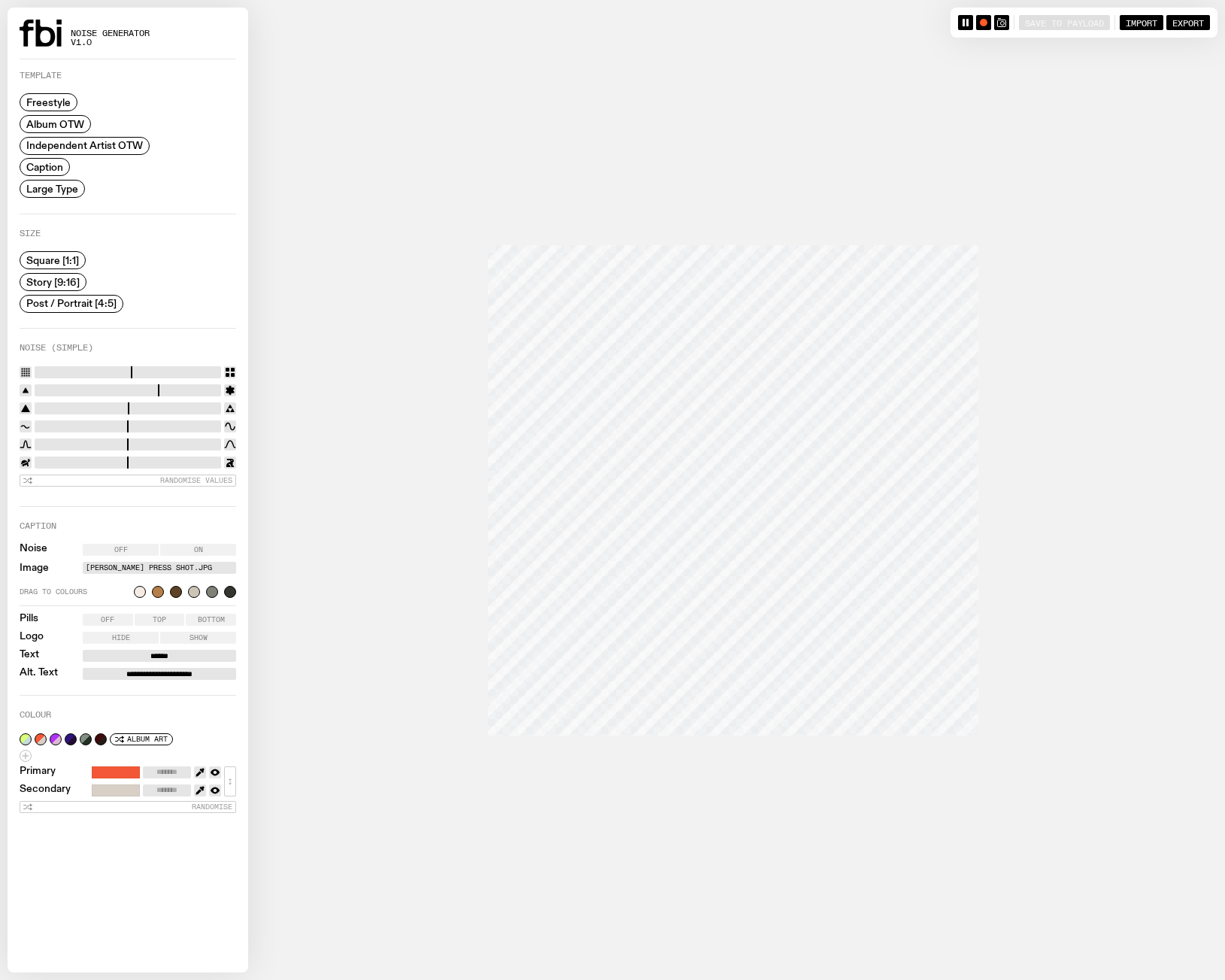
type input "****"
click at [186, 425] on input "range" at bounding box center [128, 426] width 187 height 12
click at [75, 445] on input "range" at bounding box center [128, 445] width 187 height 12
click at [103, 442] on input "range" at bounding box center [128, 445] width 187 height 12
type input "****"
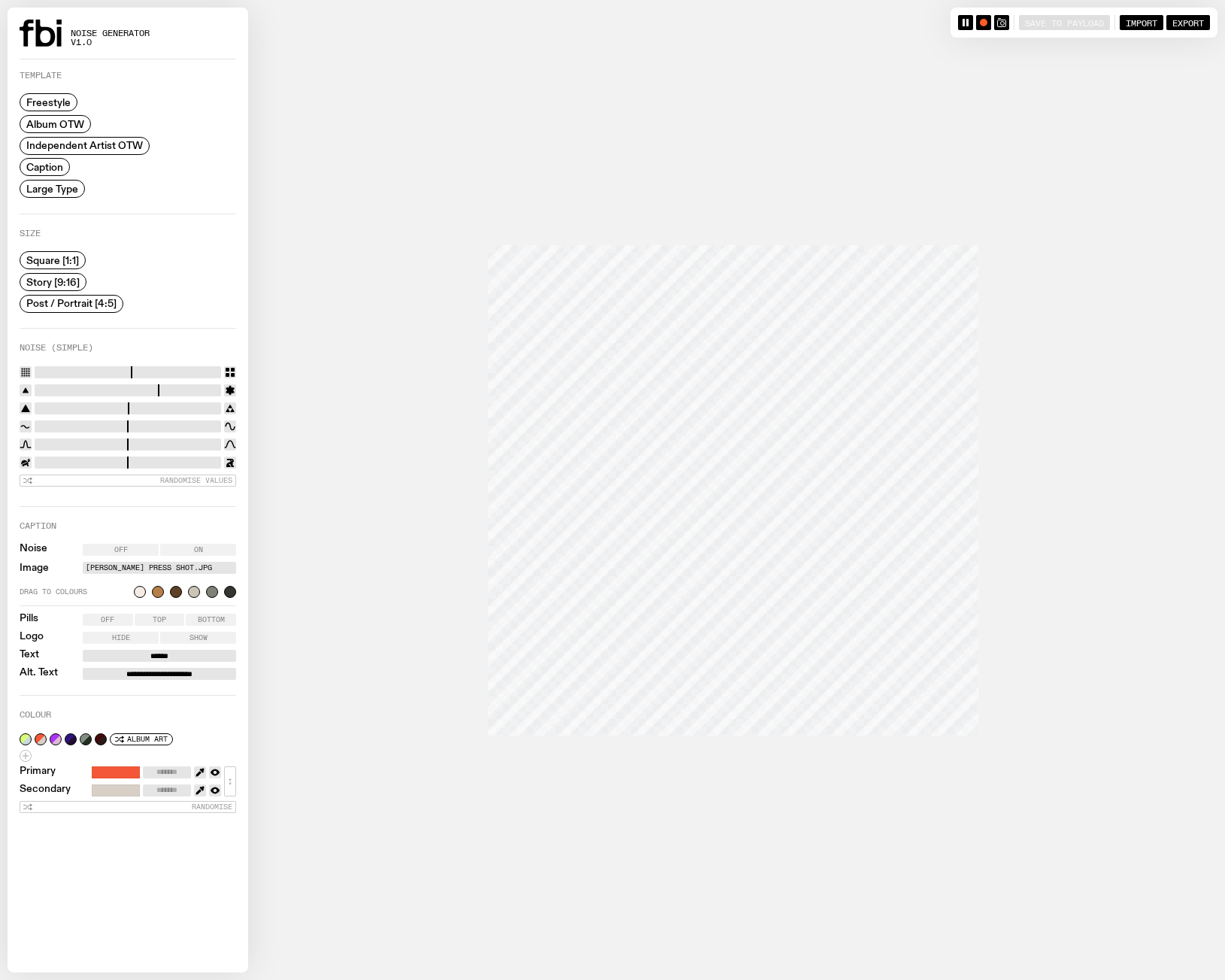
click at [118, 440] on input "range" at bounding box center [128, 445] width 187 height 12
click at [164, 423] on input "range" at bounding box center [128, 426] width 187 height 12
click at [194, 425] on input "range" at bounding box center [128, 426] width 187 height 12
click at [211, 427] on input "range" at bounding box center [128, 426] width 187 height 12
type input "****"
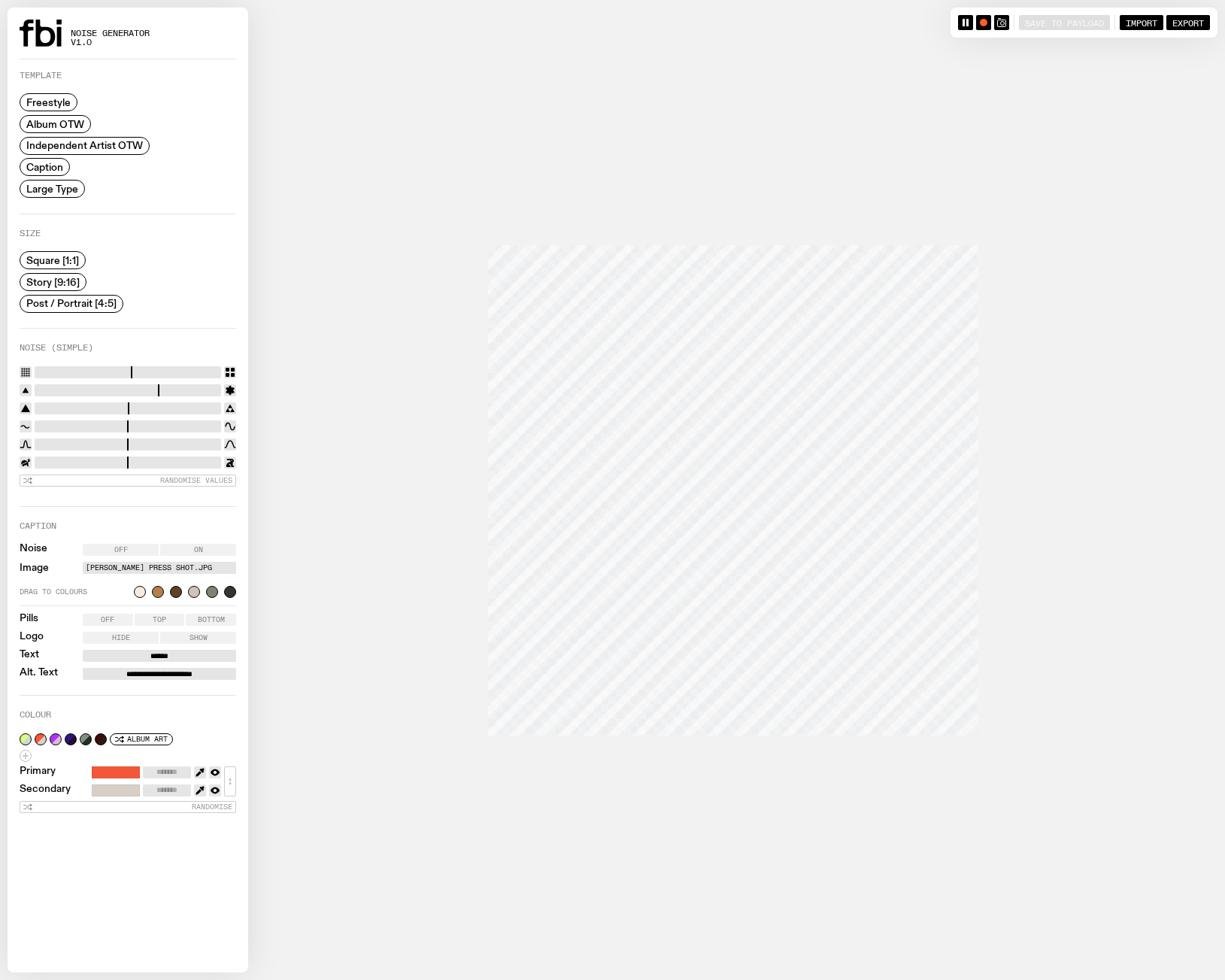
click at [213, 427] on input "range" at bounding box center [128, 426] width 187 height 12
click at [201, 384] on input "range" at bounding box center [128, 390] width 187 height 12
click at [73, 386] on input "range" at bounding box center [128, 390] width 187 height 12
type input "*"
click at [49, 388] on input "range" at bounding box center [128, 390] width 187 height 12
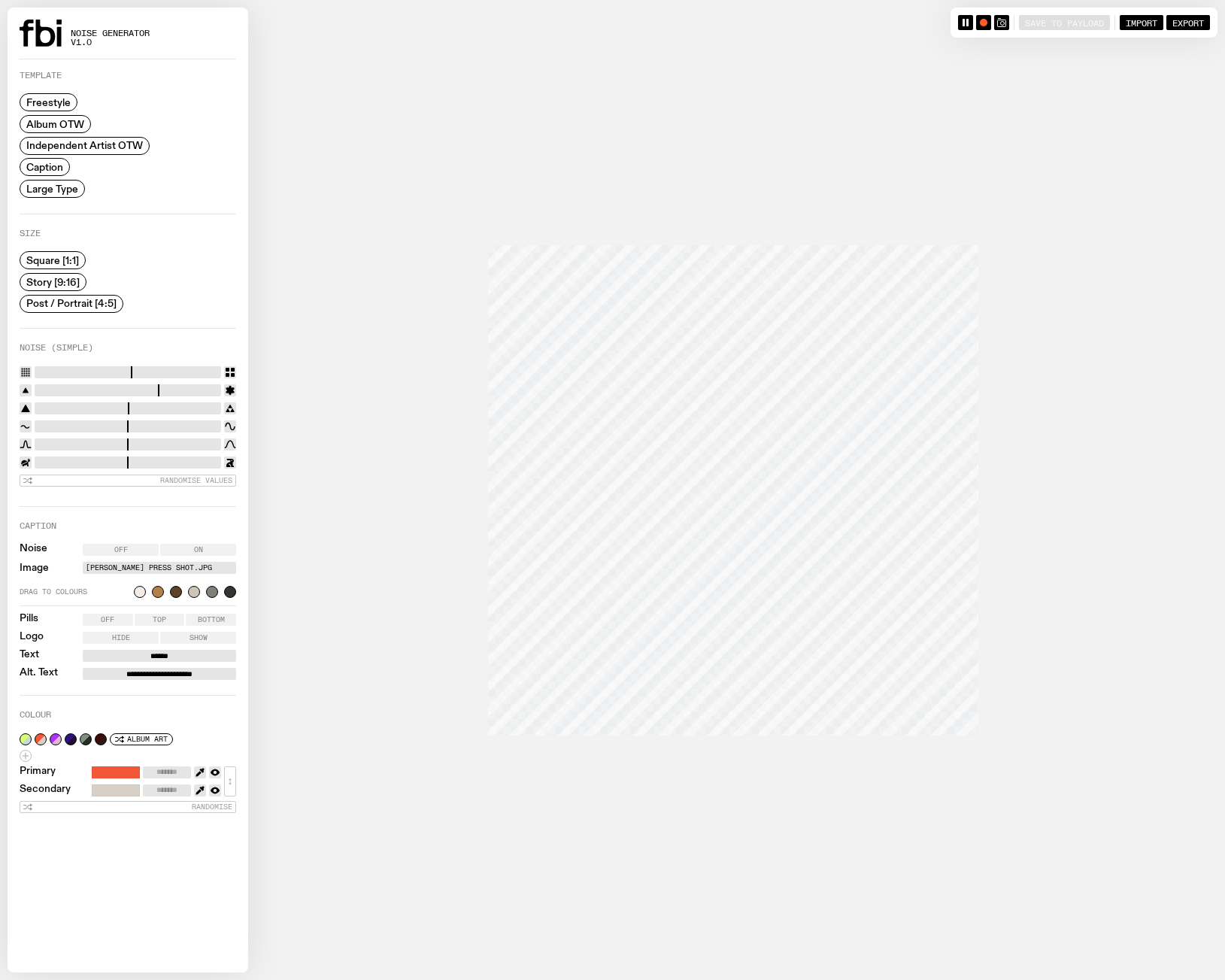
click at [41, 389] on input "range" at bounding box center [128, 390] width 187 height 12
type input "**"
click at [196, 370] on input "range" at bounding box center [128, 372] width 187 height 12
click at [153, 440] on input "range" at bounding box center [128, 445] width 187 height 12
click at [171, 441] on input "range" at bounding box center [128, 445] width 187 height 12
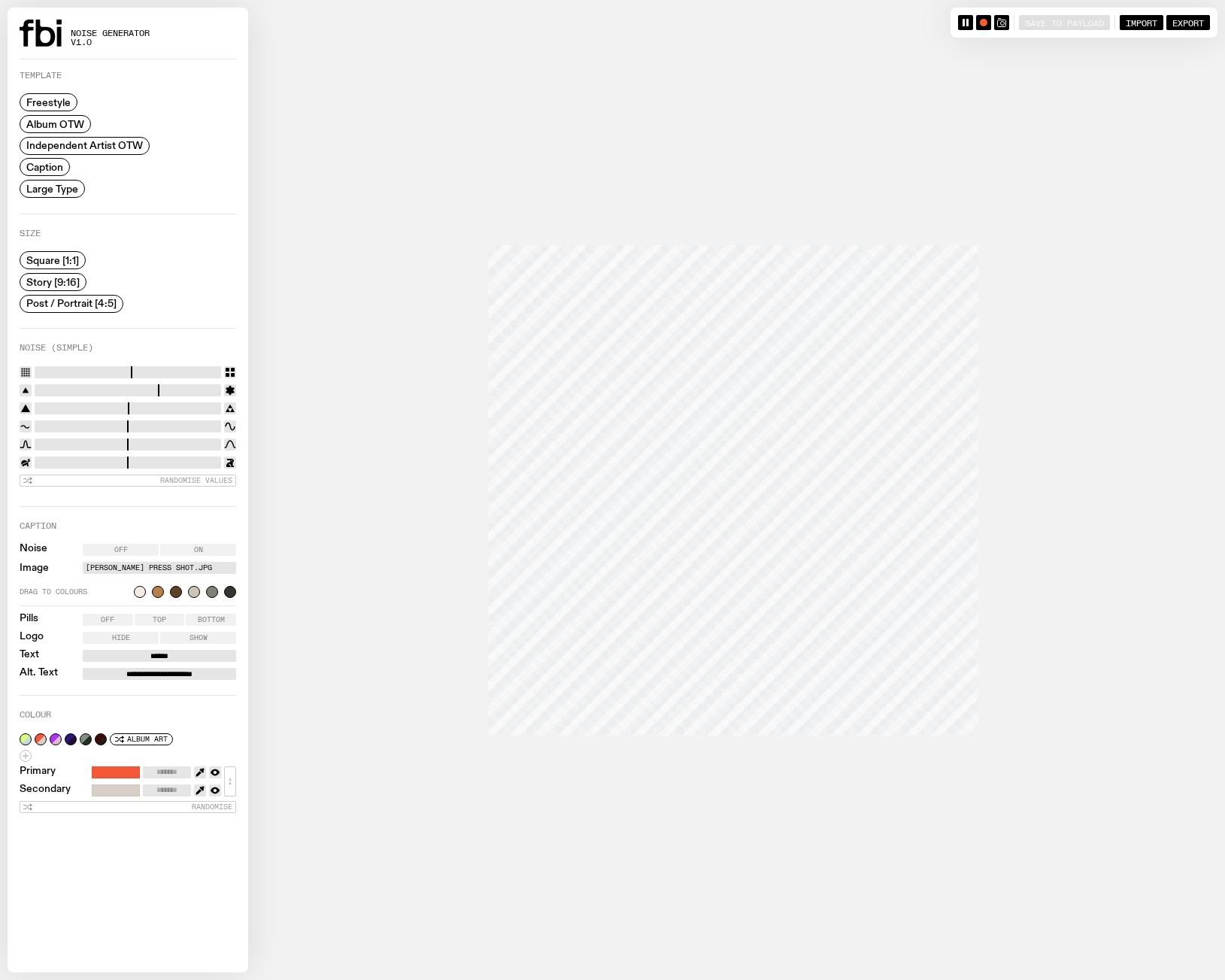
drag, startPoint x: 108, startPoint y: 442, endPoint x: 78, endPoint y: 447, distance: 30.4
click at [108, 442] on input "range" at bounding box center [128, 445] width 187 height 12
click at [73, 446] on input "range" at bounding box center [128, 445] width 187 height 12
click at [131, 441] on input "range" at bounding box center [128, 445] width 187 height 12
type input "****"
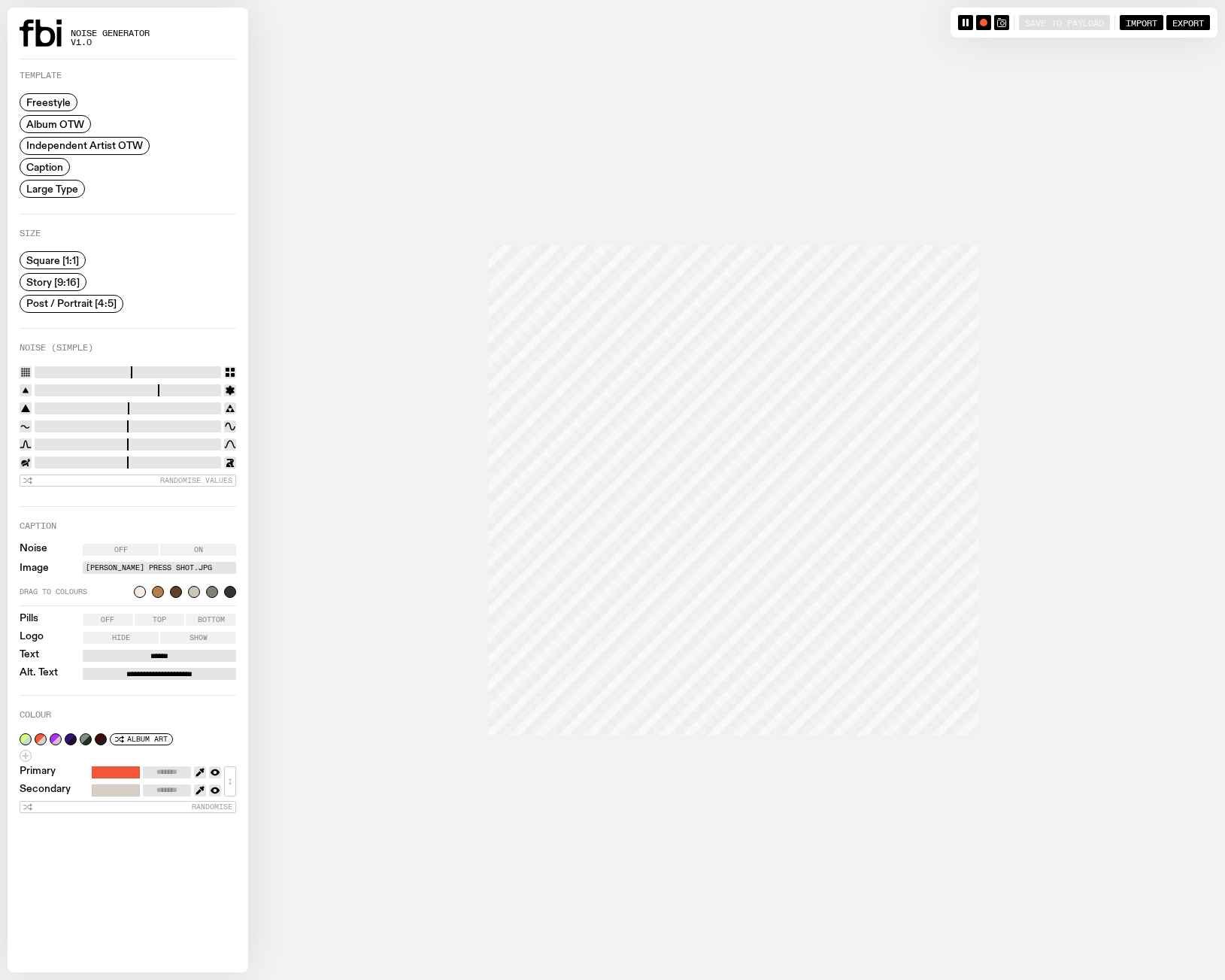
click at [165, 443] on input "range" at bounding box center [128, 445] width 187 height 12
click at [168, 456] on input "range" at bounding box center [128, 462] width 187 height 12
click at [68, 460] on input "range" at bounding box center [128, 462] width 187 height 12
type input "****"
click at [56, 461] on input "range" at bounding box center [128, 462] width 187 height 12
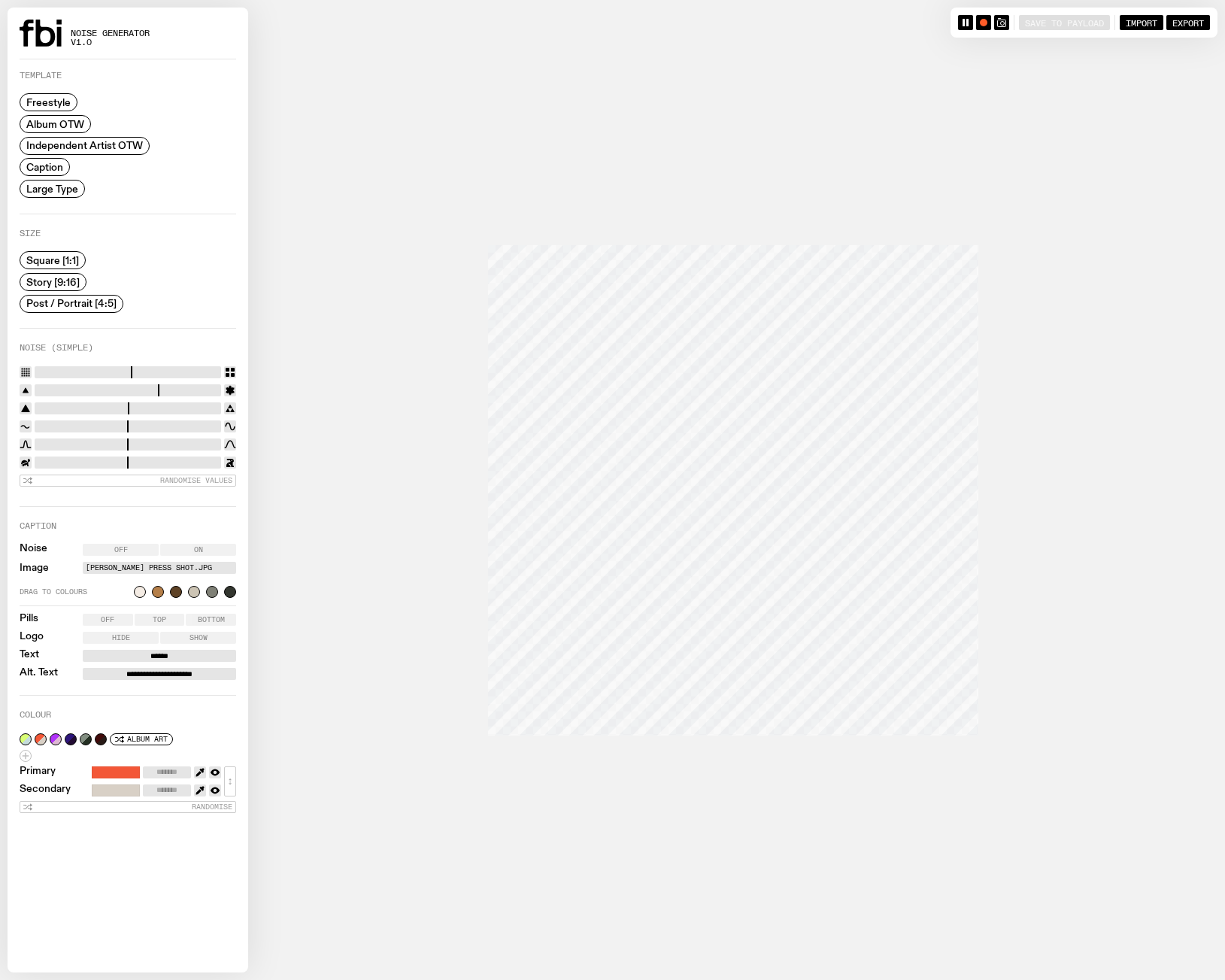
click at [198, 415] on div "Randomise Values" at bounding box center [128, 429] width 217 height 125
click at [182, 423] on input "range" at bounding box center [128, 426] width 187 height 12
type input "****"
click at [197, 422] on input "range" at bounding box center [128, 426] width 187 height 12
click at [168, 675] on input "**********" at bounding box center [159, 674] width 153 height 12
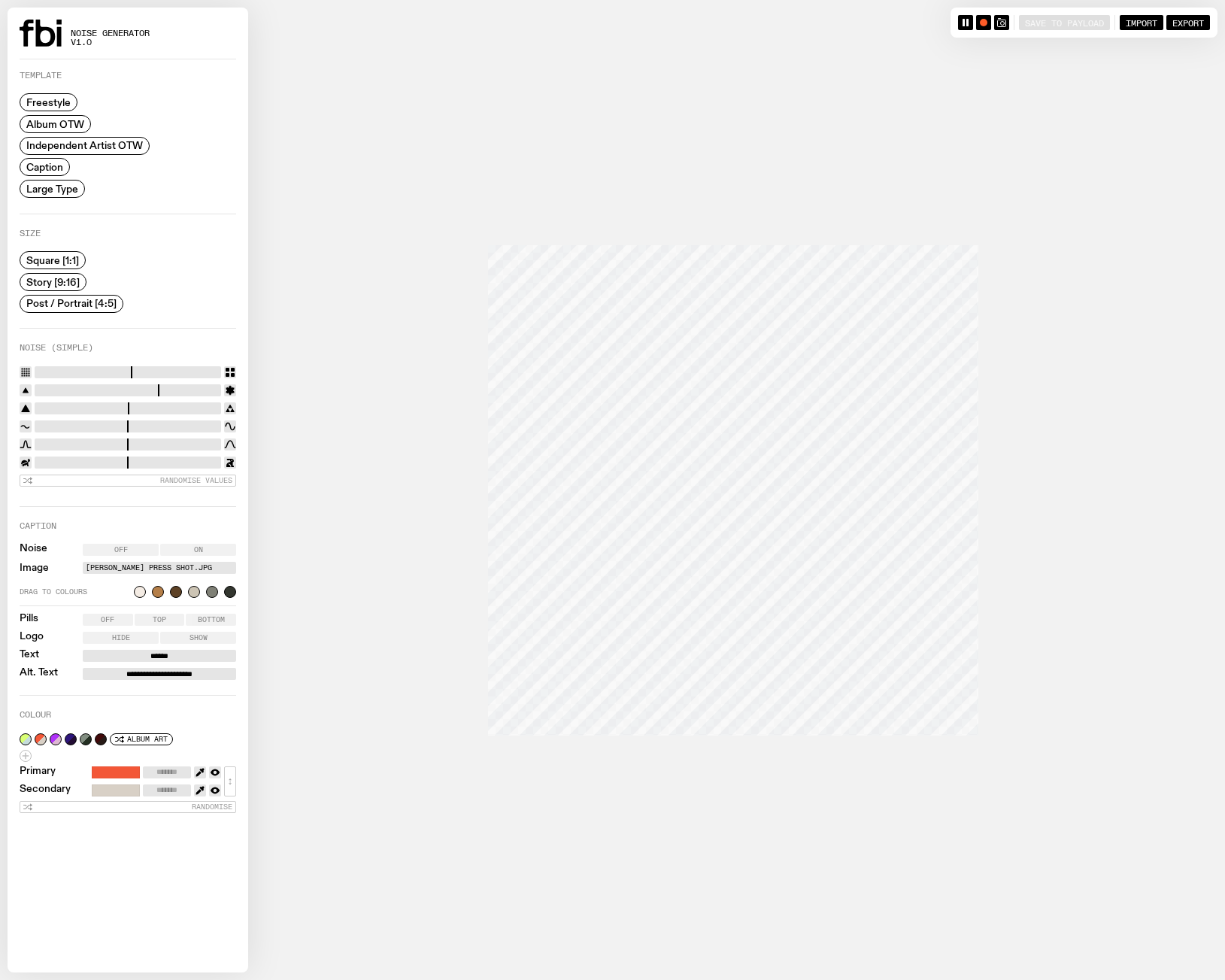
drag, startPoint x: 249, startPoint y: 667, endPoint x: 274, endPoint y: 664, distance: 25.2
click at [272, 664] on div "**********" at bounding box center [612, 490] width 1225 height 980
click at [193, 677] on div "**********" at bounding box center [128, 601] width 217 height 188
click at [178, 673] on input "**********" at bounding box center [159, 674] width 153 height 12
drag, startPoint x: 173, startPoint y: 673, endPoint x: 195, endPoint y: 672, distance: 22.0
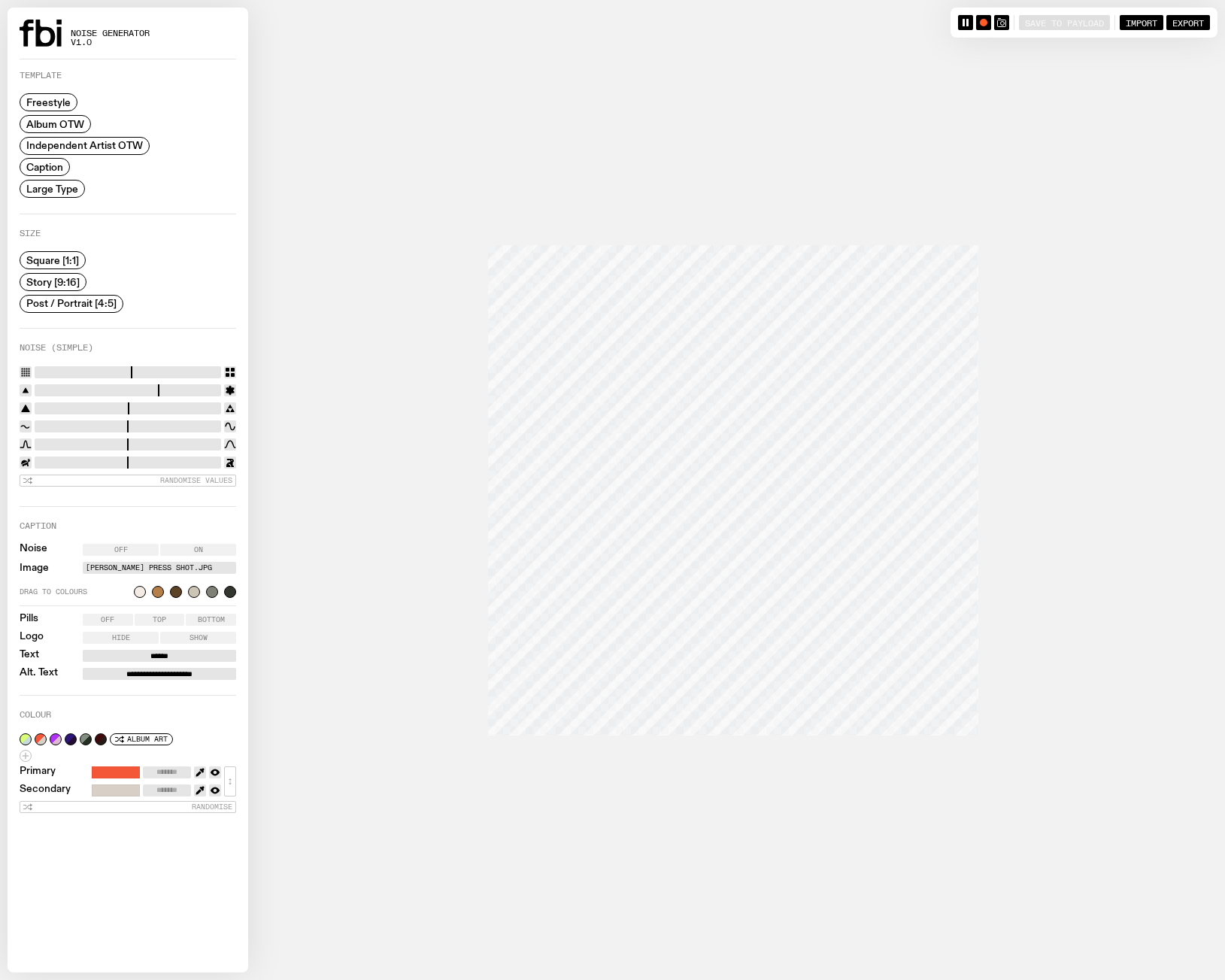
click at [195, 672] on input "**********" at bounding box center [159, 674] width 153 height 12
click at [720, 802] on div at bounding box center [612, 490] width 1210 height 980
click at [979, 26] on button "button" at bounding box center [983, 23] width 15 height 15
click at [42, 283] on span "Story [9:16]" at bounding box center [53, 282] width 53 height 12
click at [218, 616] on span "Bottom" at bounding box center [211, 619] width 27 height 8
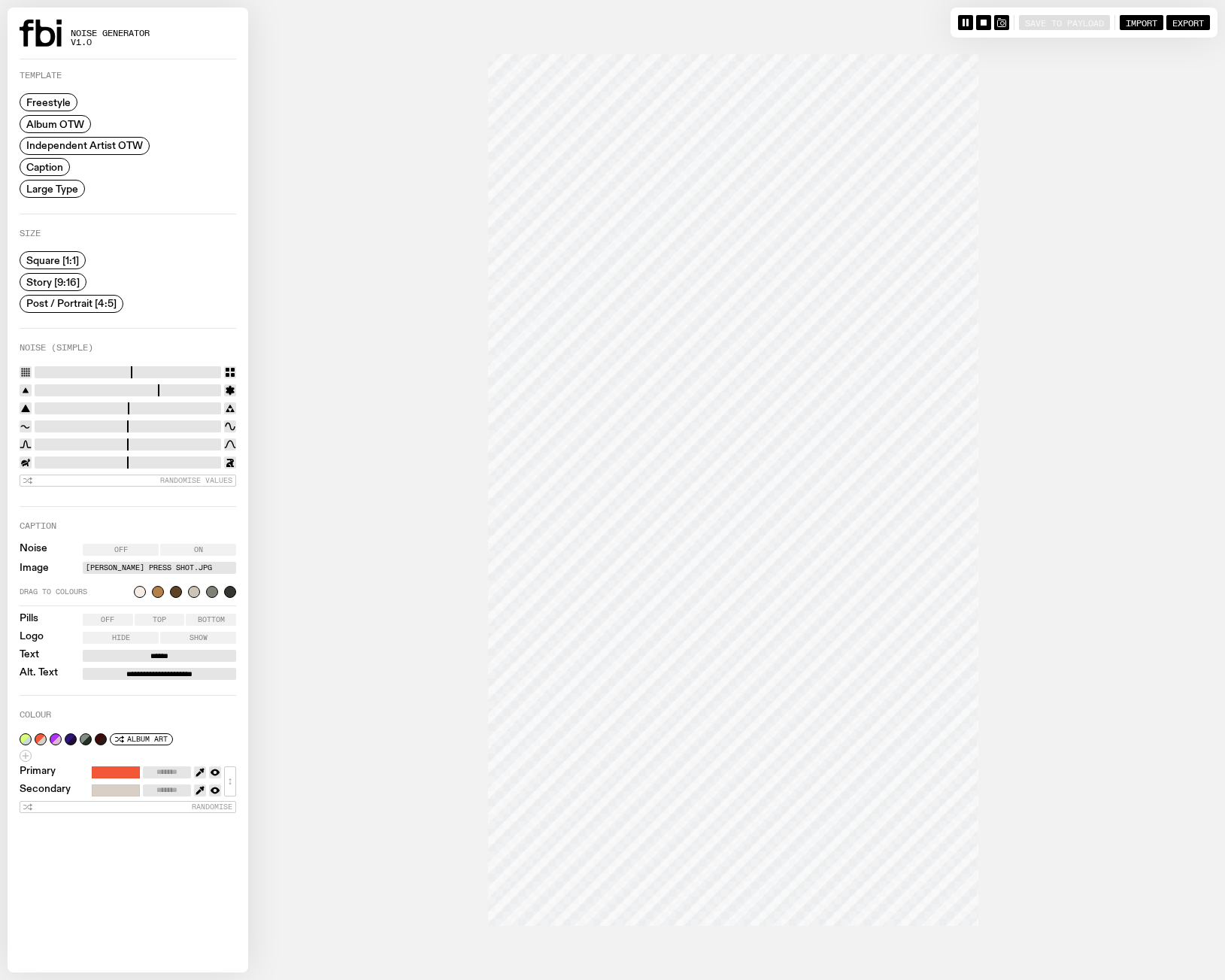
click at [156, 623] on label "Top" at bounding box center [159, 620] width 50 height 12
click at [118, 622] on label "Off" at bounding box center [108, 620] width 50 height 12
click at [176, 623] on label "Top" at bounding box center [159, 620] width 50 height 12
click at [186, 634] on label "Show" at bounding box center [198, 637] width 76 height 12
click at [133, 636] on label "Hide" at bounding box center [120, 637] width 76 height 12
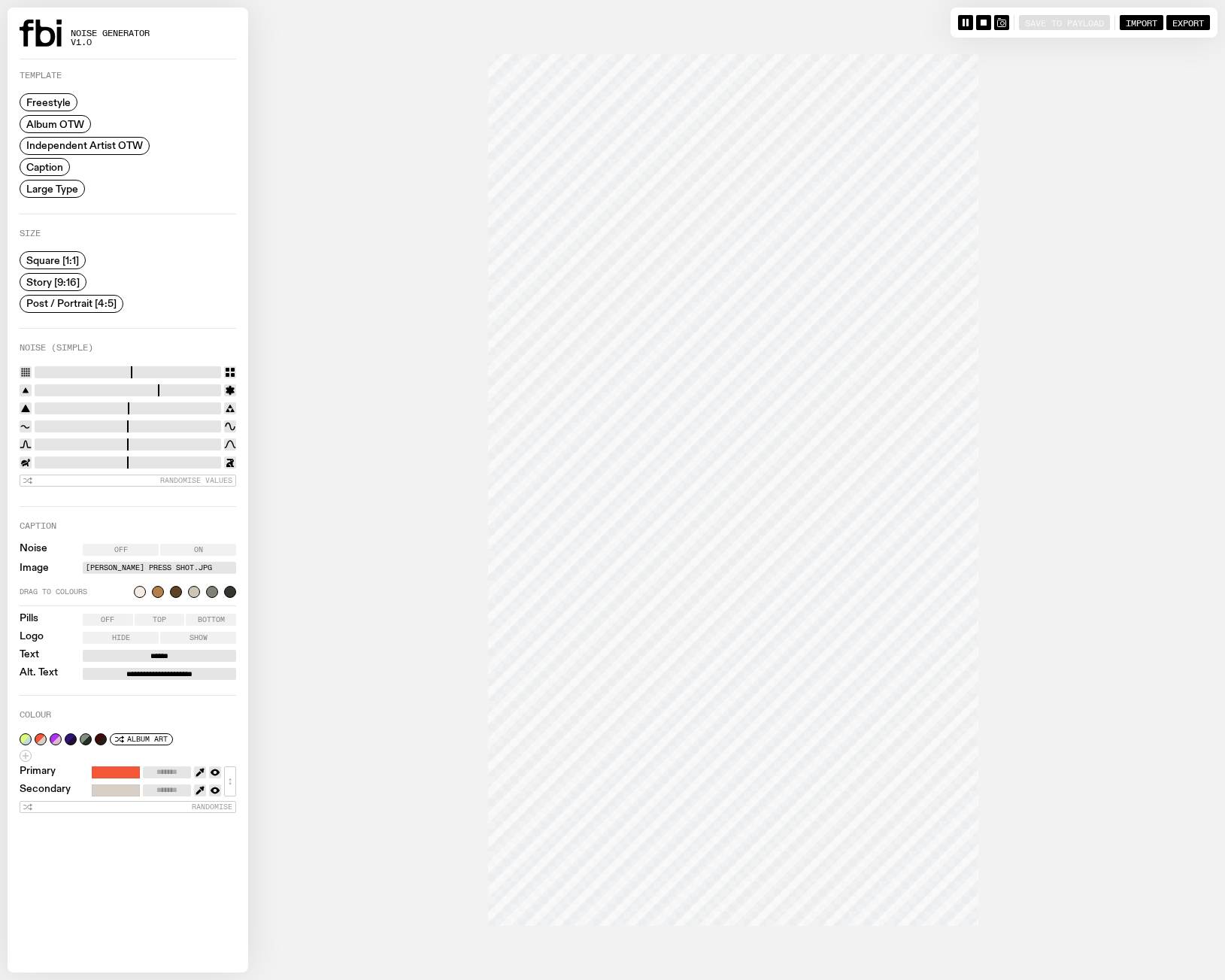
click at [180, 637] on label "Show" at bounding box center [198, 637] width 76 height 12
click at [124, 638] on span "Hide" at bounding box center [121, 637] width 18 height 8
click at [195, 638] on span "Show" at bounding box center [198, 637] width 18 height 8
click at [981, 27] on button "button" at bounding box center [983, 23] width 15 height 15
click at [980, 21] on div "button" at bounding box center [983, 23] width 8 height 8
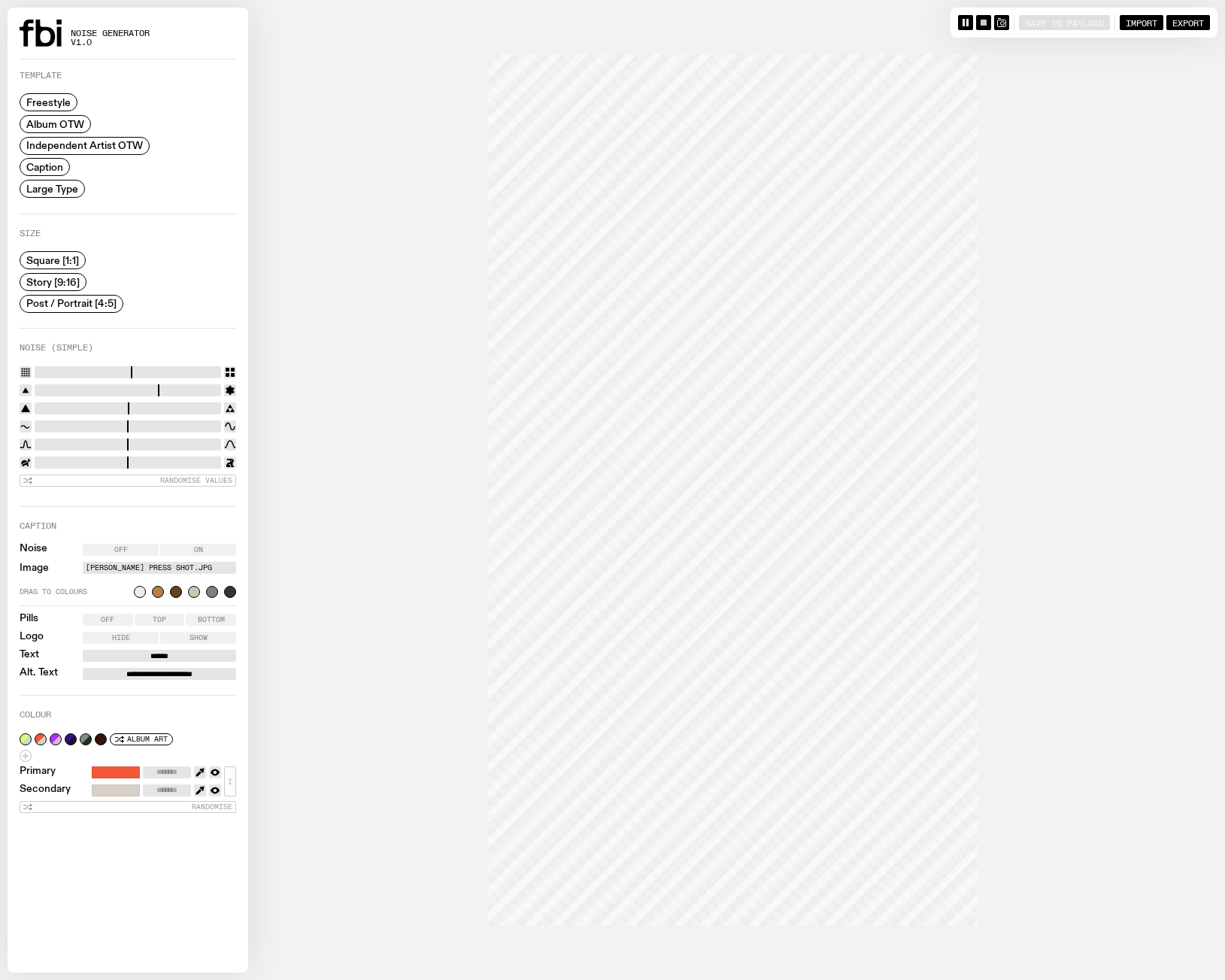
click at [981, 21] on rect "button" at bounding box center [983, 22] width 6 height 6
click at [980, 22] on div "button" at bounding box center [983, 23] width 8 height 8
click at [979, 26] on icon "button" at bounding box center [983, 23] width 9 height 9
